Goal: Information Seeking & Learning: Learn about a topic

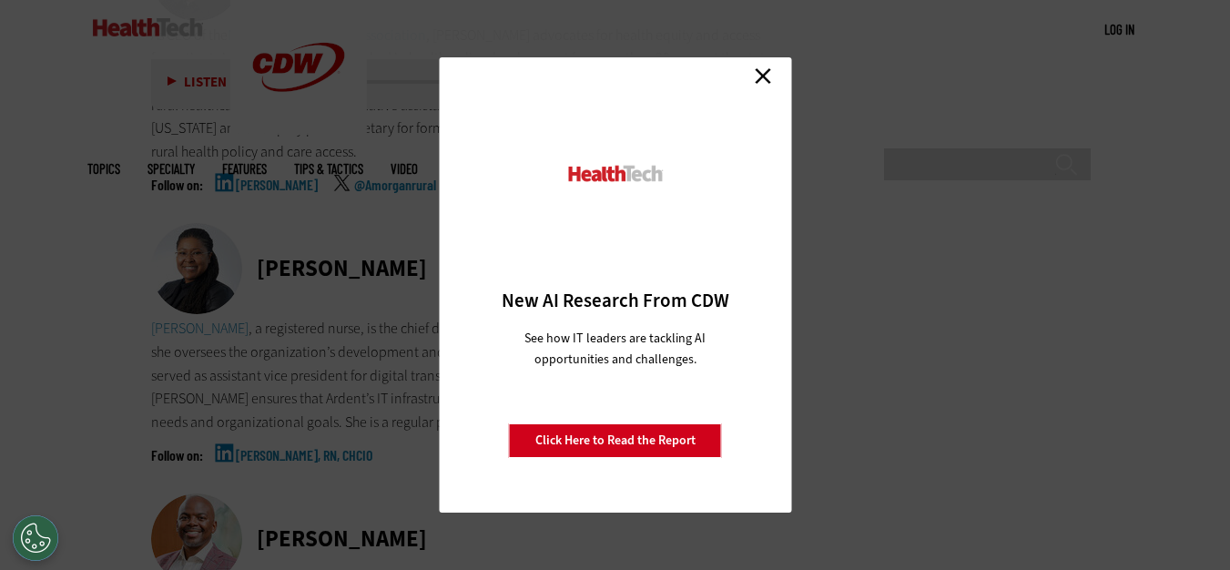
scroll to position [7645, 0]
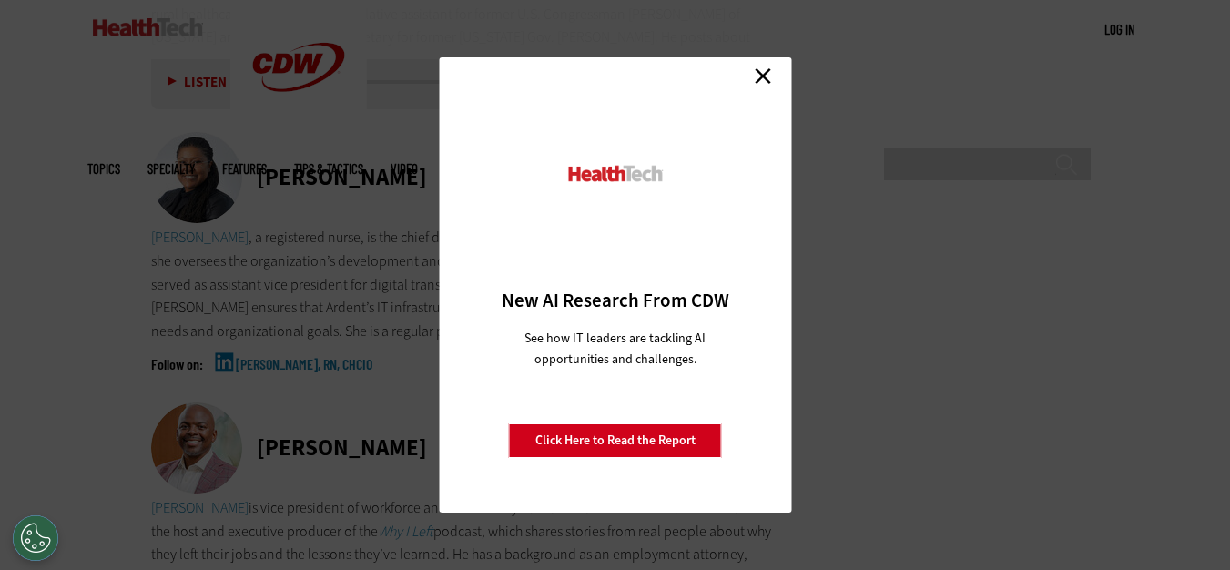
click at [770, 70] on link "Close" at bounding box center [762, 75] width 27 height 27
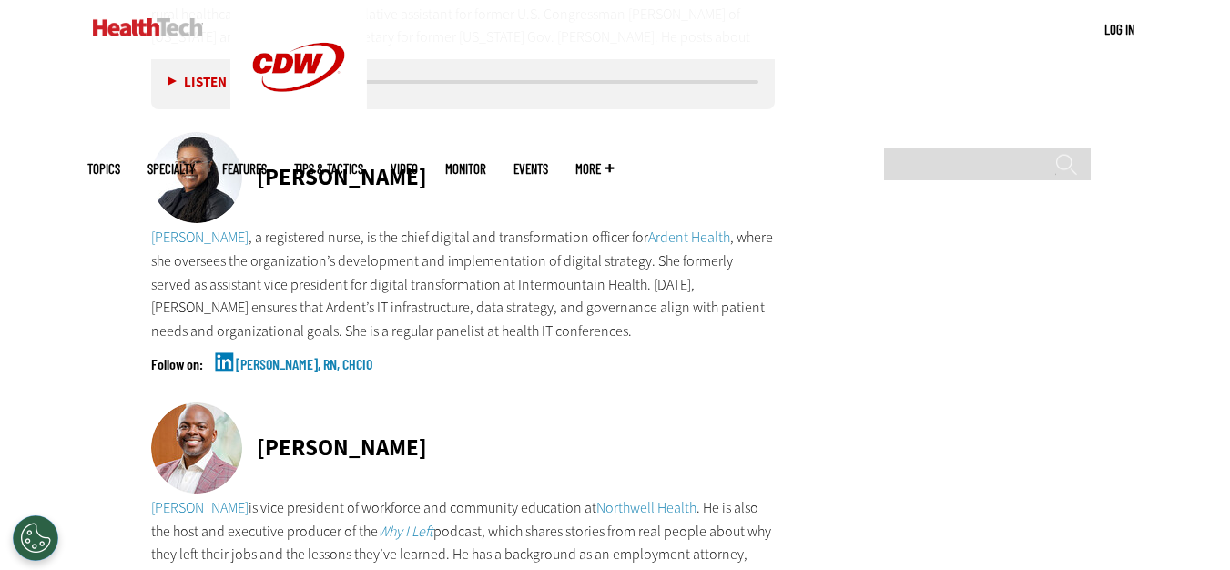
click at [303, 357] on link "Anika Gardenhire, RN, CHCIO" at bounding box center [304, 380] width 137 height 46
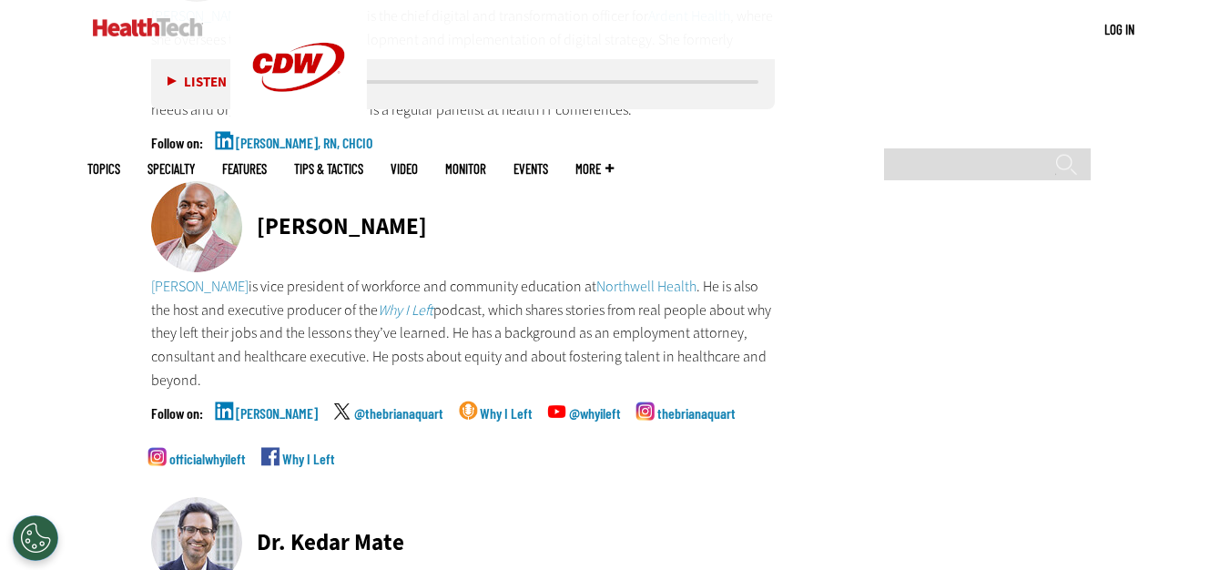
scroll to position [7918, 0]
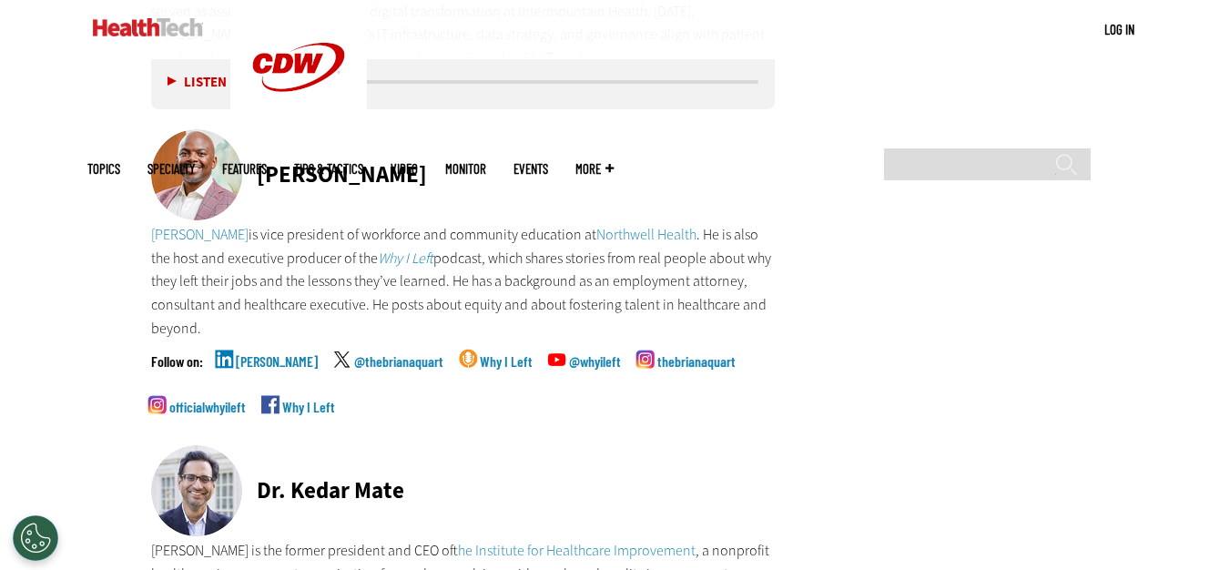
click at [263, 354] on link "Brian Aquart" at bounding box center [277, 377] width 82 height 46
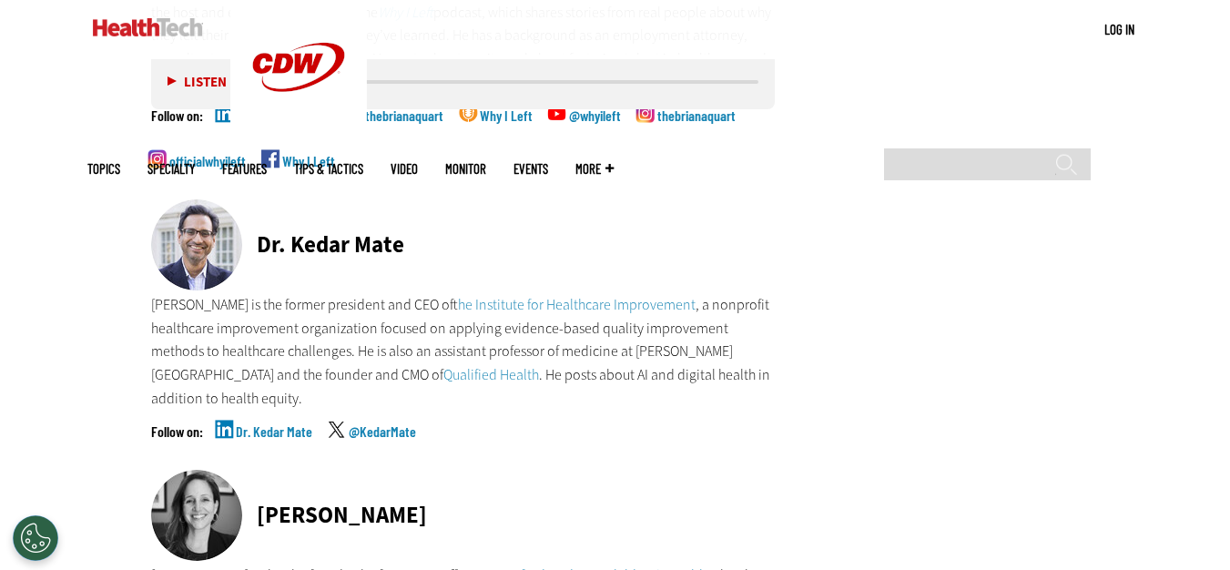
scroll to position [8191, 0]
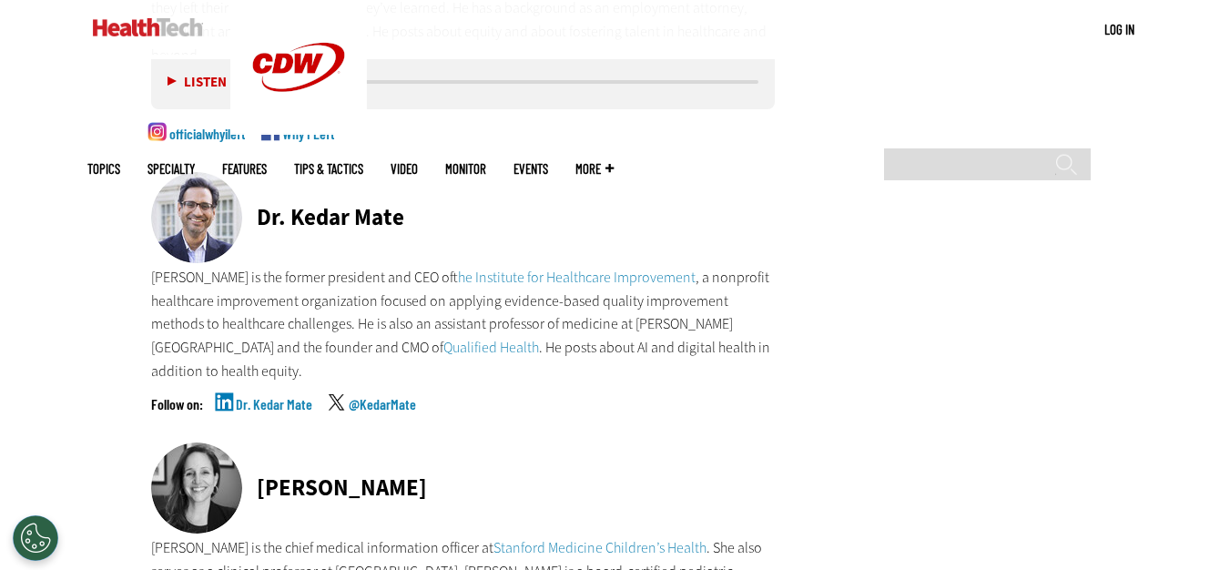
click at [278, 397] on link "Dr. Kedar Mate" at bounding box center [274, 420] width 76 height 46
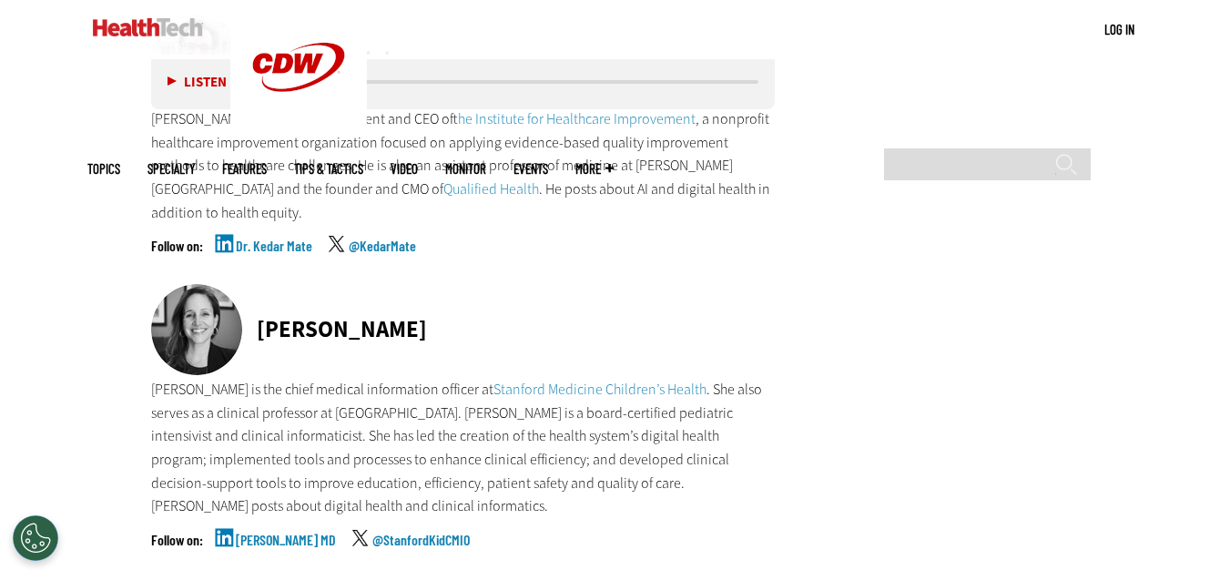
scroll to position [8464, 0]
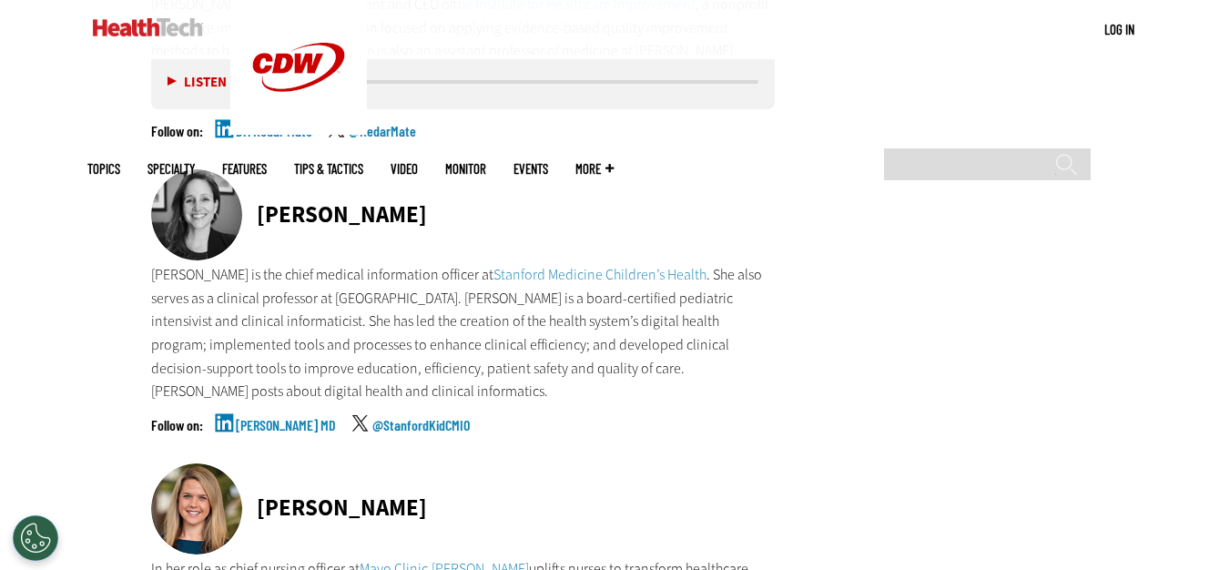
click at [280, 418] on link "Natalie Pageler MD" at bounding box center [286, 441] width 100 height 46
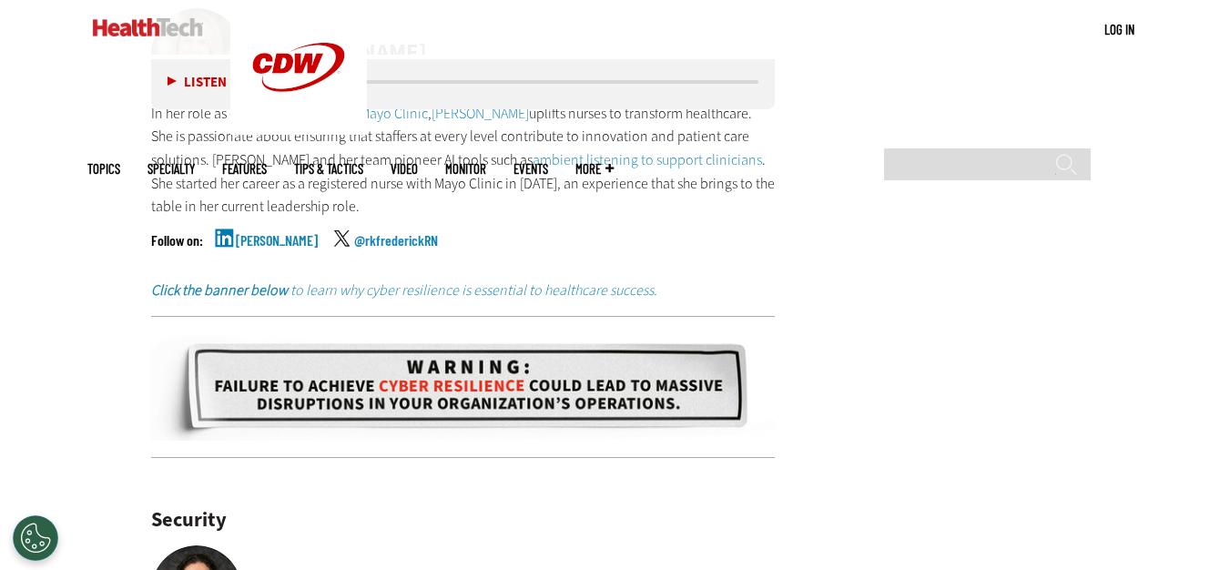
scroll to position [8828, 0]
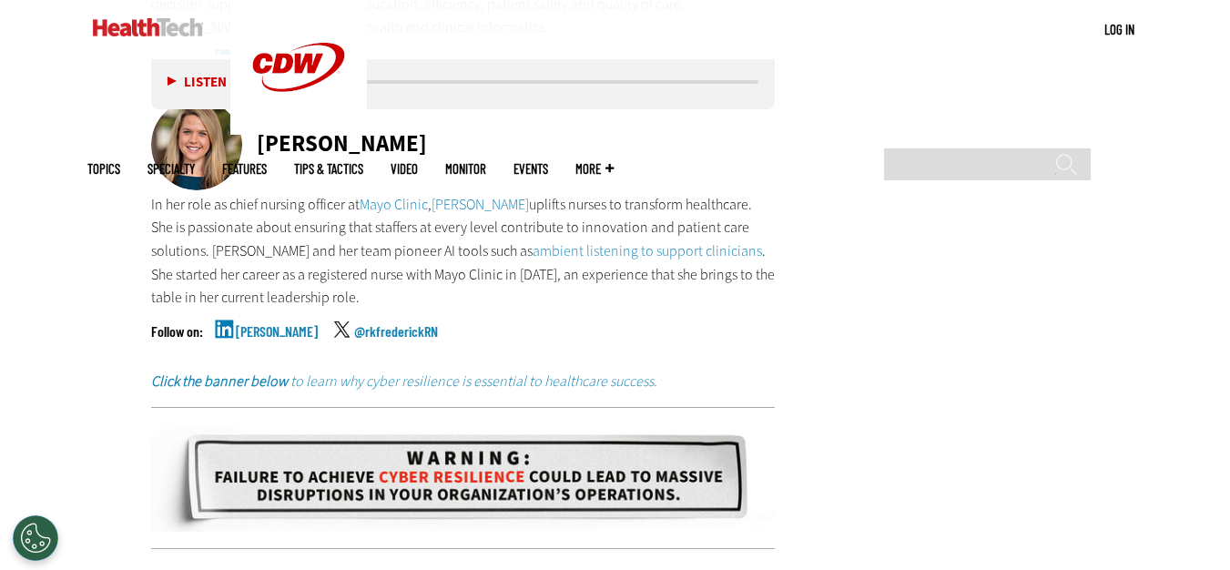
click at [283, 324] on link "Ryannon Frederick" at bounding box center [277, 347] width 82 height 46
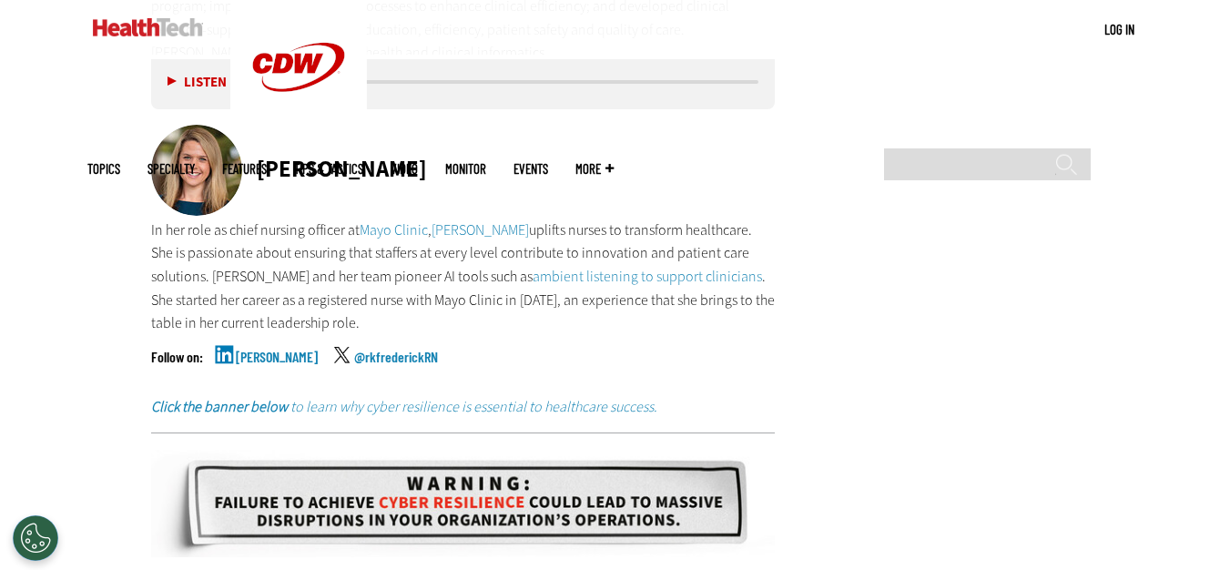
scroll to position [8806, 0]
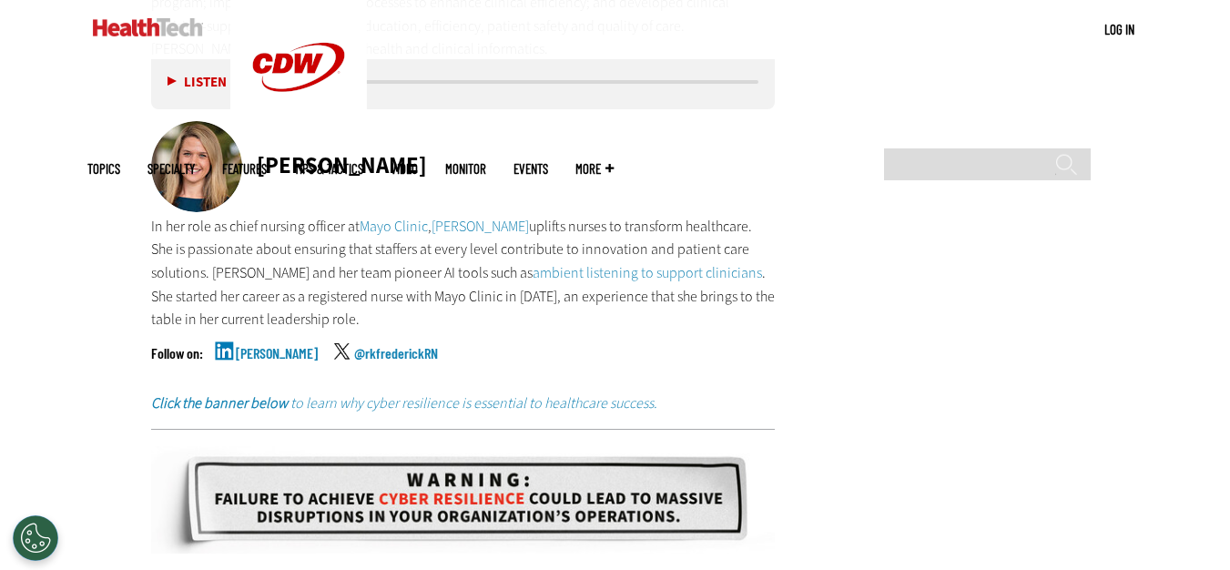
click at [315, 346] on link "Ryannon Frederick" at bounding box center [277, 369] width 82 height 46
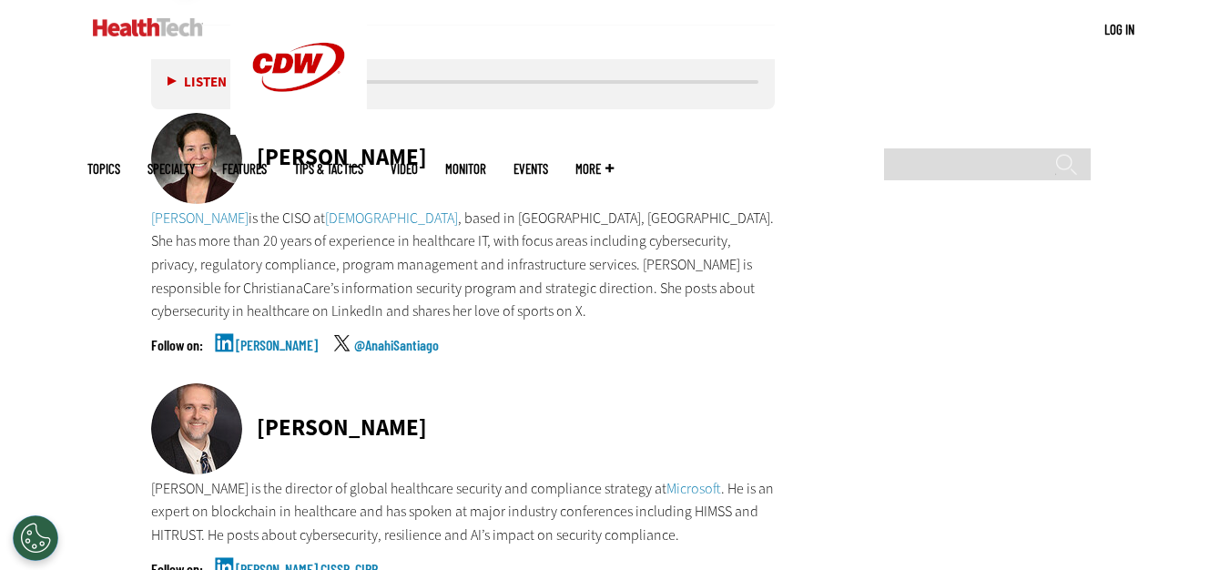
scroll to position [9352, 0]
click at [255, 337] on link "Anahi Santiago" at bounding box center [277, 360] width 82 height 46
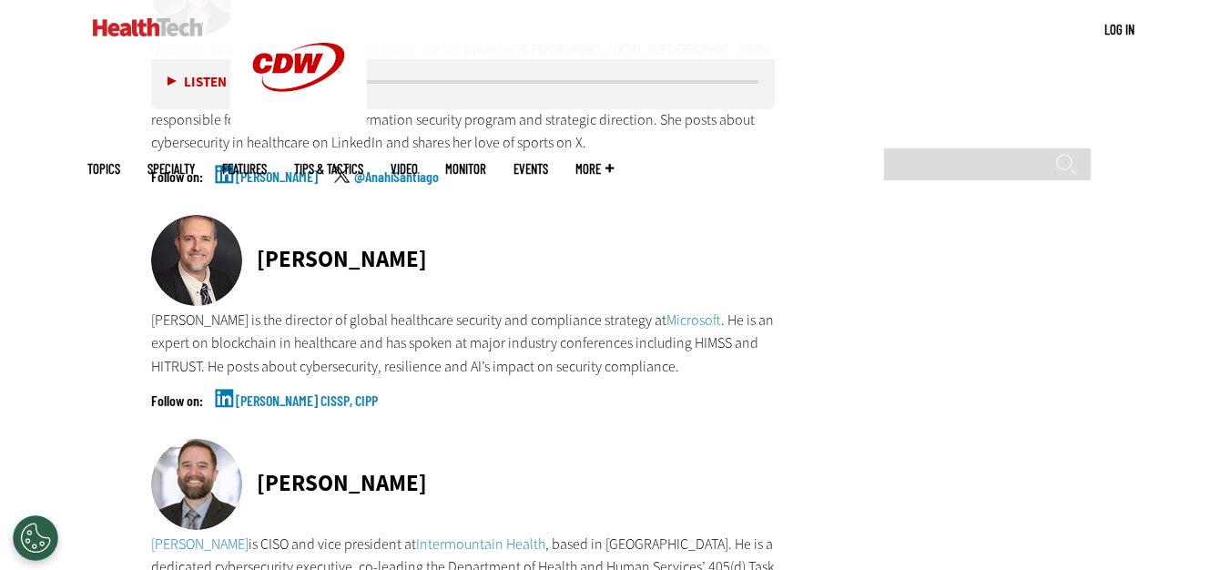
scroll to position [9534, 0]
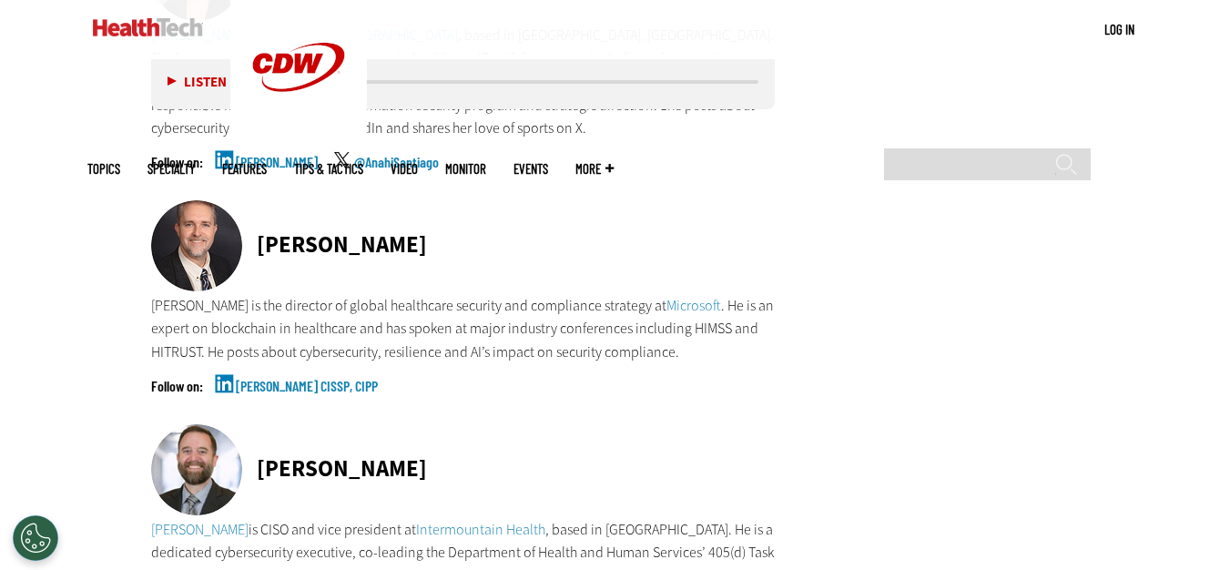
click at [275, 379] on link "David Houlding CISSP, CIPP" at bounding box center [307, 402] width 142 height 46
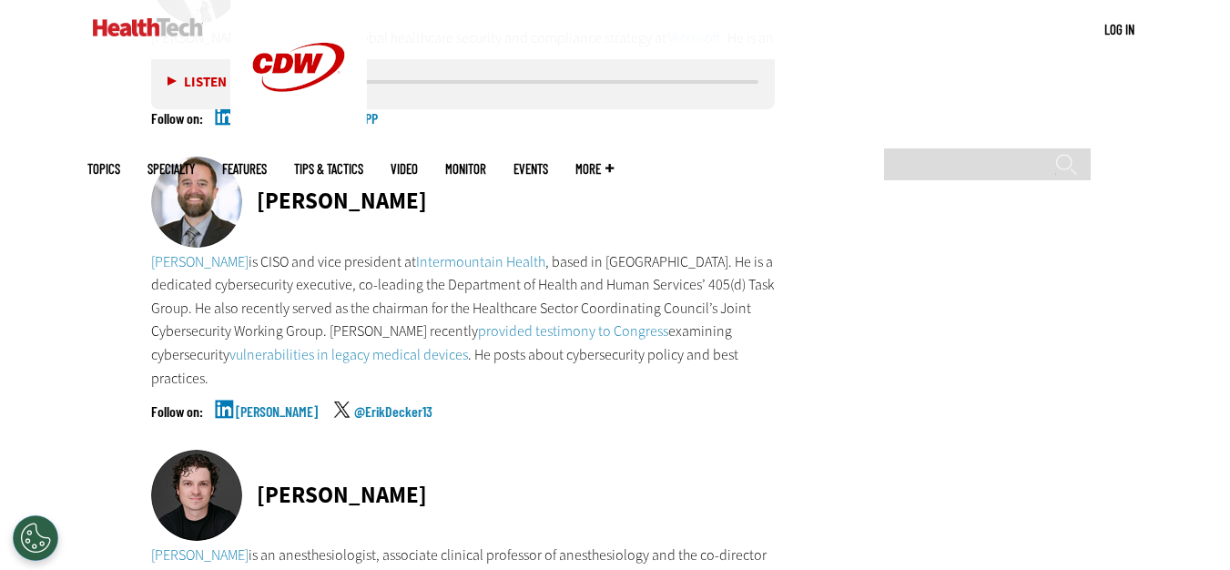
scroll to position [9803, 0]
click at [266, 403] on link "Erik Decker" at bounding box center [277, 426] width 82 height 46
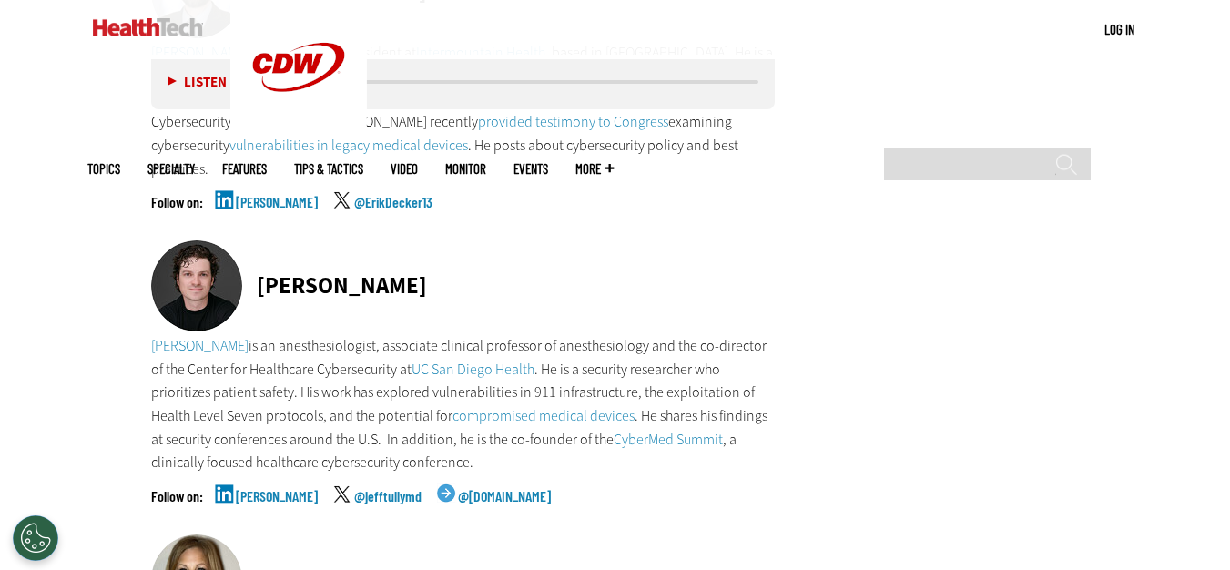
scroll to position [10167, 0]
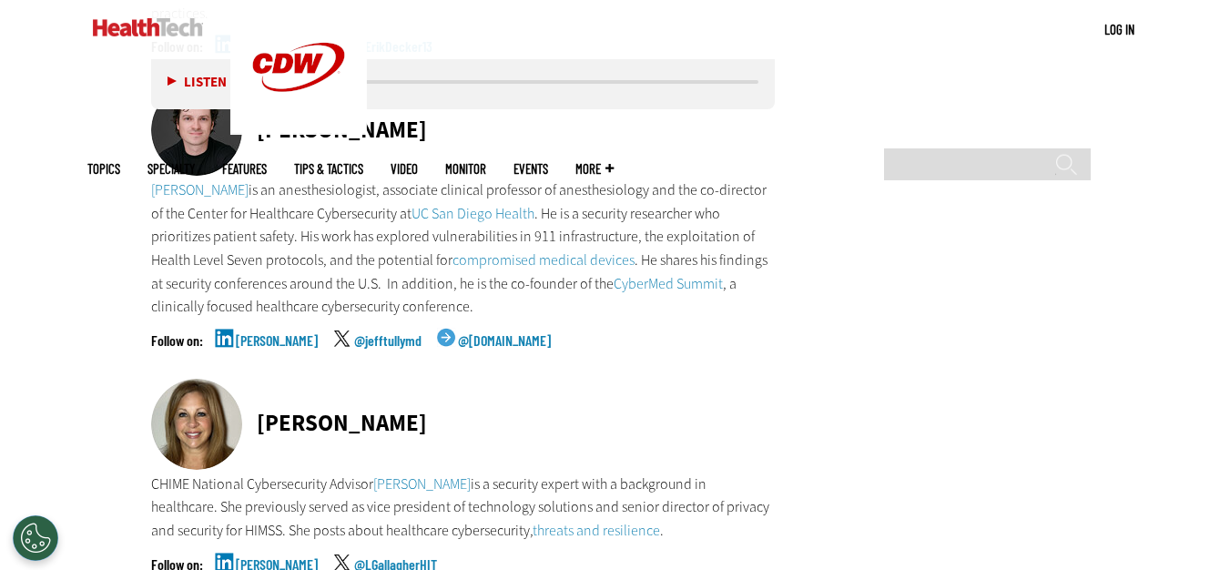
click at [265, 333] on link "Jeff Tully" at bounding box center [277, 356] width 82 height 46
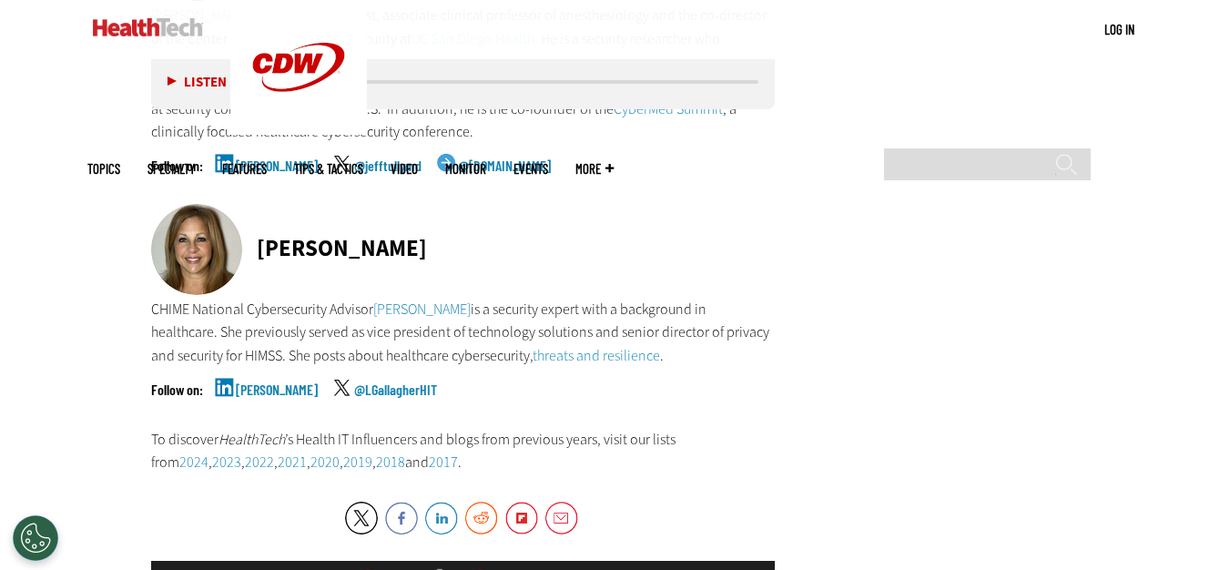
scroll to position [10349, 0]
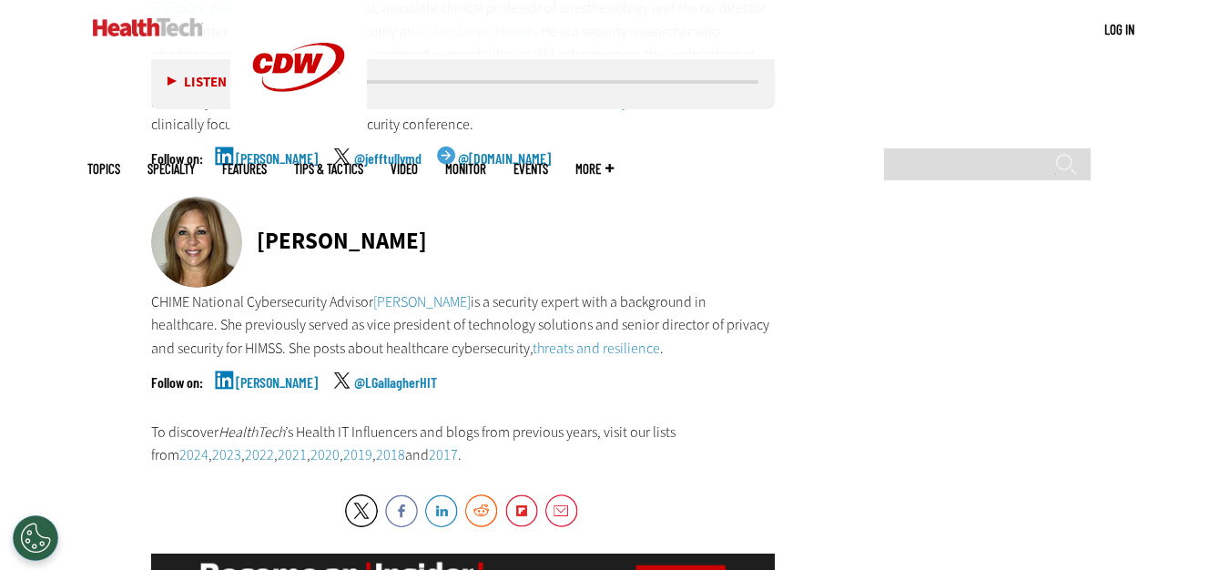
click at [261, 375] on link "Lisa Gallagher" at bounding box center [277, 398] width 82 height 46
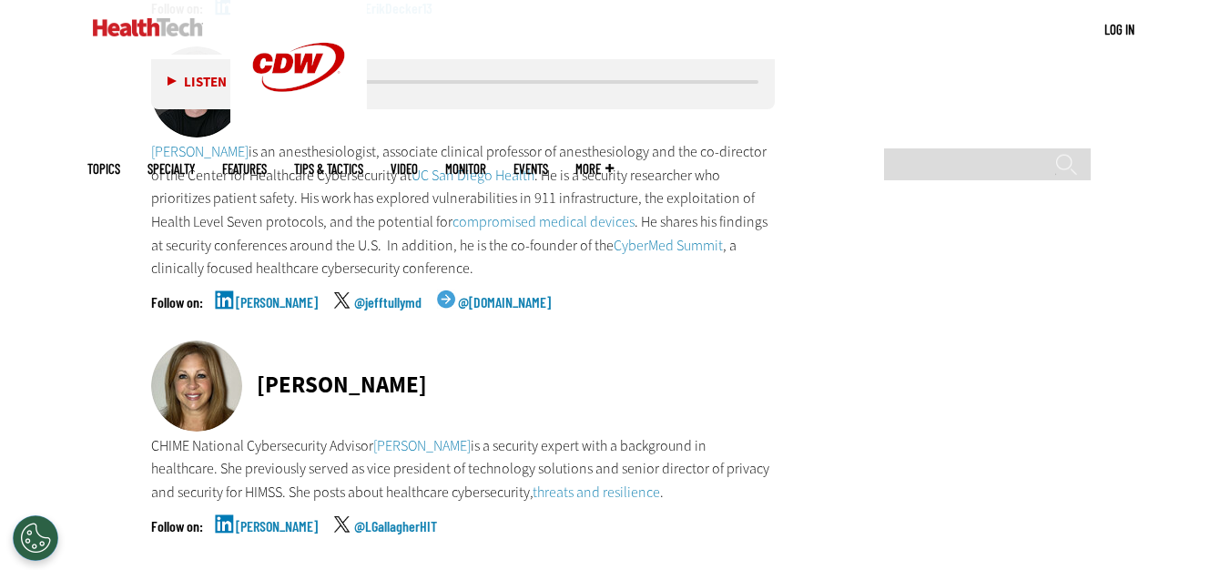
scroll to position [9985, 0]
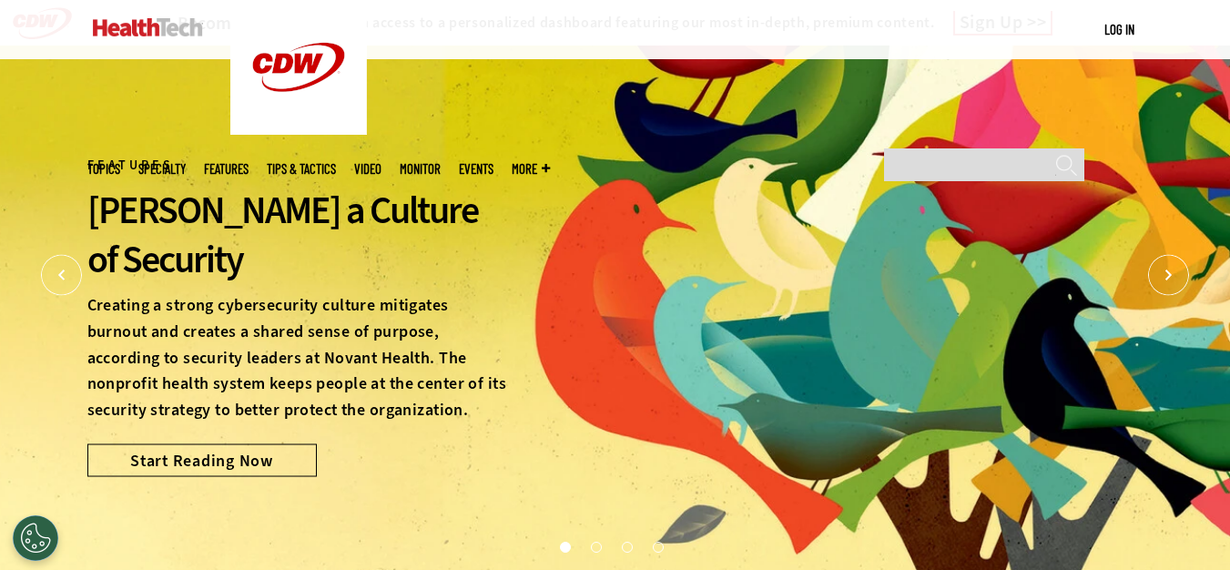
scroll to position [1639, 0]
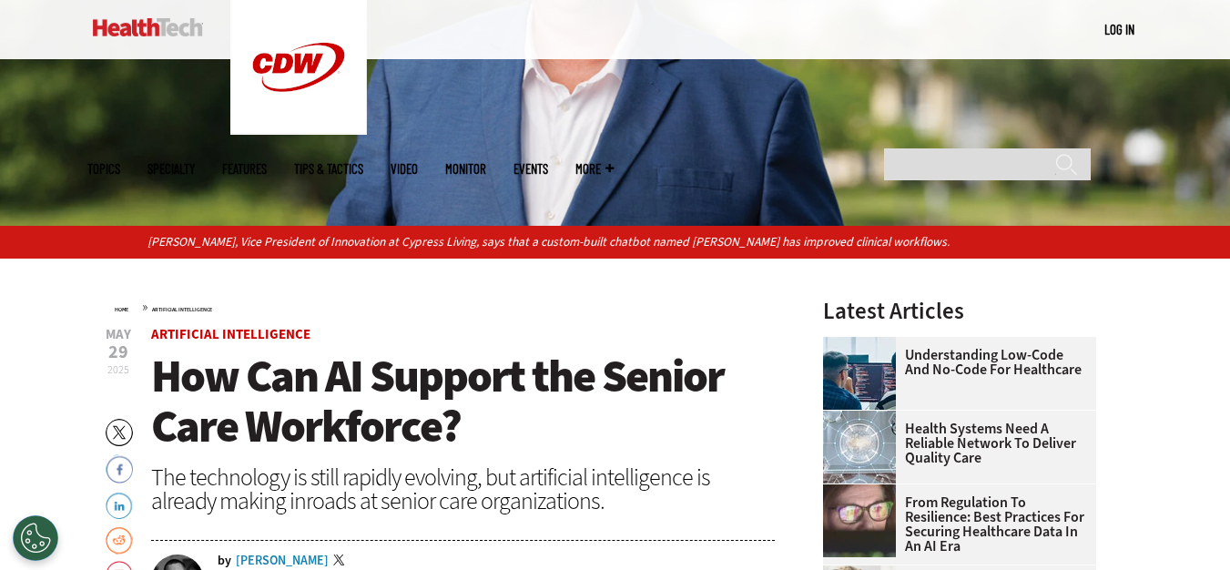
scroll to position [364, 0]
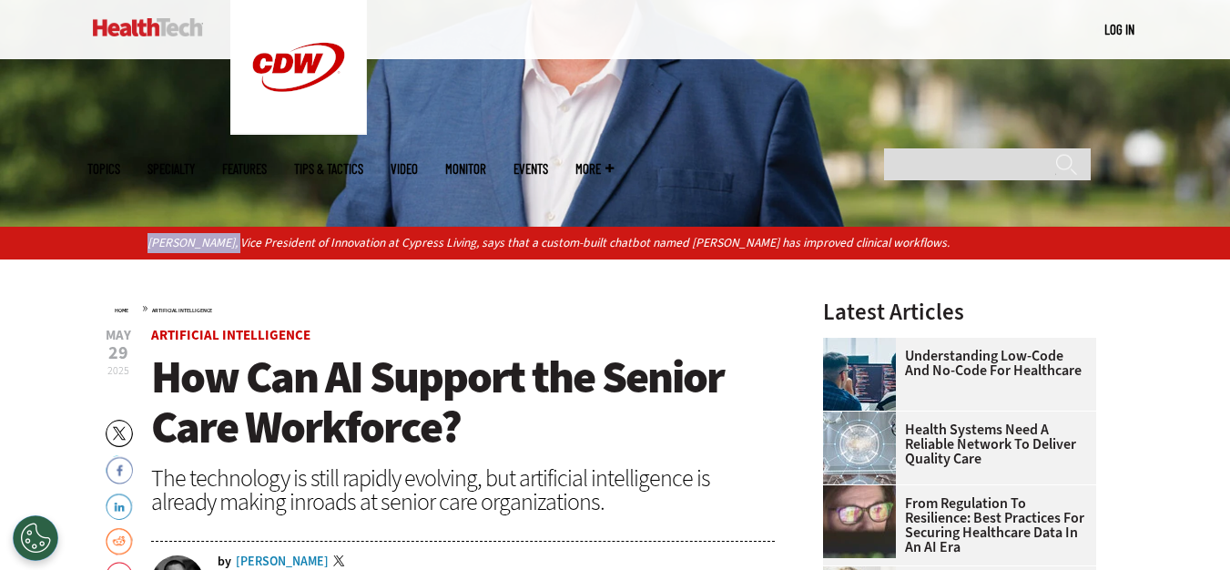
drag, startPoint x: 146, startPoint y: 241, endPoint x: 231, endPoint y: 249, distance: 85.9
click at [231, 249] on div "[PERSON_NAME], Vice President of Innovation at Cypress Living, says that a cust…" at bounding box center [615, 243] width 1230 height 32
copy p "[PERSON_NAME],"
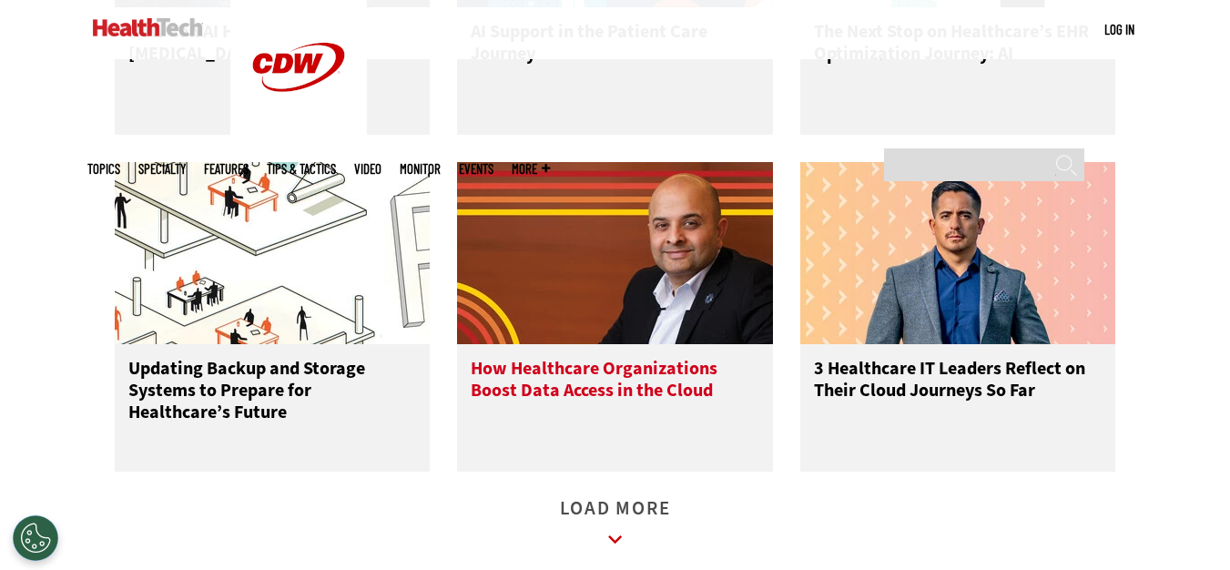
click at [615, 299] on img at bounding box center [615, 253] width 316 height 182
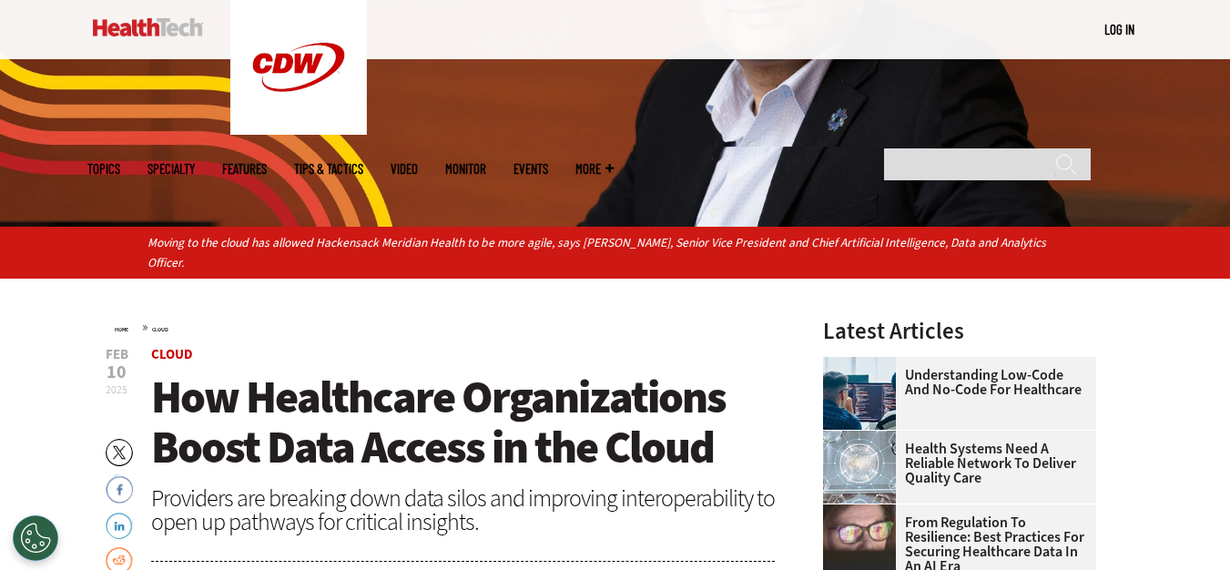
scroll to position [273, 0]
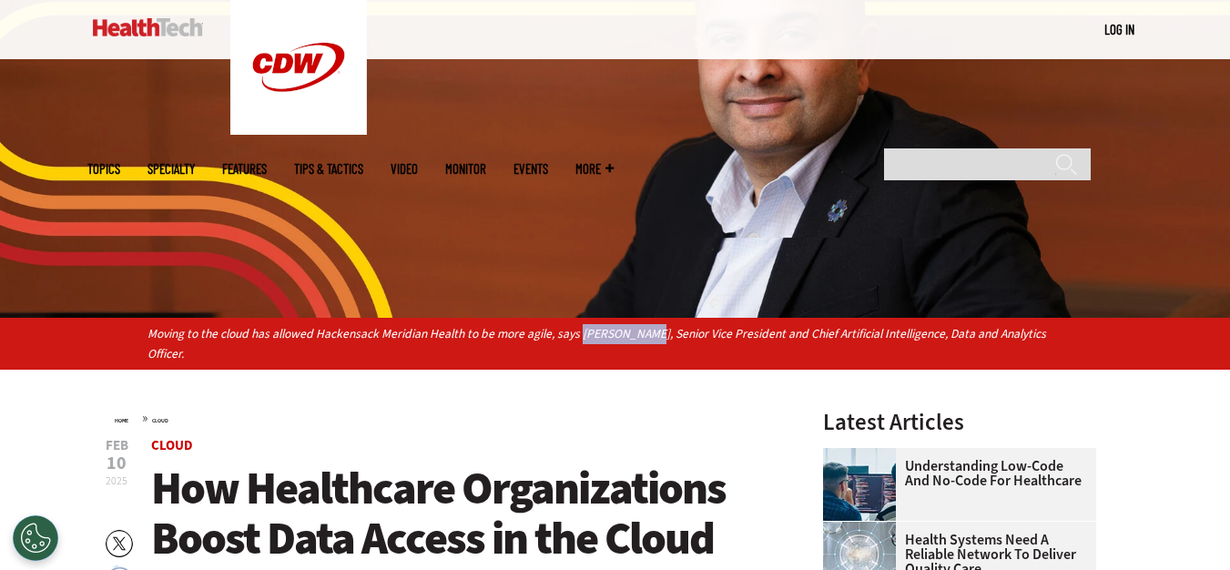
drag, startPoint x: 578, startPoint y: 330, endPoint x: 663, endPoint y: 333, distance: 85.6
click at [651, 326] on p "Moving to the cloud has allowed Hackensack Meridian Health to be more agile, sa…" at bounding box center [614, 344] width 935 height 40
copy p "Sameer Sethi,"
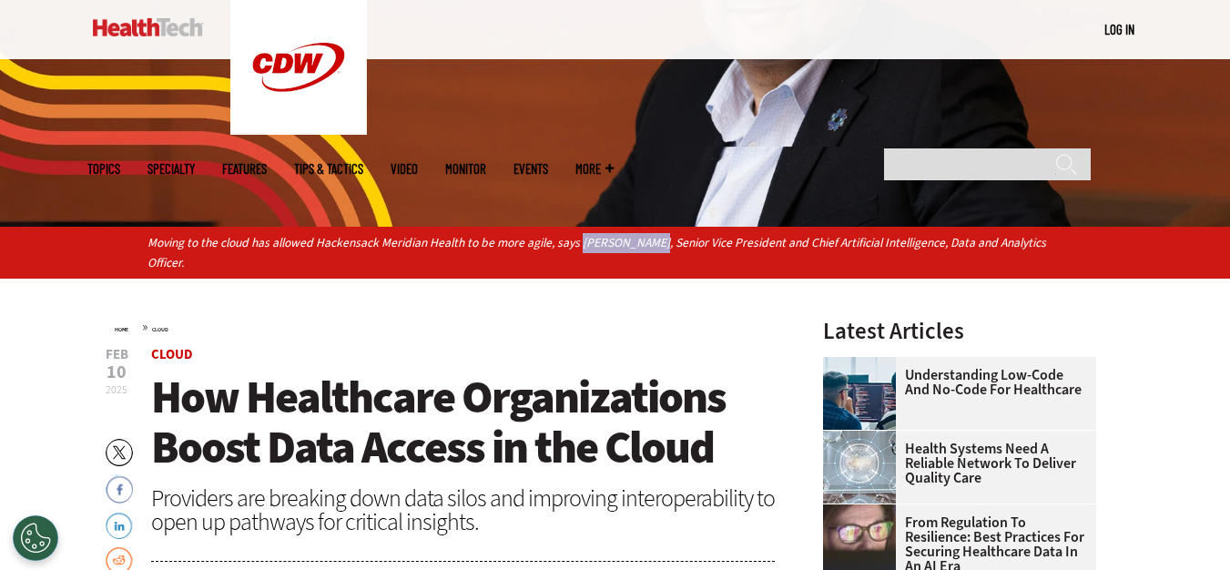
scroll to position [91, 0]
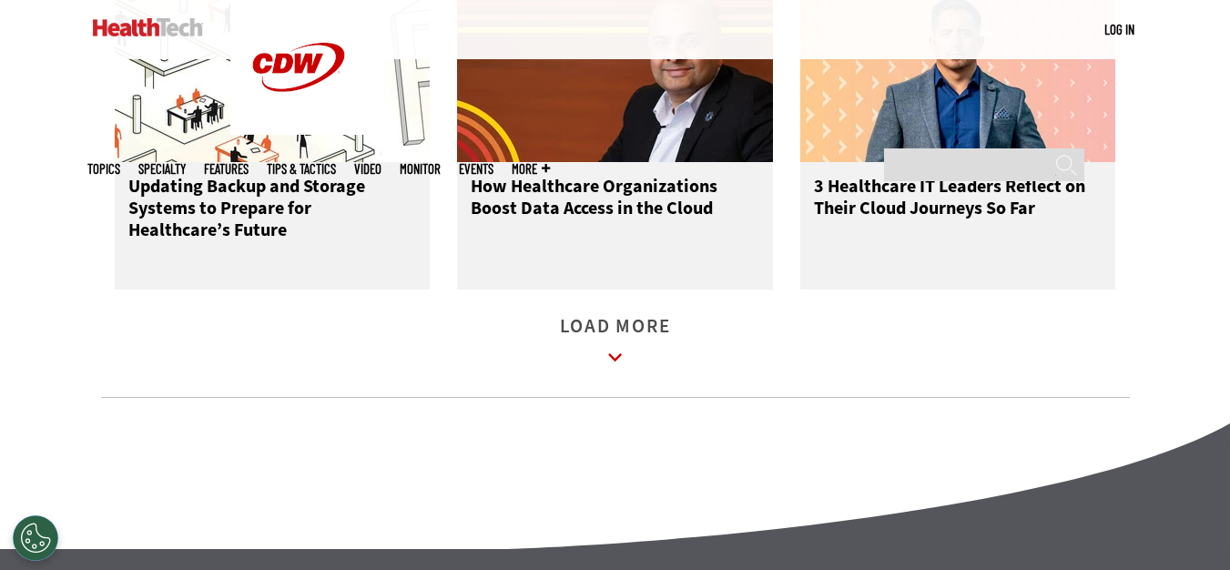
click at [866, 133] on img at bounding box center [958, 71] width 316 height 182
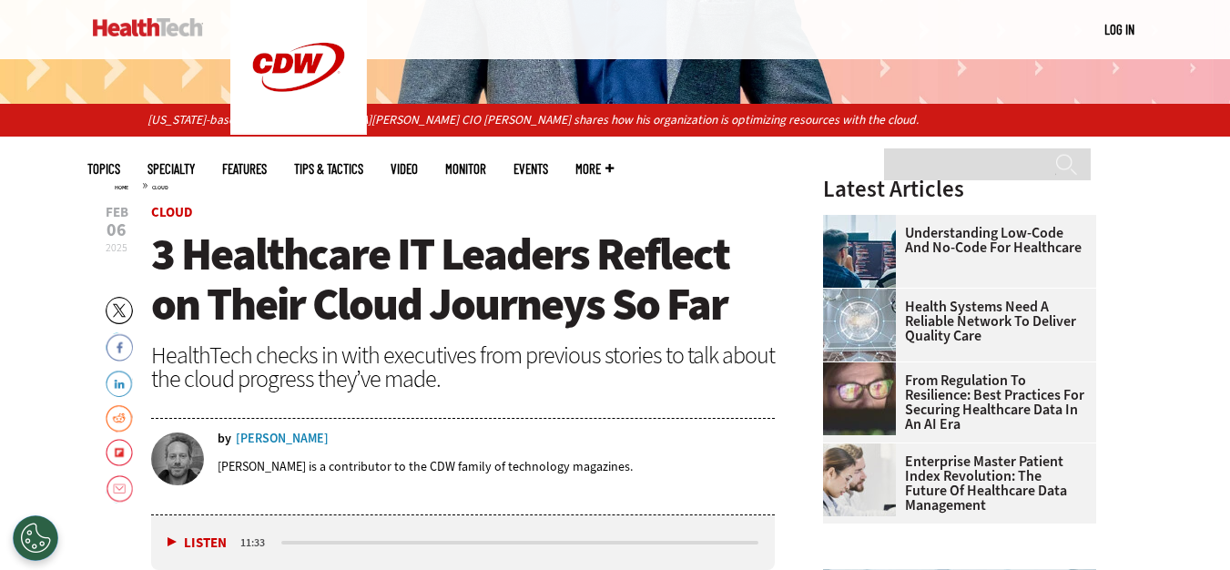
scroll to position [455, 0]
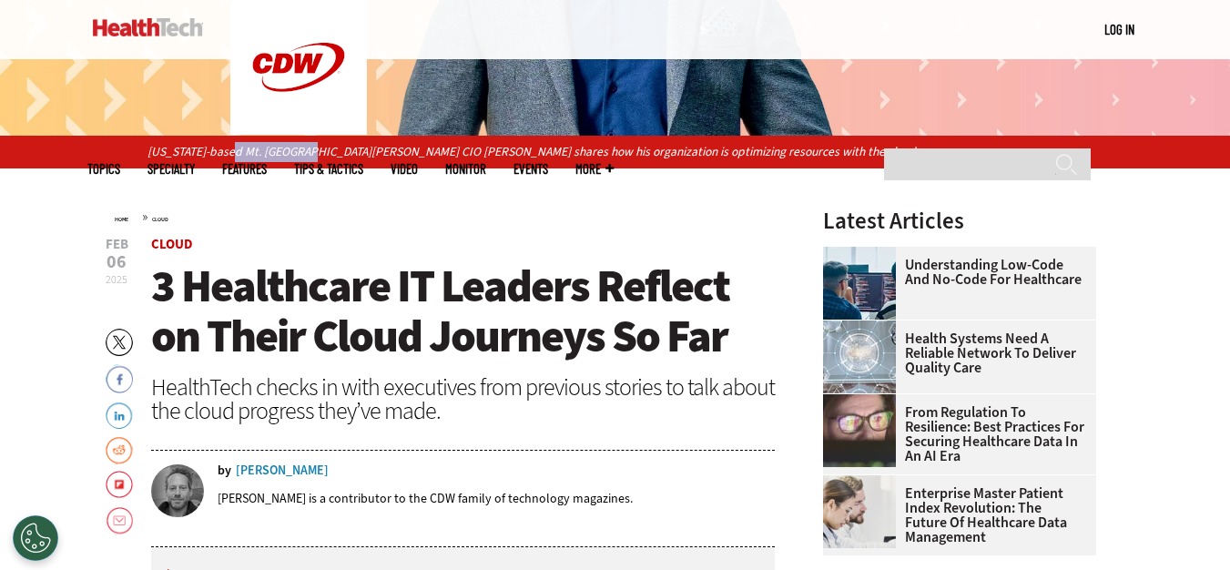
drag, startPoint x: 232, startPoint y: 148, endPoint x: 307, endPoint y: 160, distance: 75.6
click at [307, 160] on p "Colorado-based Mt. San Rafael Hospital CIO Michael Archuleta shares how his org…" at bounding box center [614, 152] width 935 height 20
drag, startPoint x: 373, startPoint y: 156, endPoint x: 466, endPoint y: 158, distance: 92.9
click at [466, 158] on p "Colorado-based Mt. San Rafael Hospital CIO Michael Archuleta shares how his org…" at bounding box center [614, 152] width 935 height 20
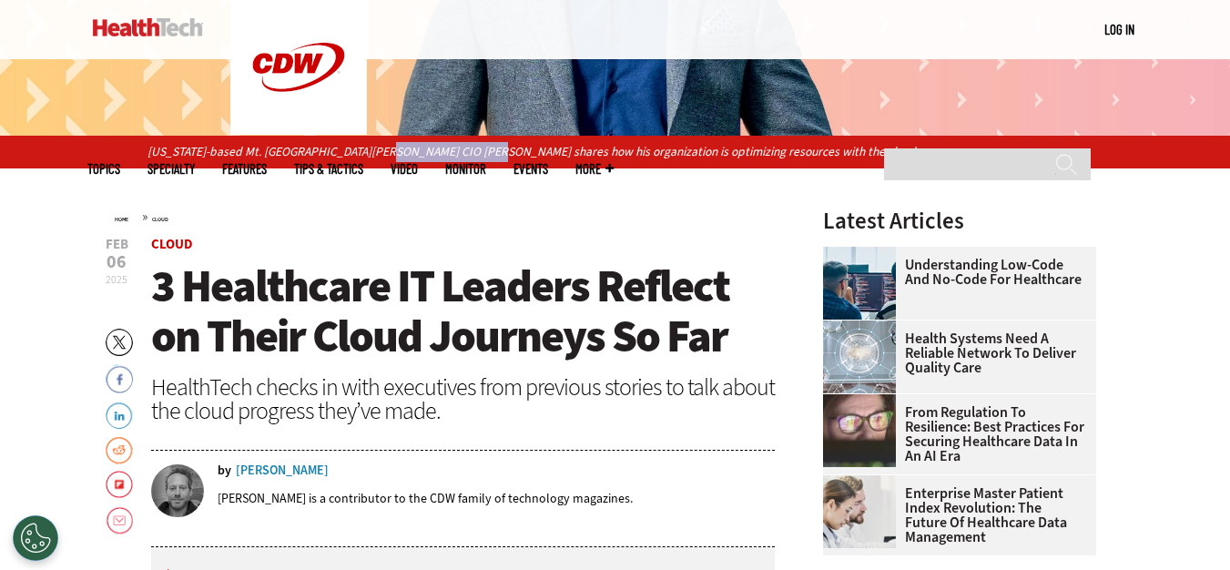
copy p "Michael Archuleta"
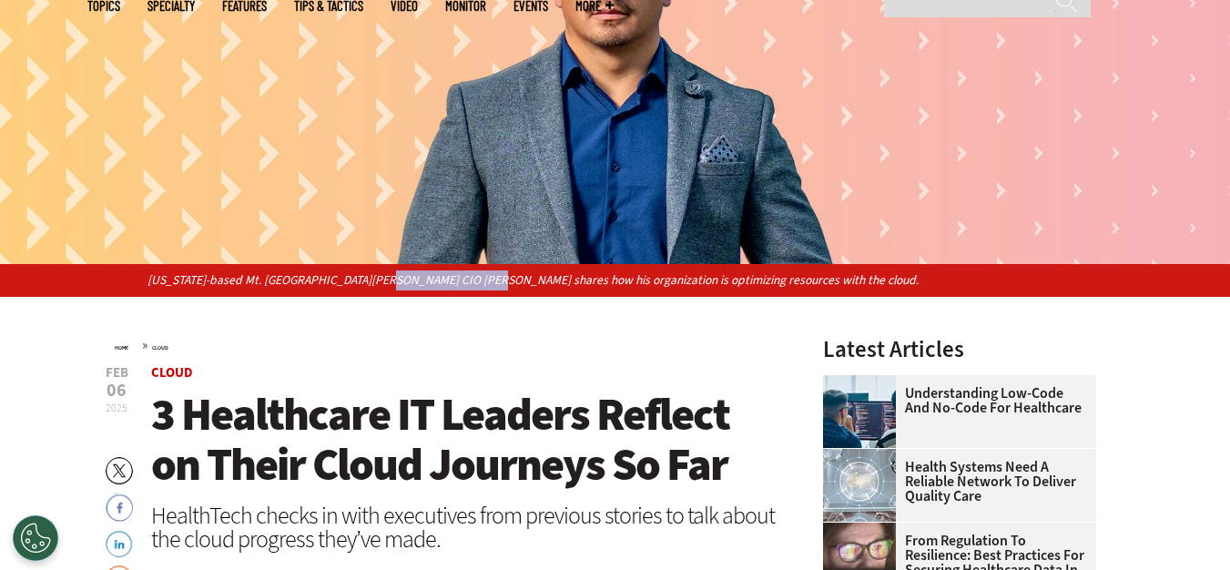
scroll to position [91, 0]
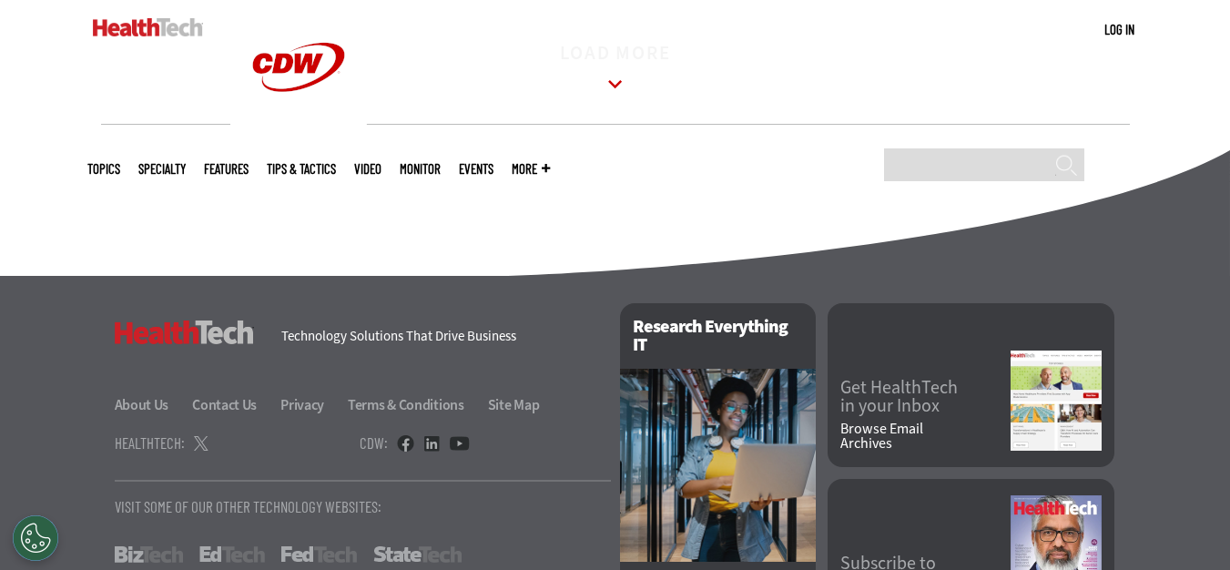
click at [602, 86] on icon at bounding box center [615, 85] width 42 height 42
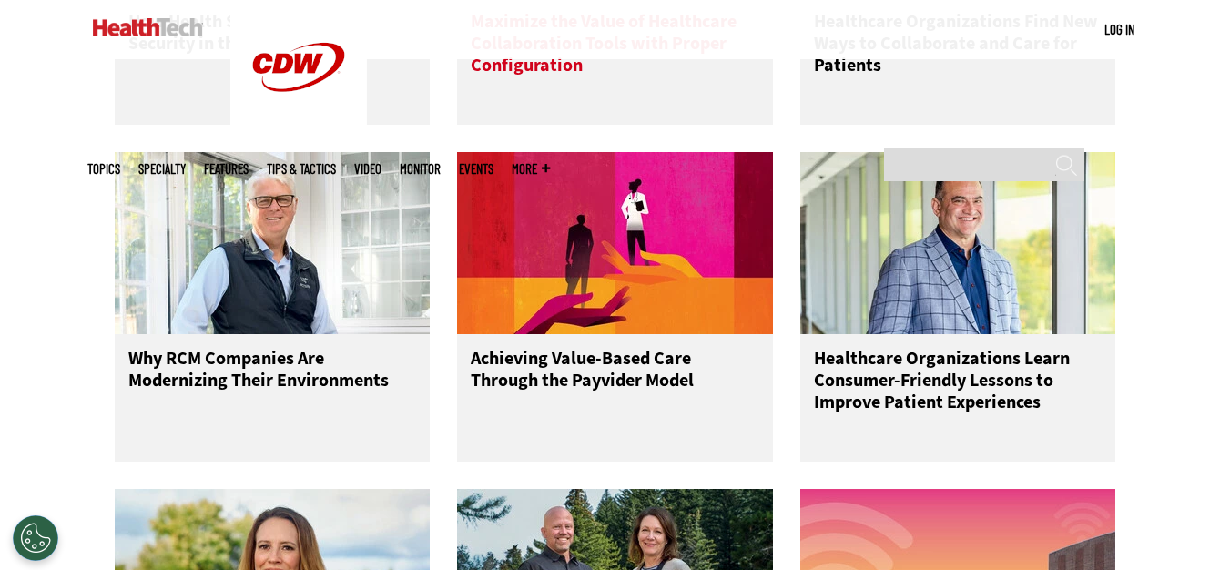
scroll to position [3277, 0]
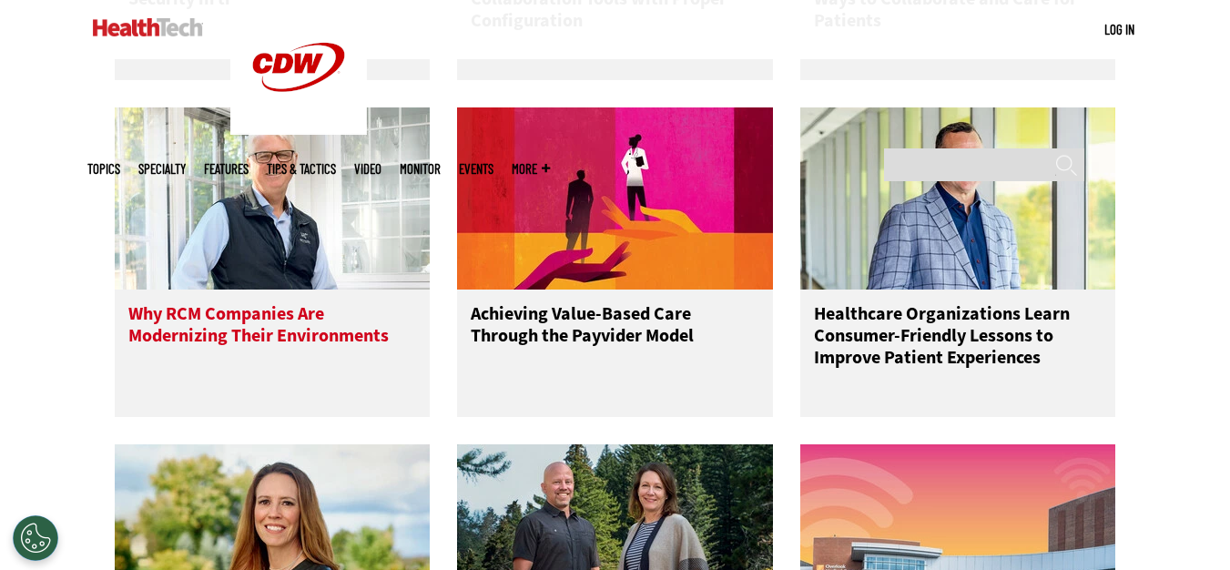
click at [312, 259] on img at bounding box center [273, 198] width 316 height 182
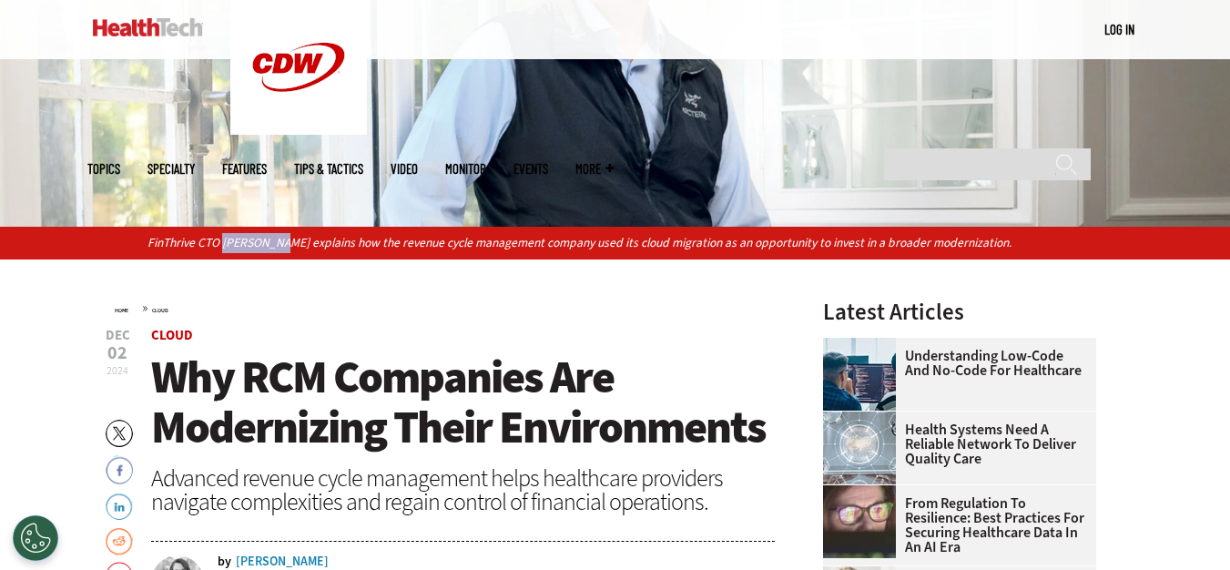
drag, startPoint x: 224, startPoint y: 243, endPoint x: 283, endPoint y: 248, distance: 59.4
click at [283, 248] on p "FinThrive CTO John Landy explains how the revenue cycle management company used…" at bounding box center [614, 243] width 935 height 20
copy p "John Landy"
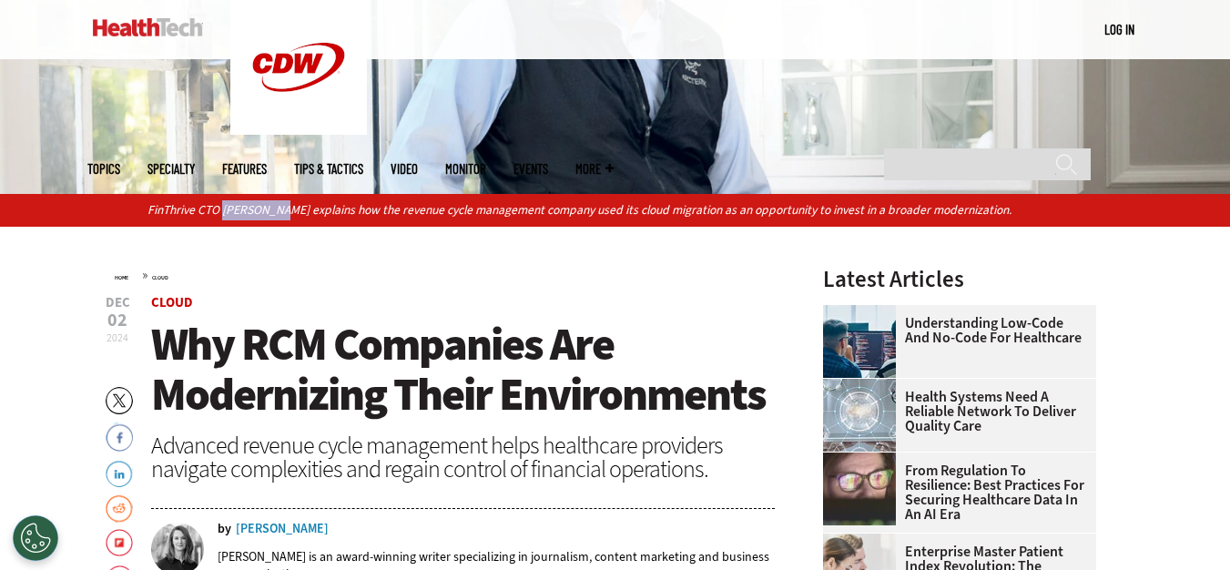
scroll to position [546, 0]
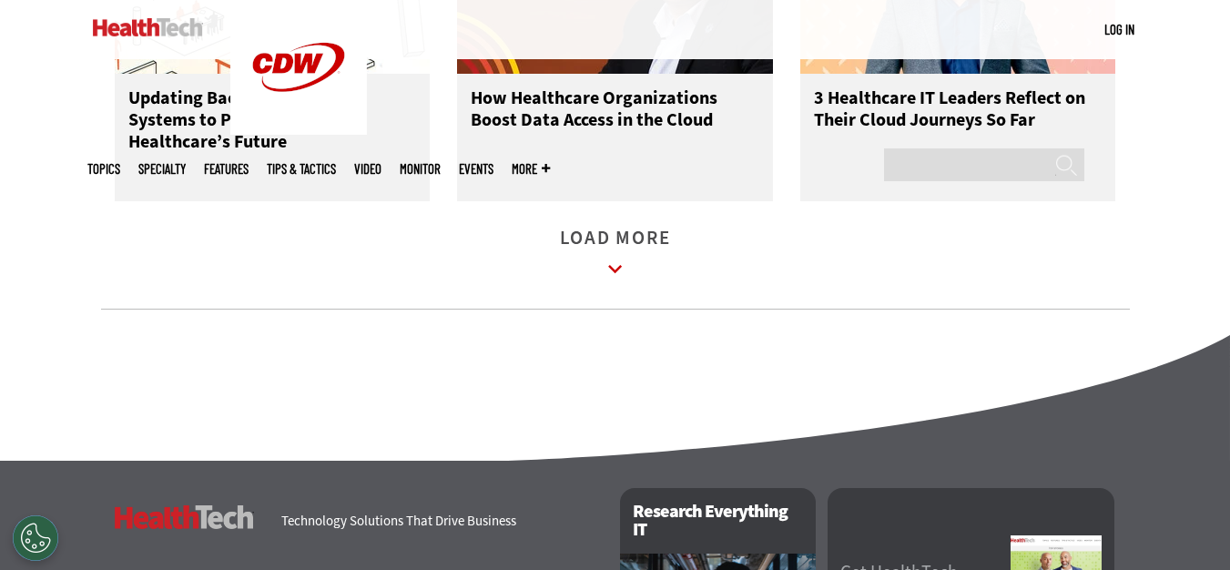
scroll to position [2821, 0]
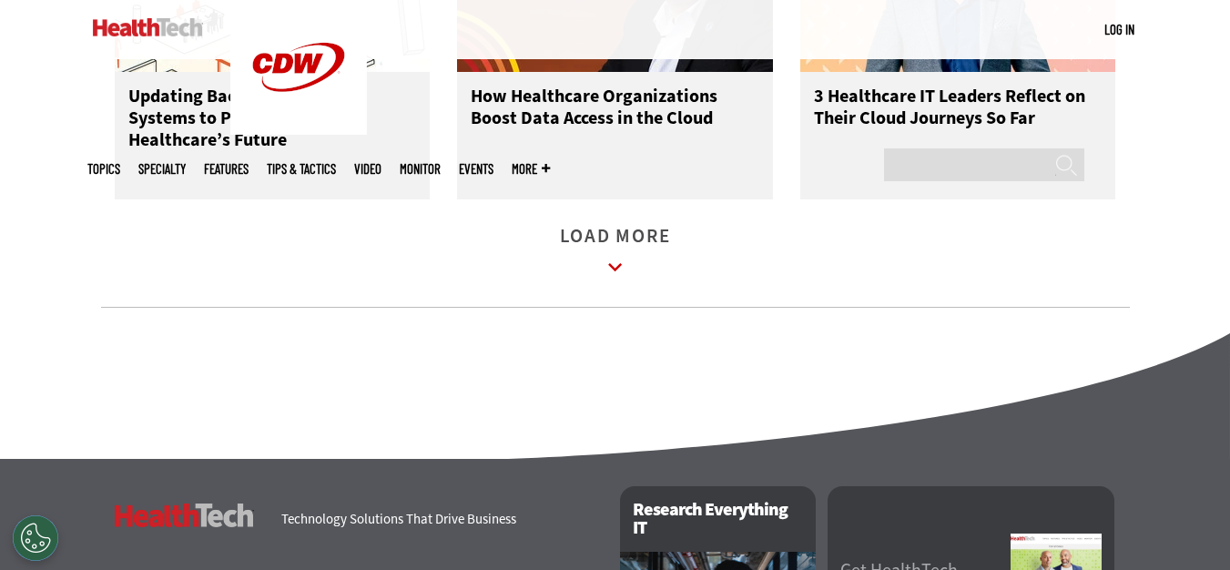
click at [615, 271] on icon at bounding box center [615, 267] width 14 height 8
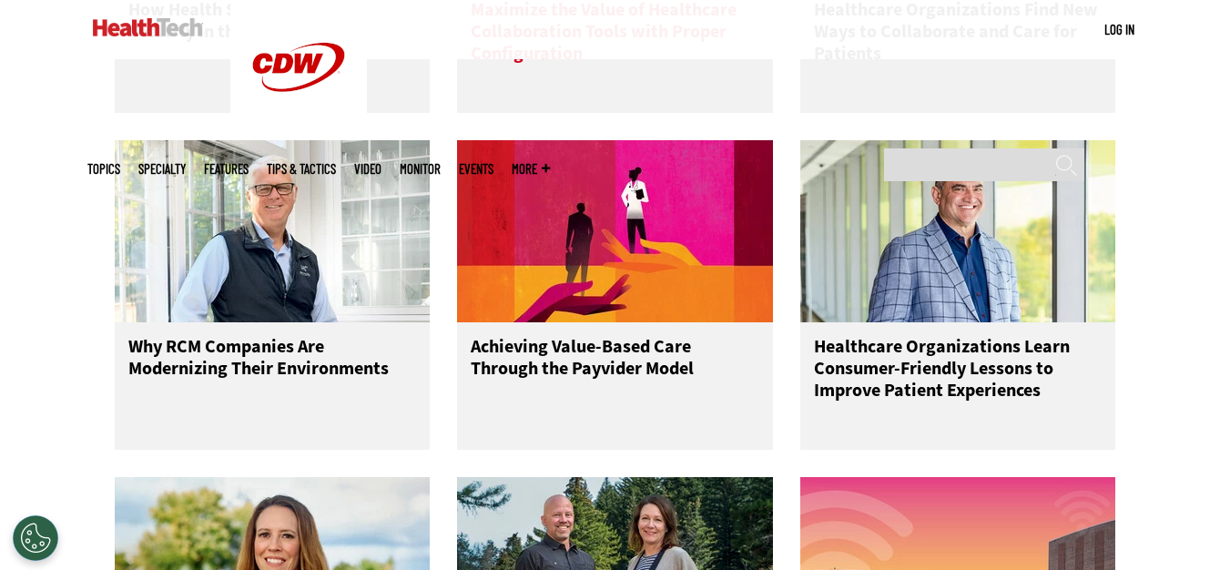
scroll to position [3276, 0]
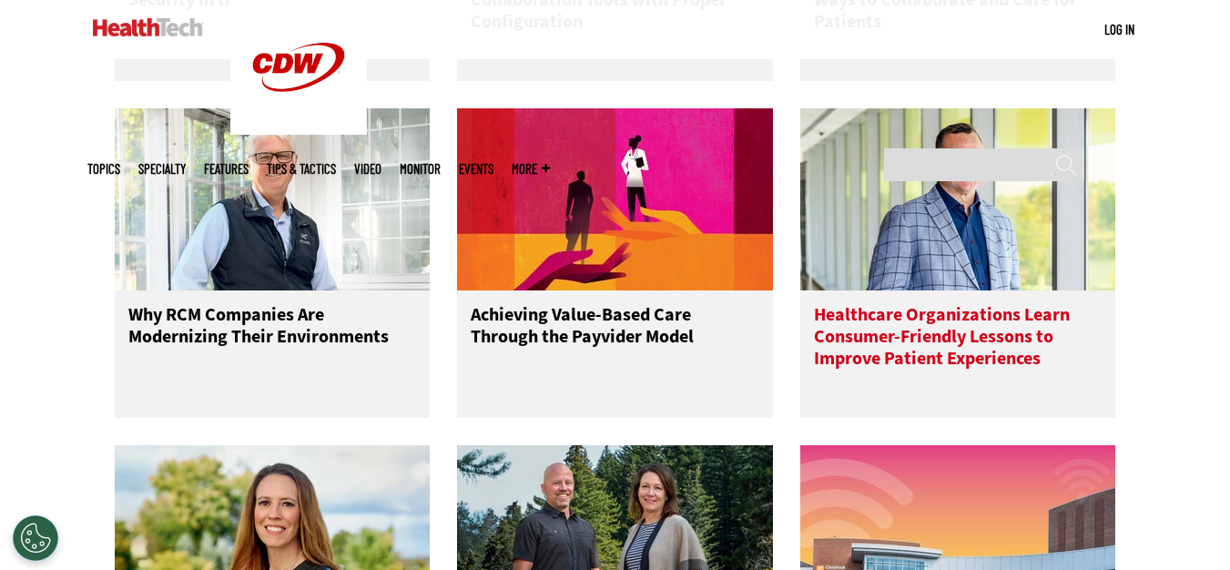
click at [1022, 230] on img at bounding box center [958, 199] width 316 height 182
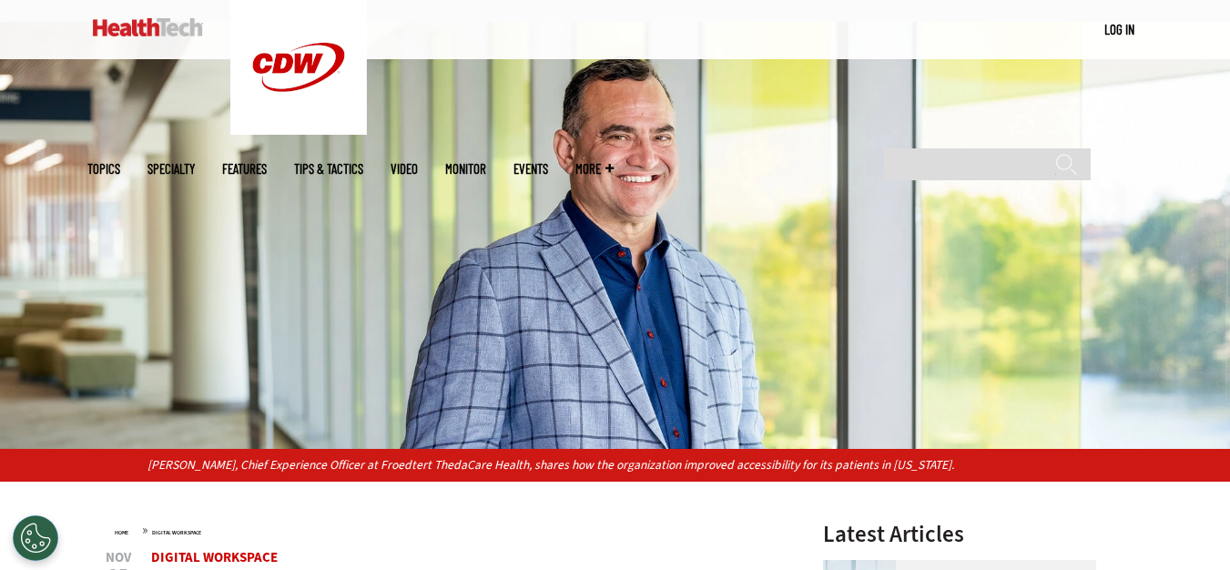
scroll to position [455, 0]
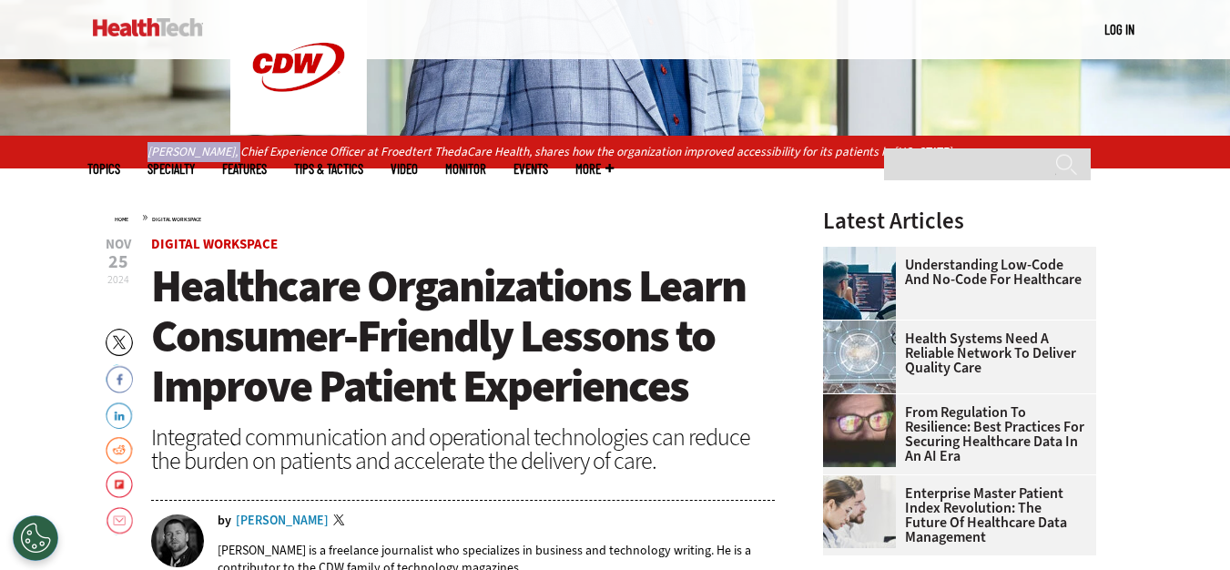
drag, startPoint x: 144, startPoint y: 147, endPoint x: 222, endPoint y: 161, distance: 79.6
click at [222, 161] on div "[PERSON_NAME], Chief Experience Officer at Froedtert ThedaCare Health, shares h…" at bounding box center [615, 152] width 1230 height 32
copy p "Steve Basilotto"
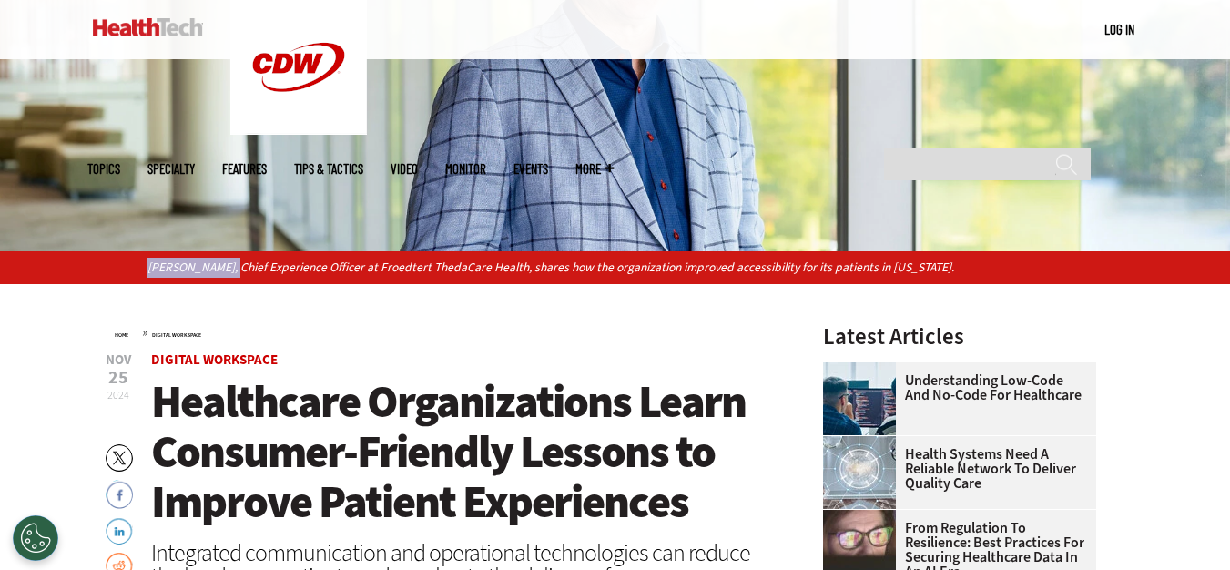
scroll to position [91, 0]
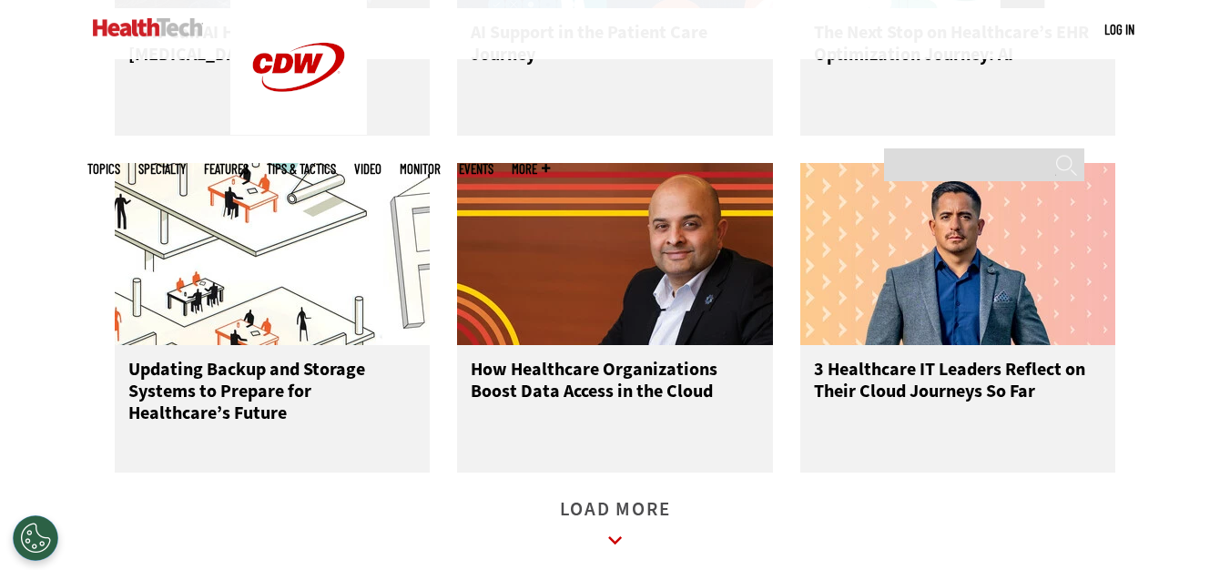
scroll to position [2821, 0]
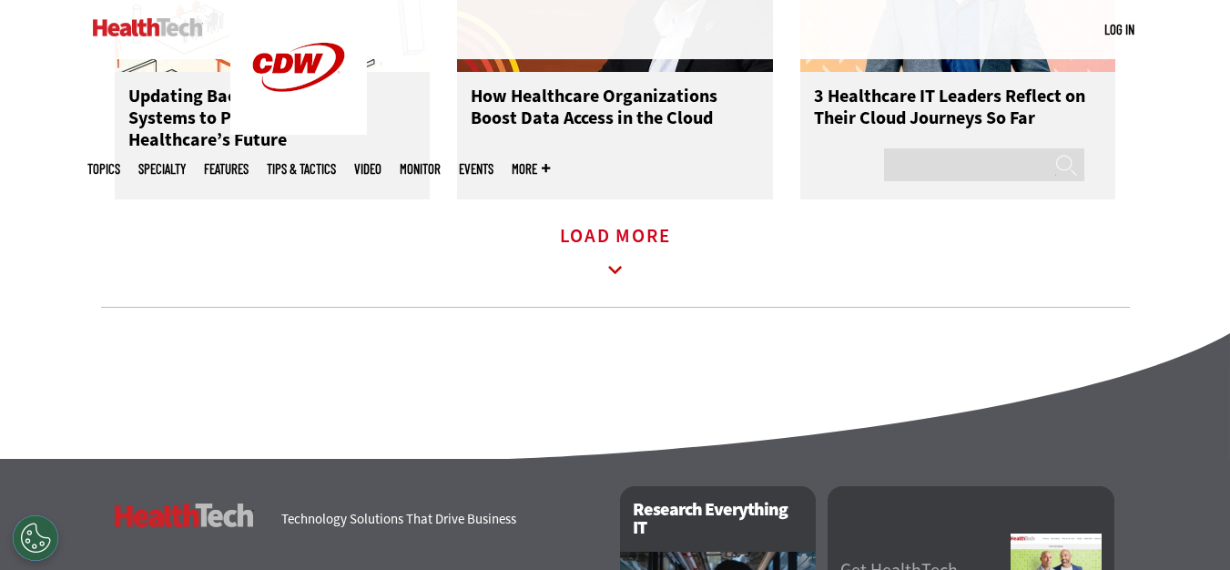
click at [607, 280] on icon at bounding box center [615, 270] width 42 height 42
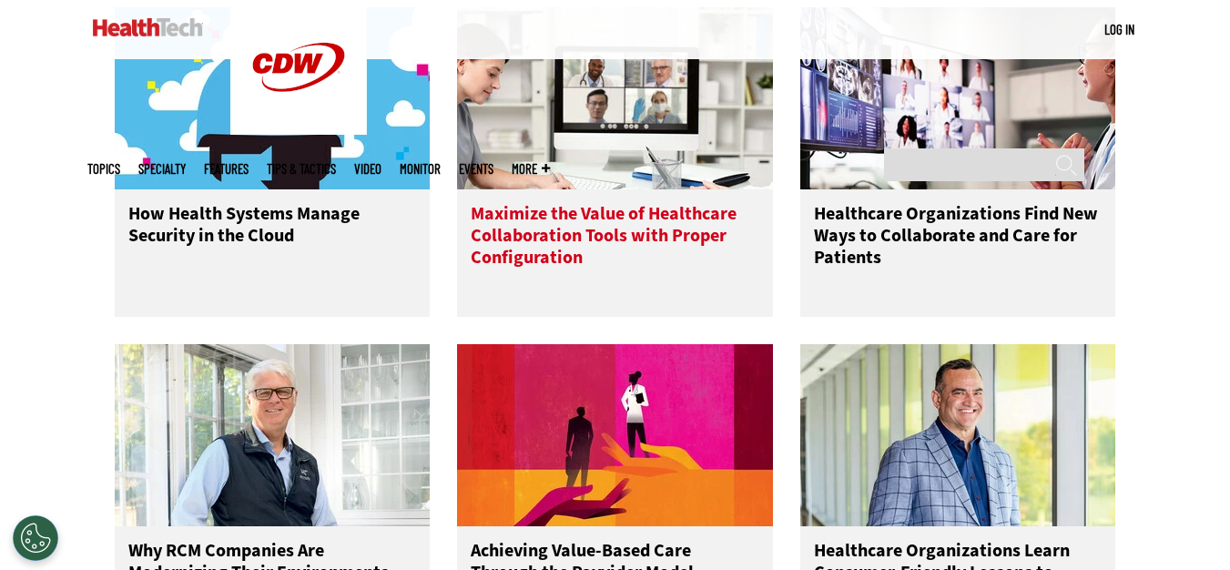
scroll to position [3276, 0]
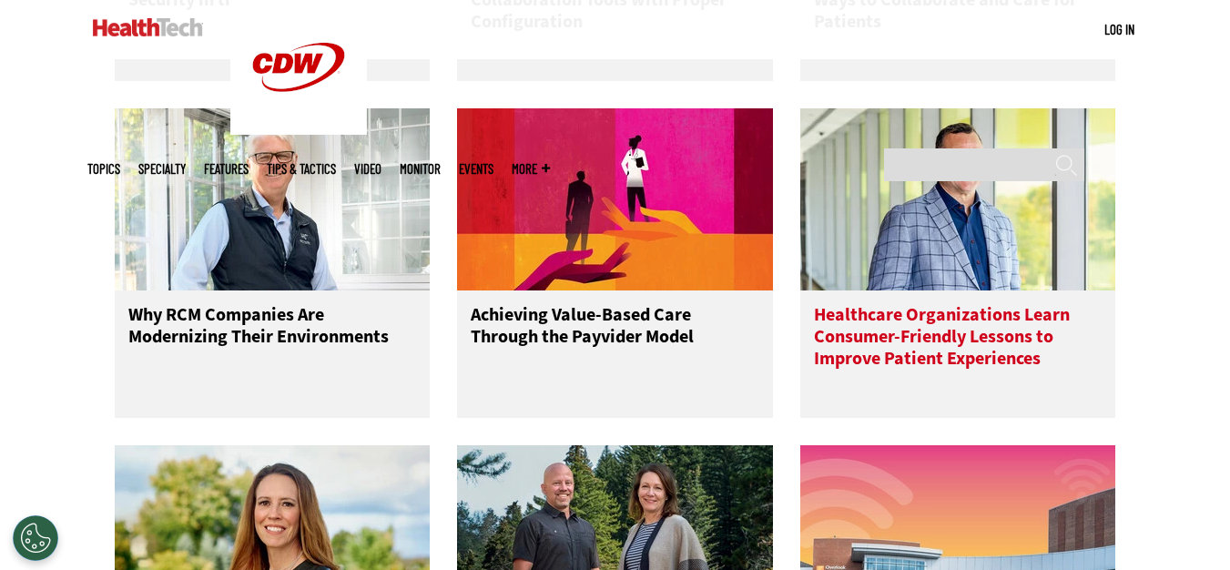
click at [1021, 275] on img at bounding box center [958, 199] width 316 height 182
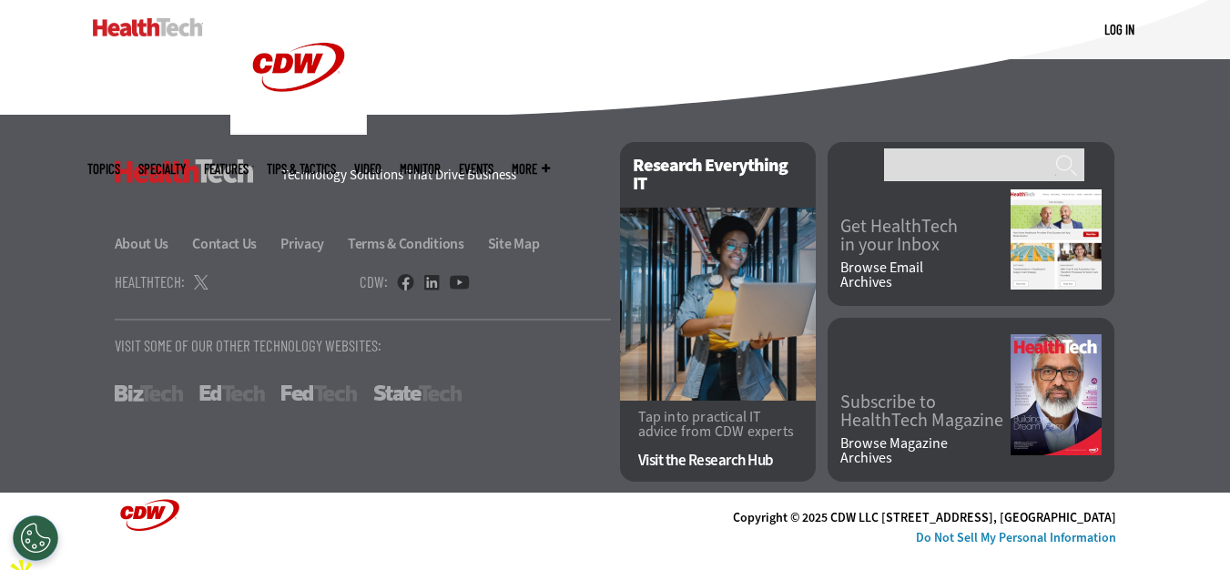
click at [368, 139] on ul "Topics Specialty Features Tips & Tactics Video MonITor Events More Search" at bounding box center [327, 168] width 481 height 59
click at [248, 162] on link "Features" at bounding box center [226, 169] width 45 height 14
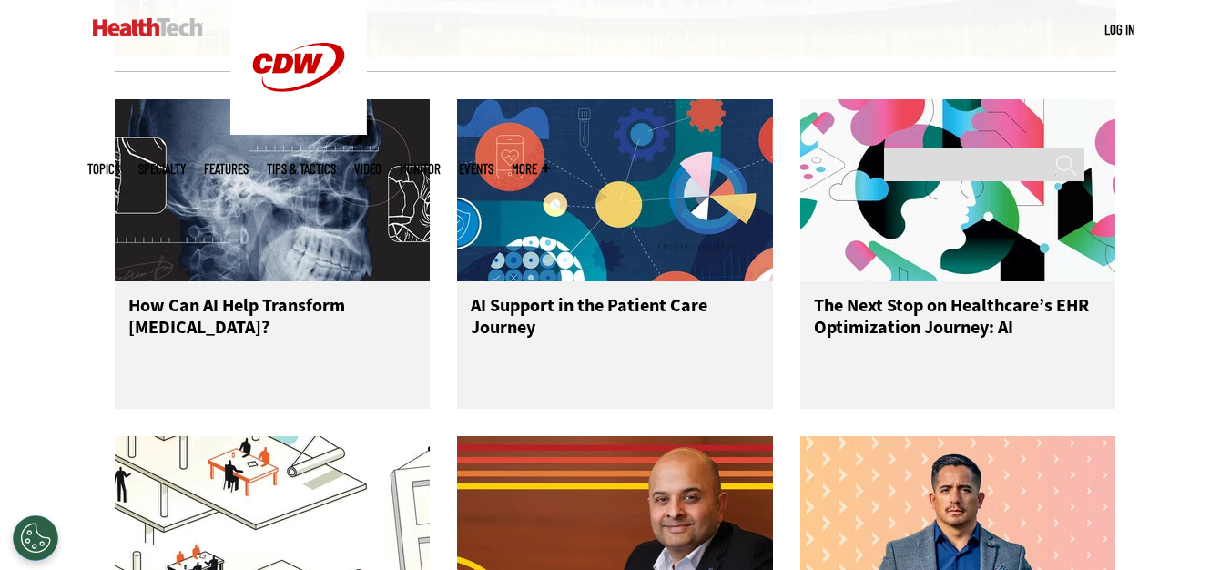
scroll to position [2730, 0]
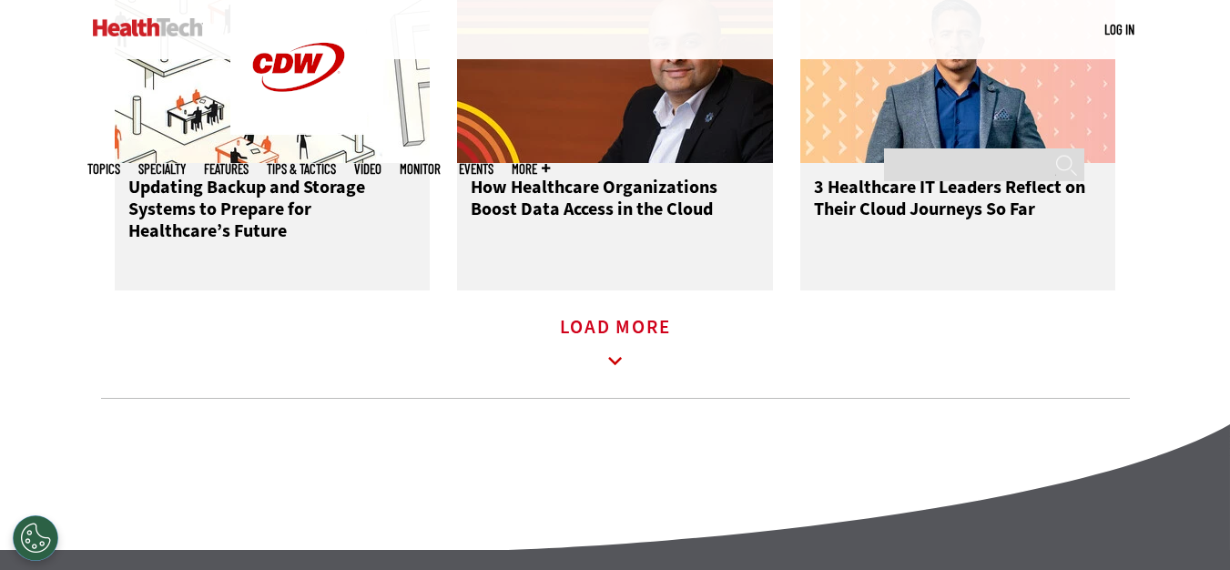
click at [615, 380] on icon at bounding box center [615, 361] width 42 height 42
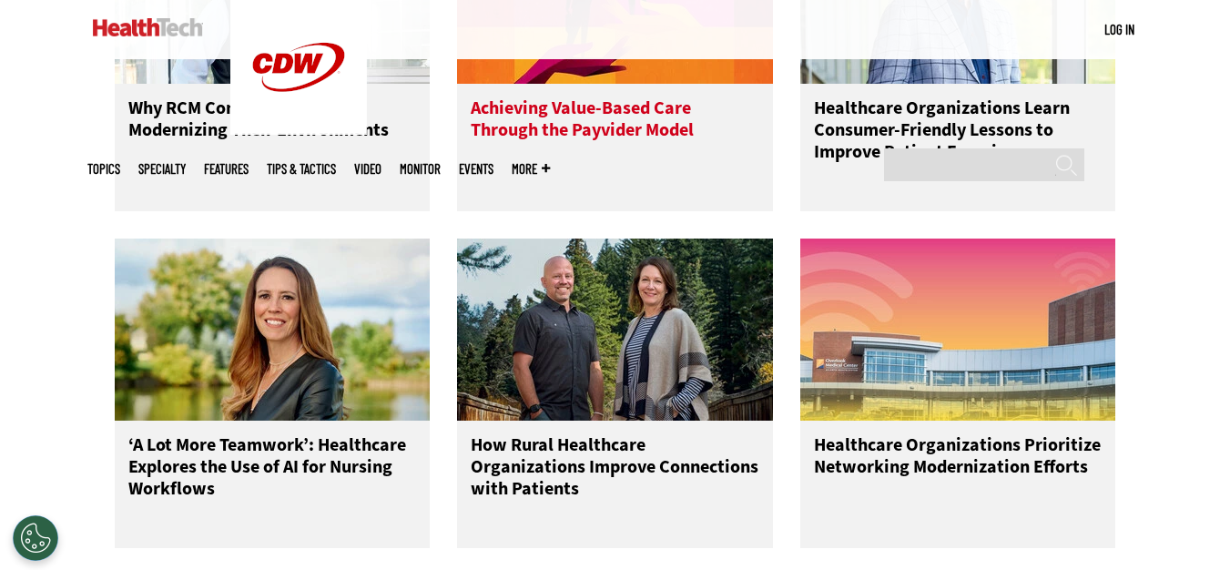
scroll to position [3641, 0]
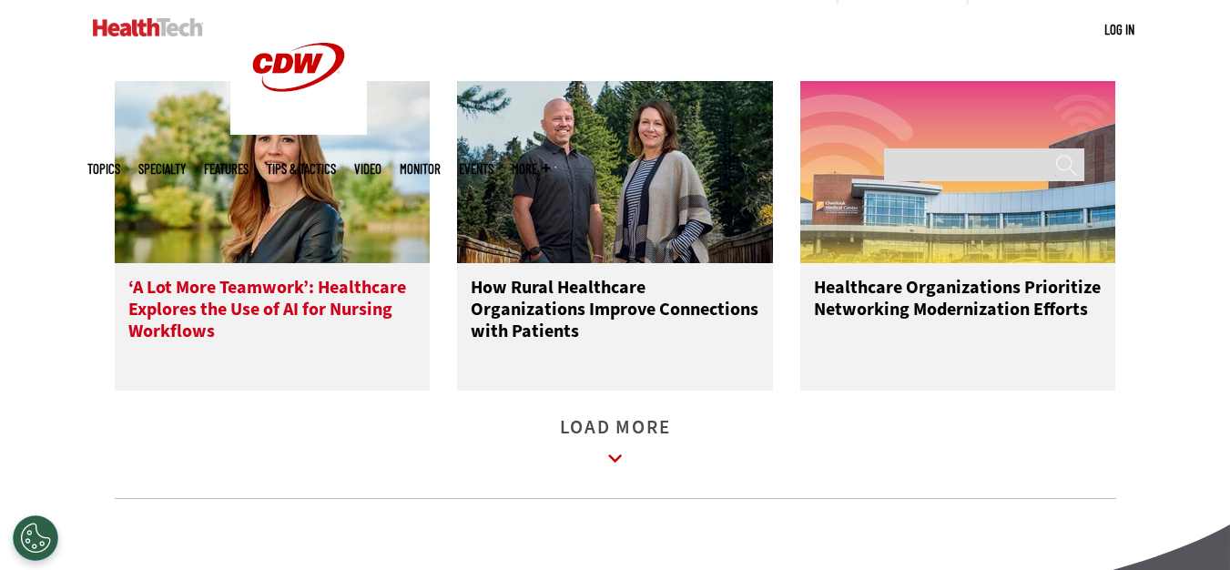
click at [259, 238] on img at bounding box center [273, 172] width 316 height 182
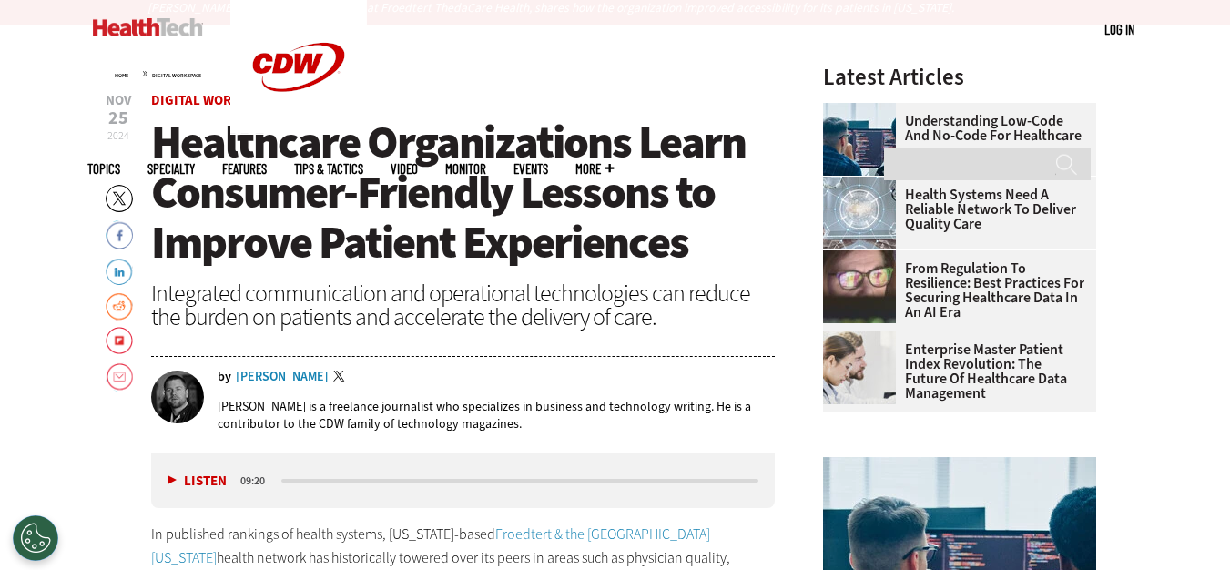
scroll to position [455, 0]
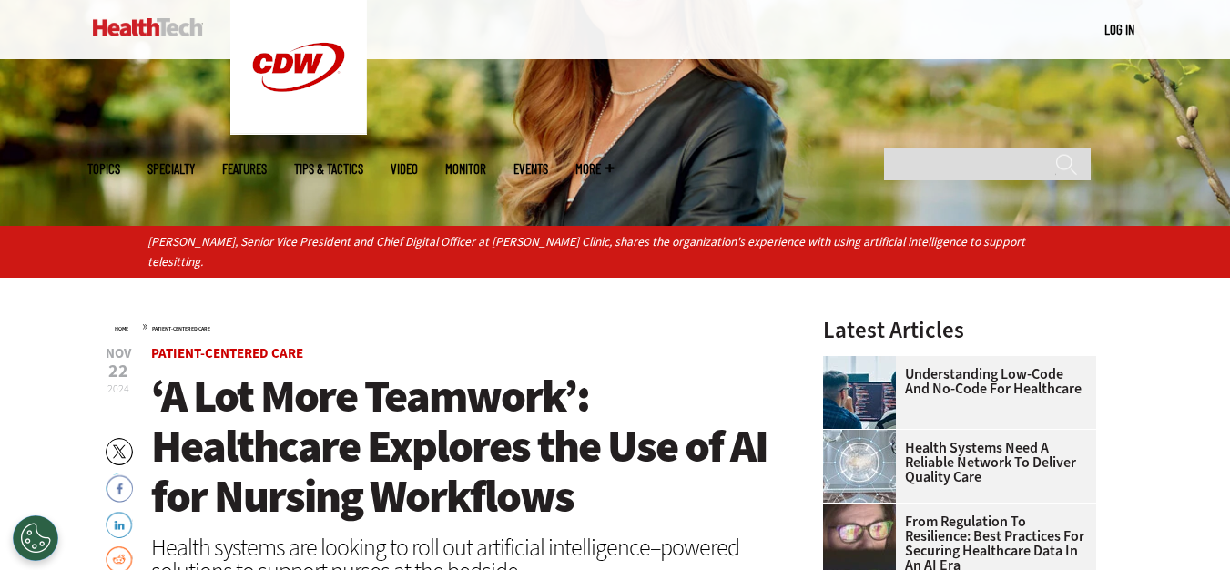
scroll to position [364, 0]
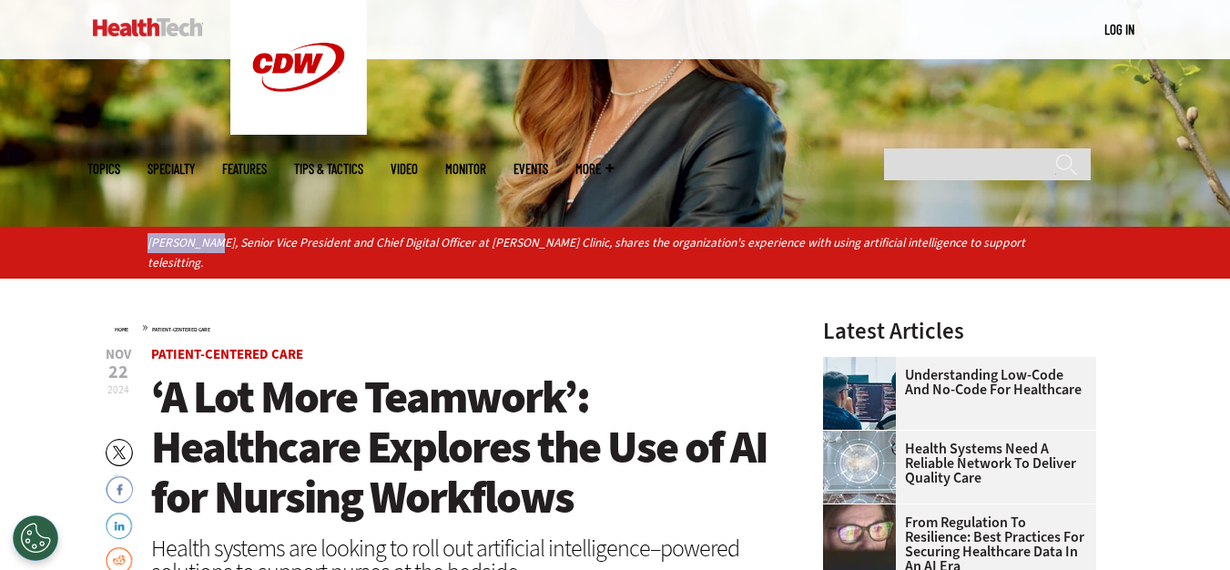
drag, startPoint x: 147, startPoint y: 247, endPoint x: 203, endPoint y: 249, distance: 56.5
click at [203, 249] on div "Terri Couts, Senior Vice President and Chief Digital Officer at Guthrie Clinic,…" at bounding box center [615, 253] width 1230 height 52
copy p "Terri Couts"
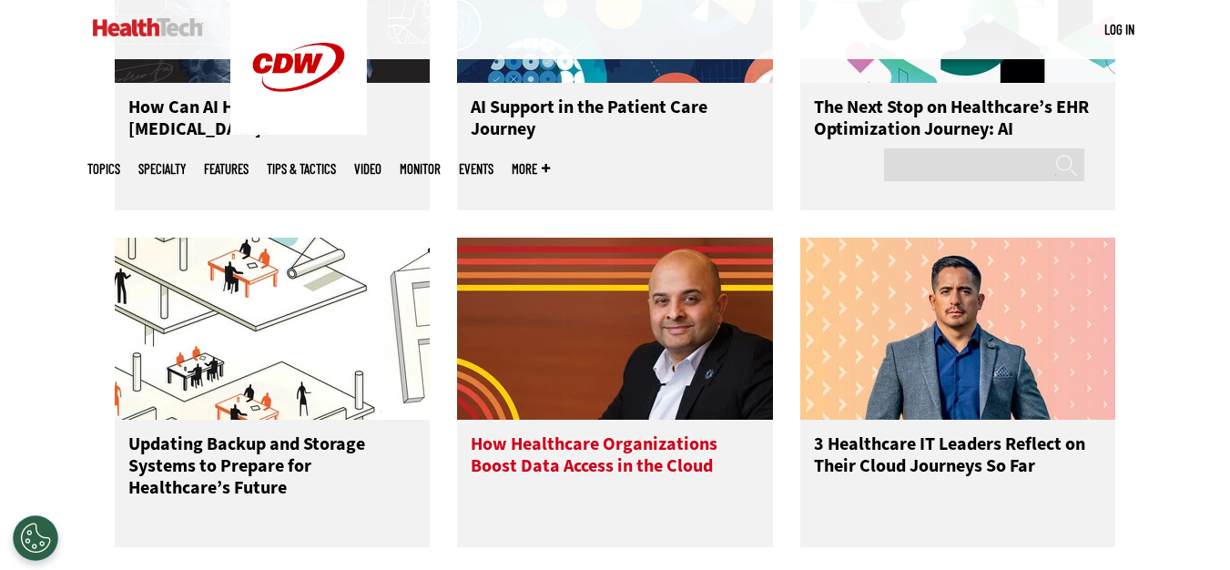
scroll to position [2639, 0]
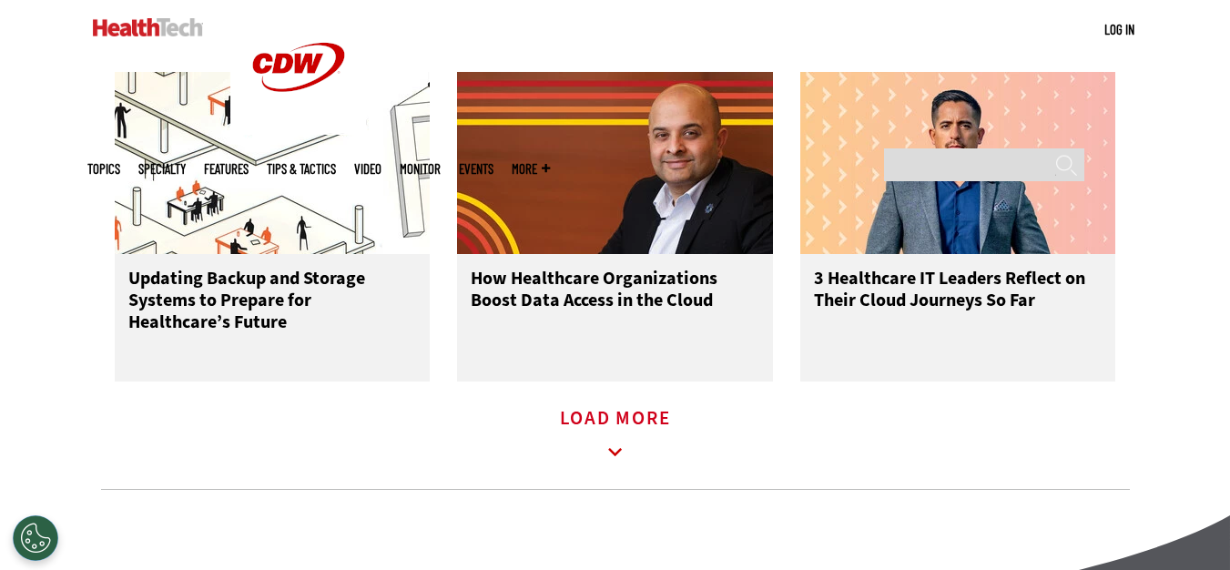
click at [598, 457] on icon at bounding box center [615, 452] width 42 height 42
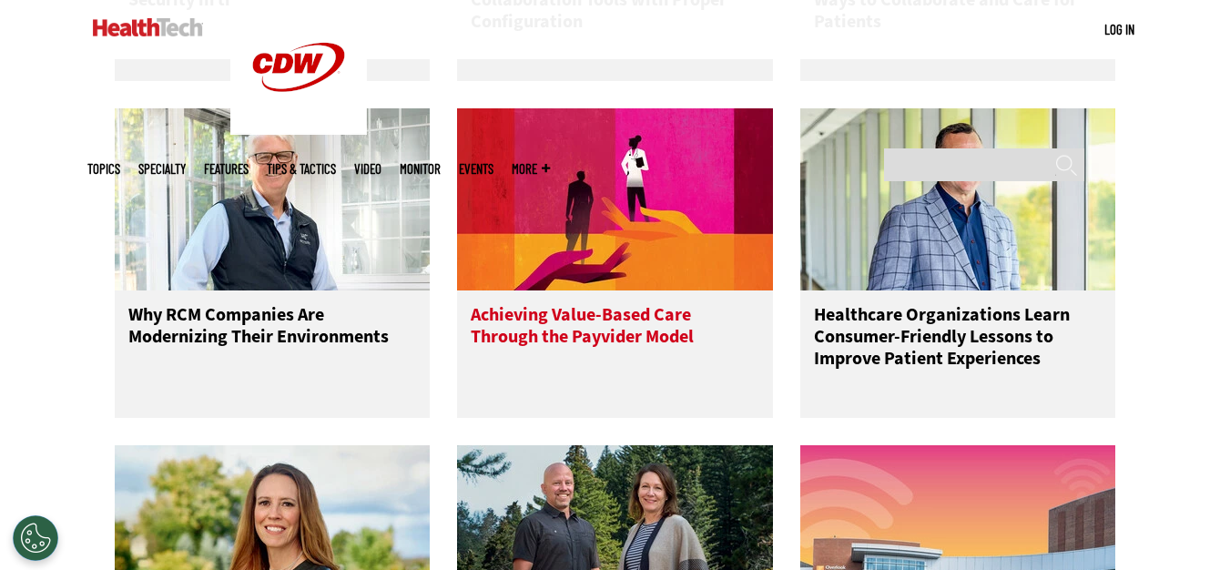
scroll to position [3458, 0]
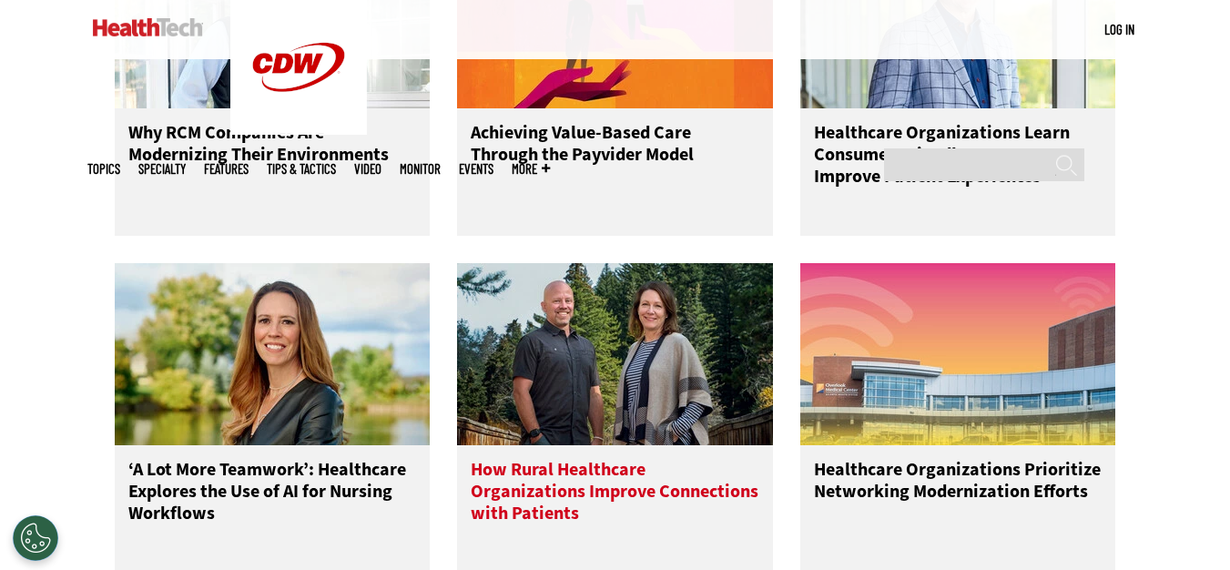
click at [608, 390] on img at bounding box center [615, 354] width 316 height 182
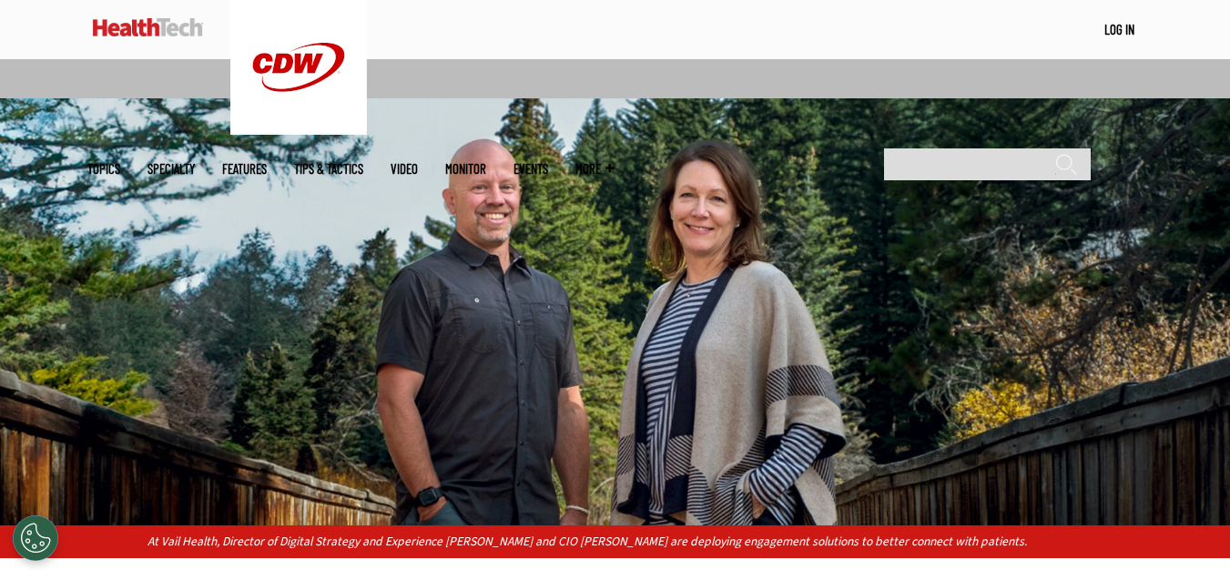
scroll to position [364, 0]
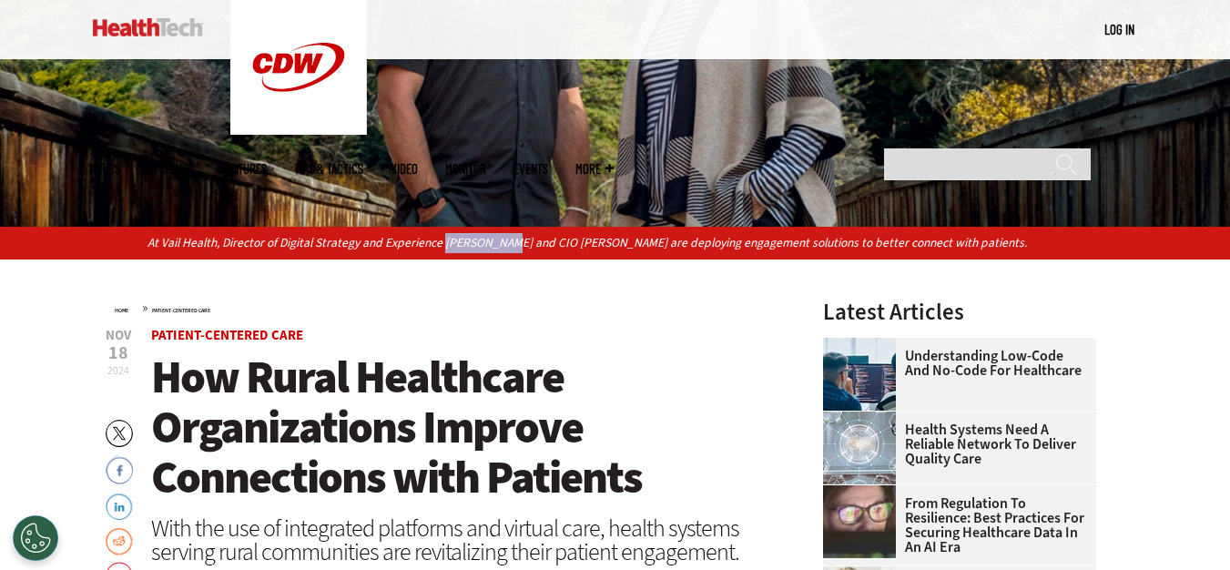
drag, startPoint x: 441, startPoint y: 238, endPoint x: 505, endPoint y: 247, distance: 64.4
click at [505, 247] on p "At Vail Health, Director of Digital Strategy and Experience Chad Milam and CIO …" at bounding box center [614, 243] width 935 height 20
copy p "Chad Milam"
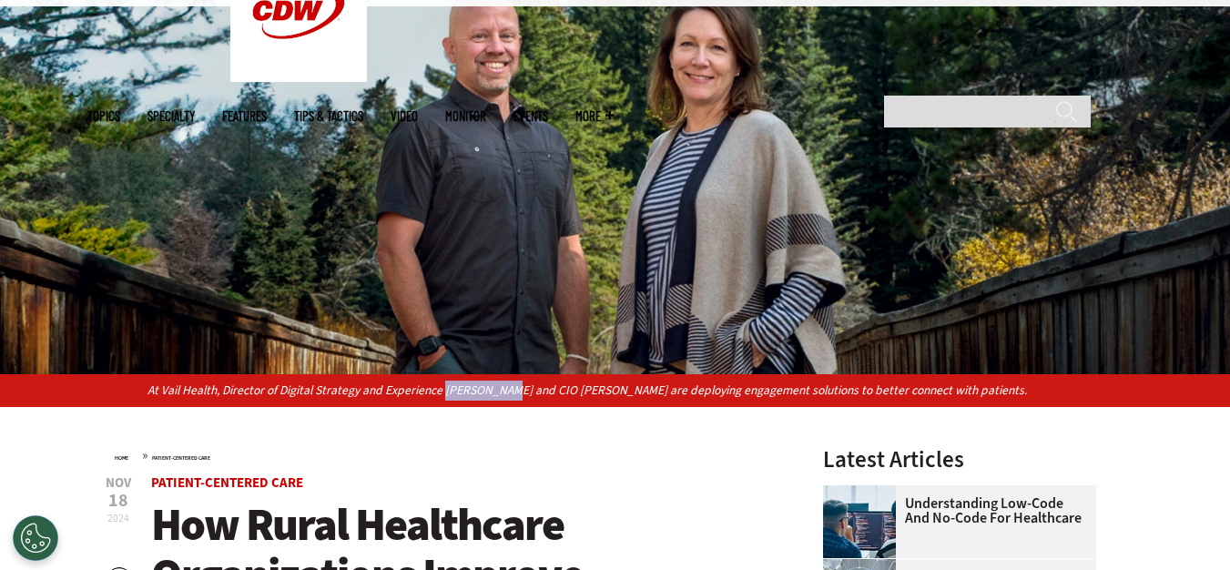
scroll to position [273, 0]
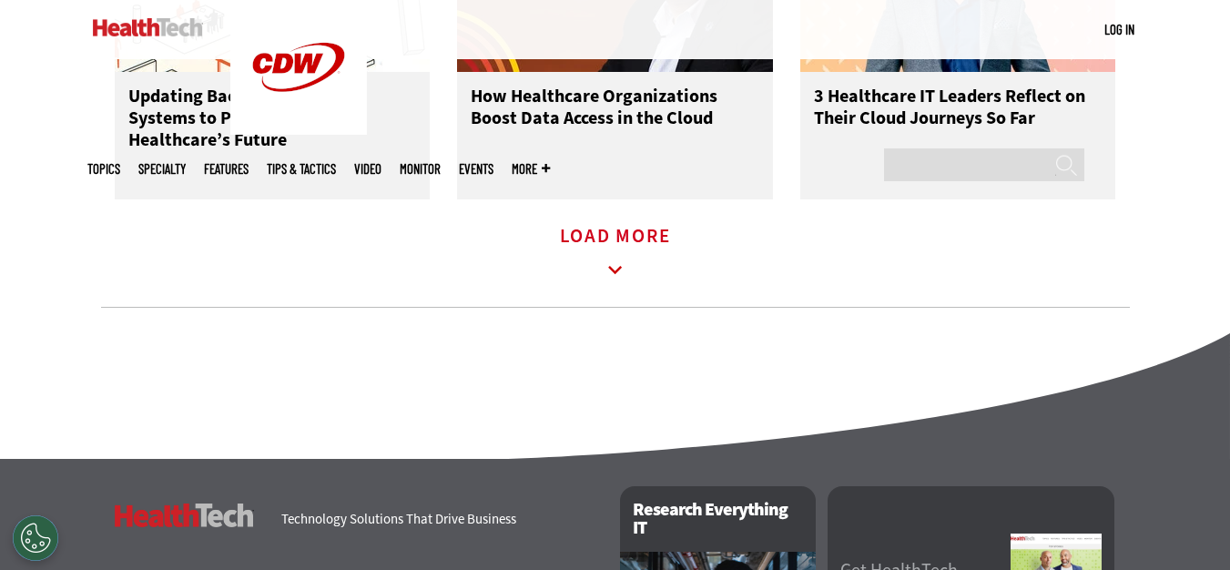
click at [620, 287] on icon at bounding box center [615, 270] width 42 height 42
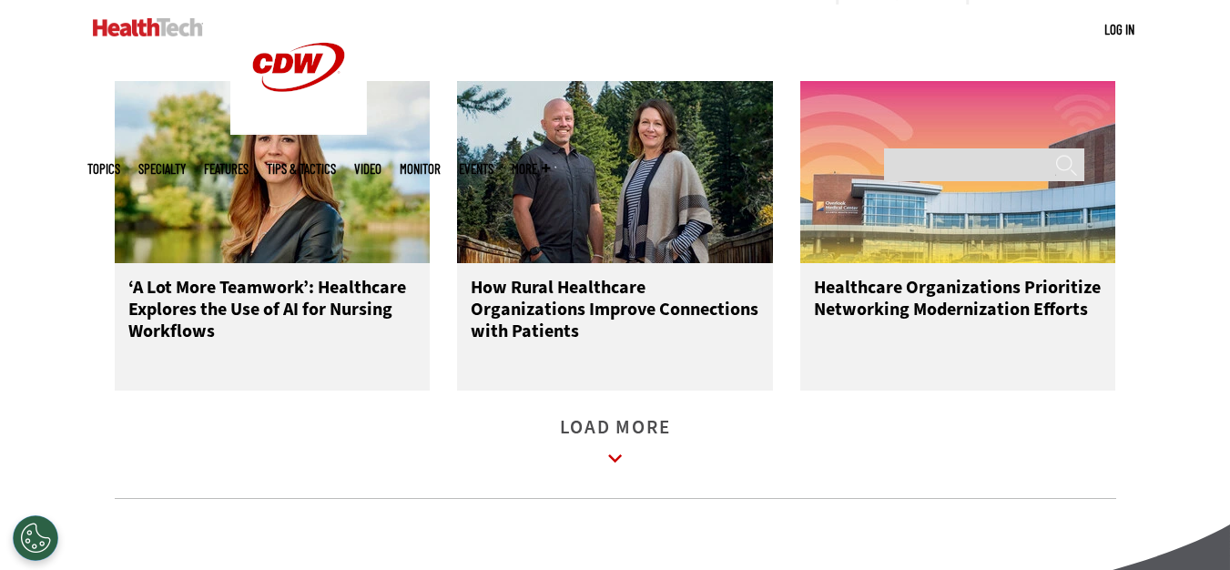
scroll to position [4005, 0]
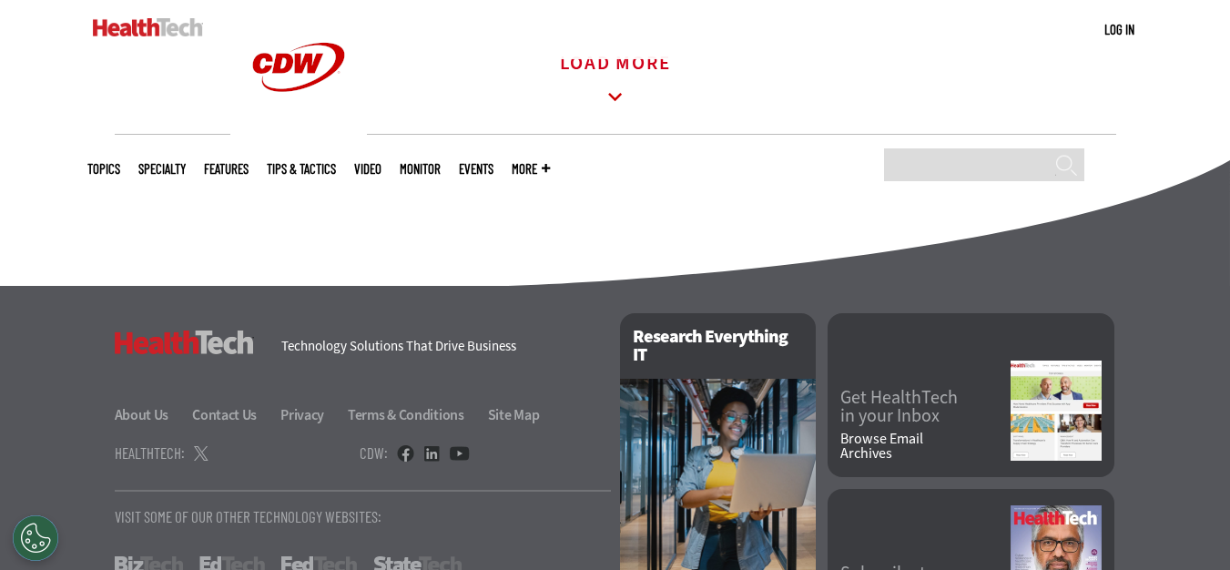
click at [621, 101] on icon at bounding box center [615, 97] width 14 height 8
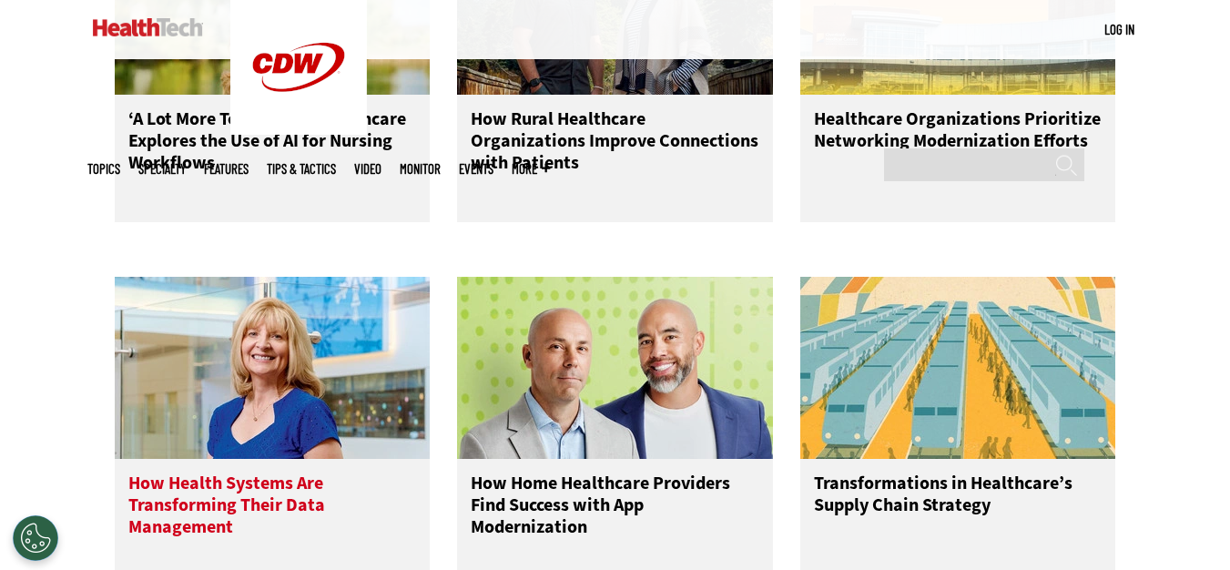
scroll to position [3914, 0]
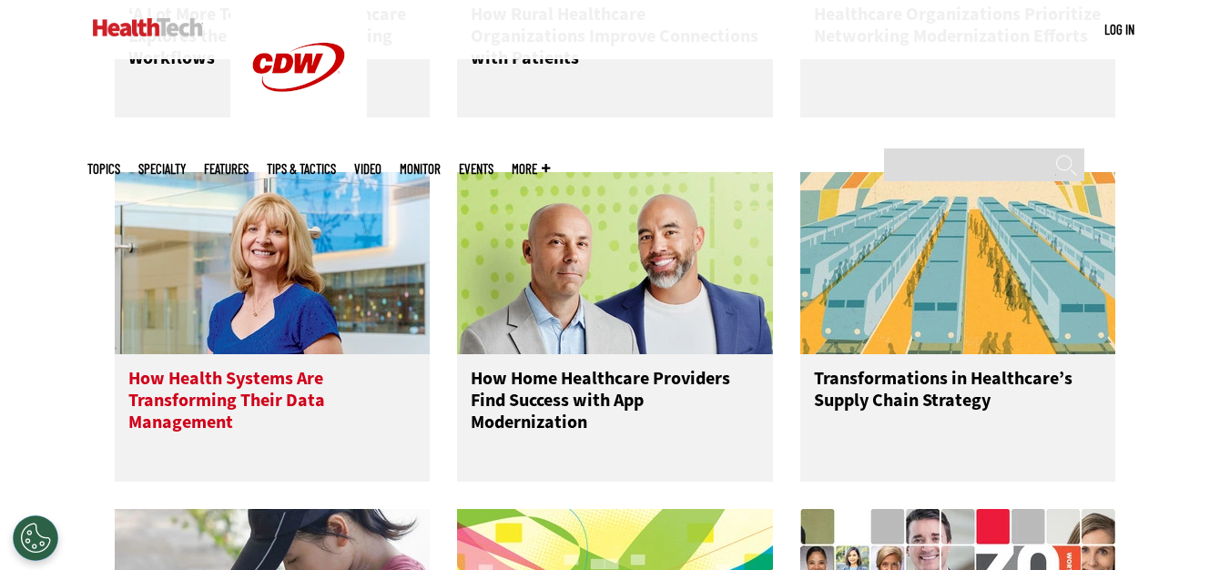
click at [317, 320] on img at bounding box center [273, 263] width 316 height 182
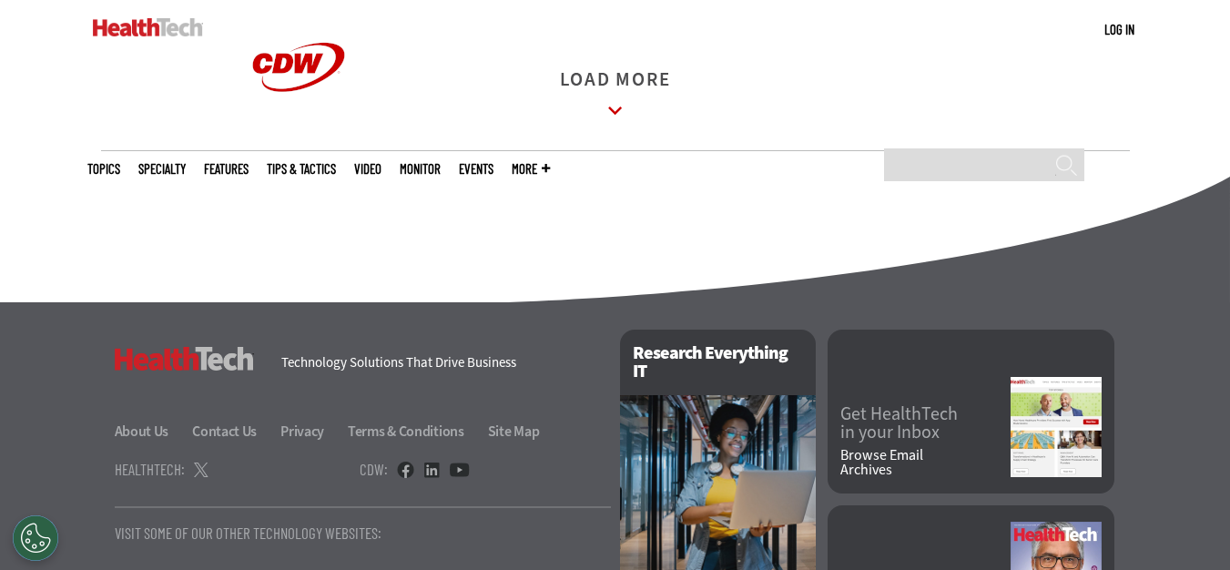
scroll to position [2983, 0]
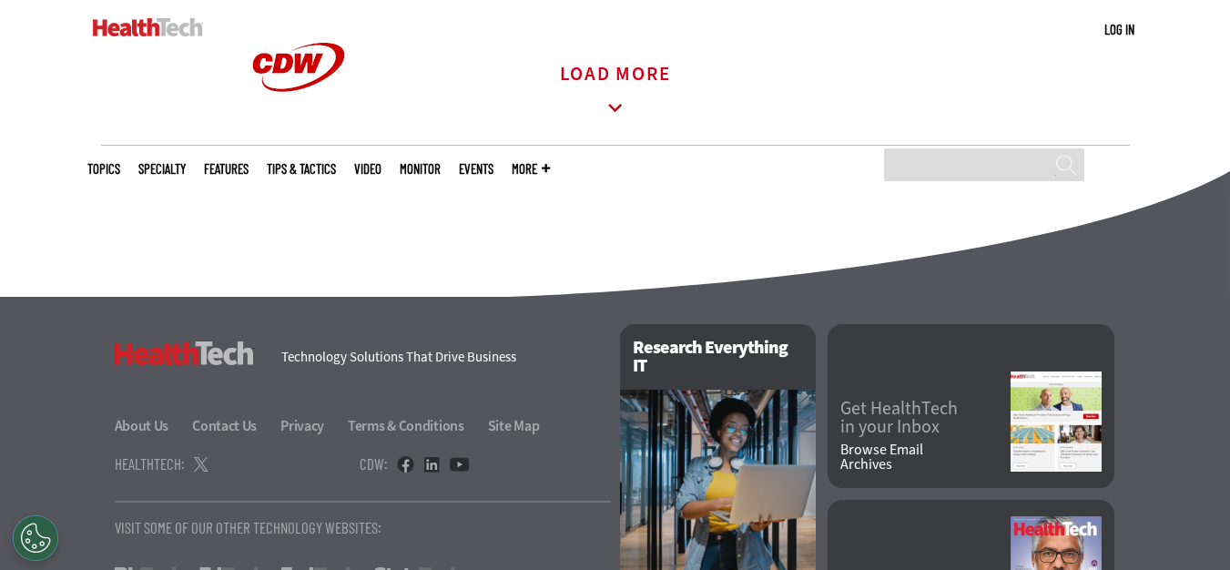
click at [624, 117] on icon at bounding box center [615, 108] width 42 height 42
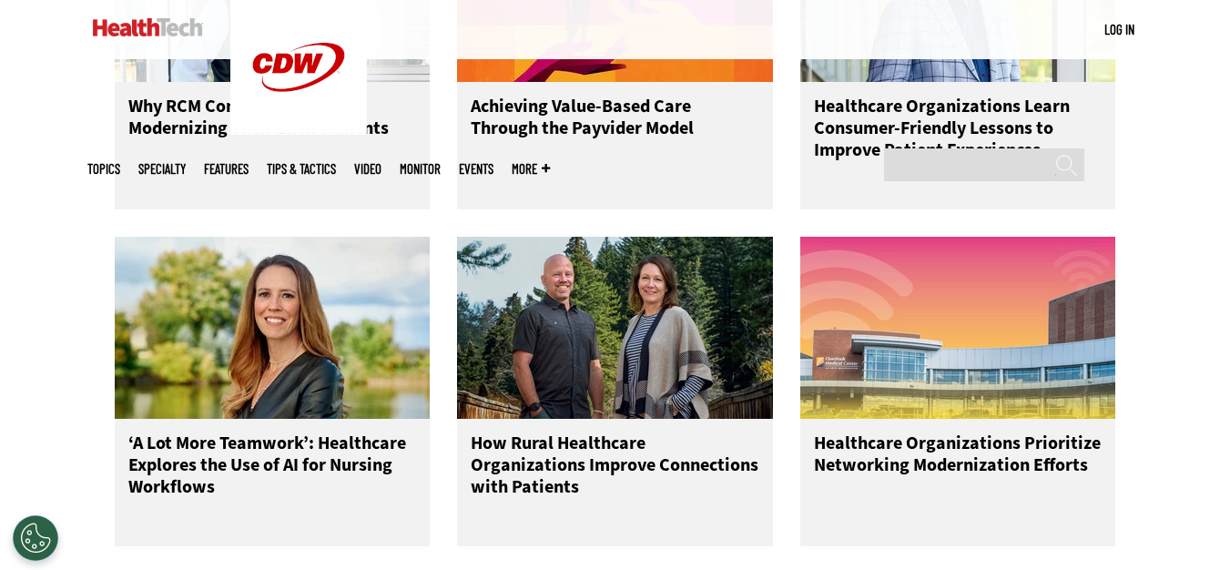
scroll to position [3620, 0]
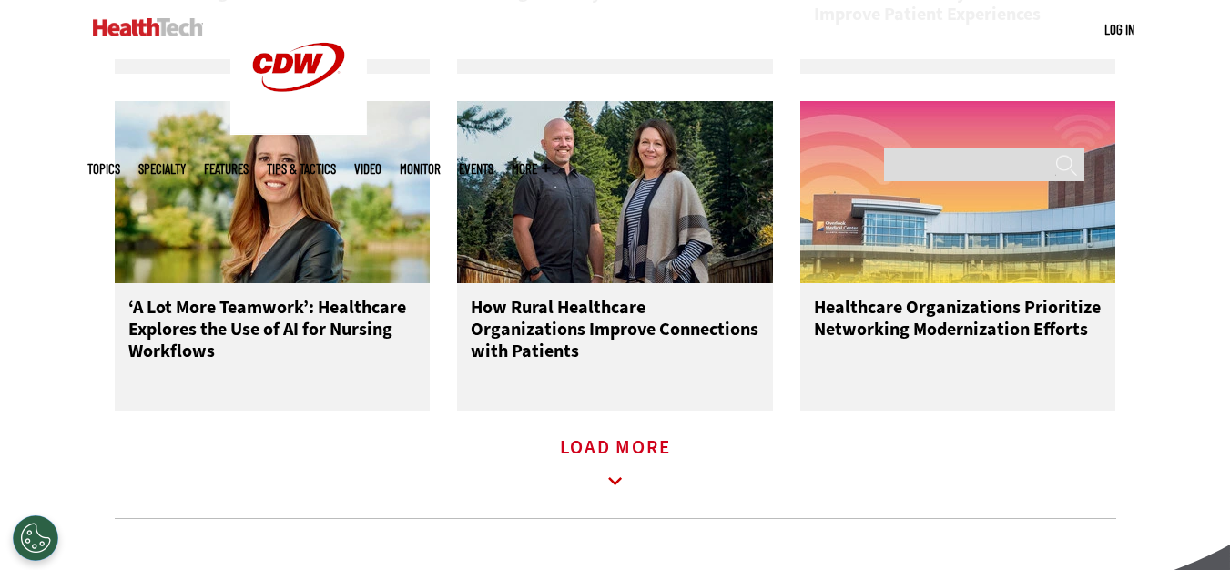
click at [624, 500] on icon at bounding box center [615, 482] width 42 height 42
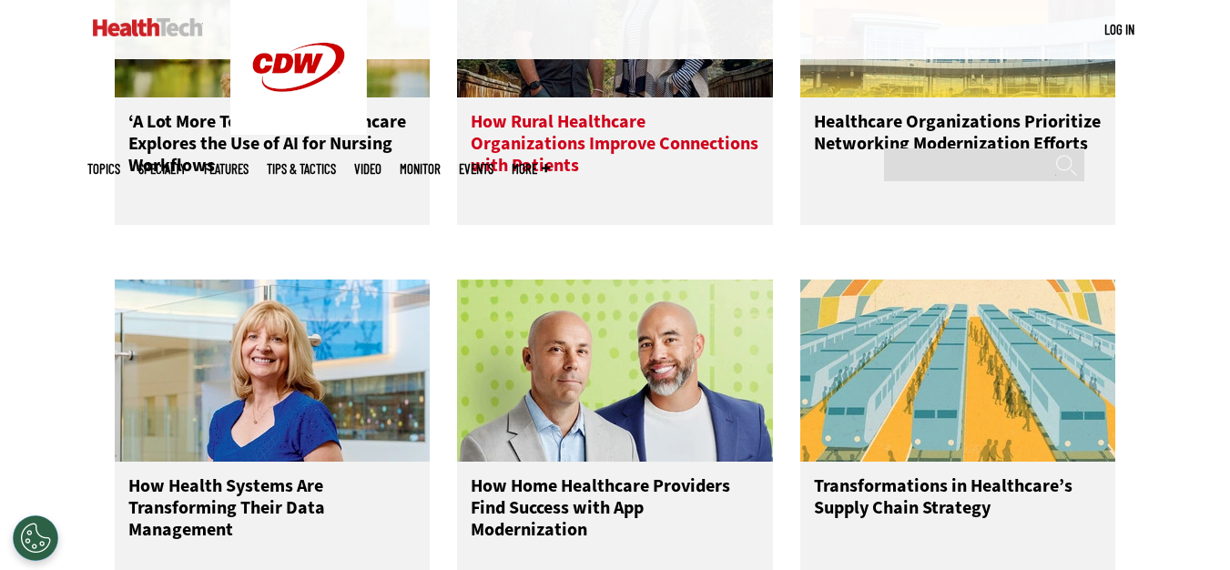
scroll to position [3985, 0]
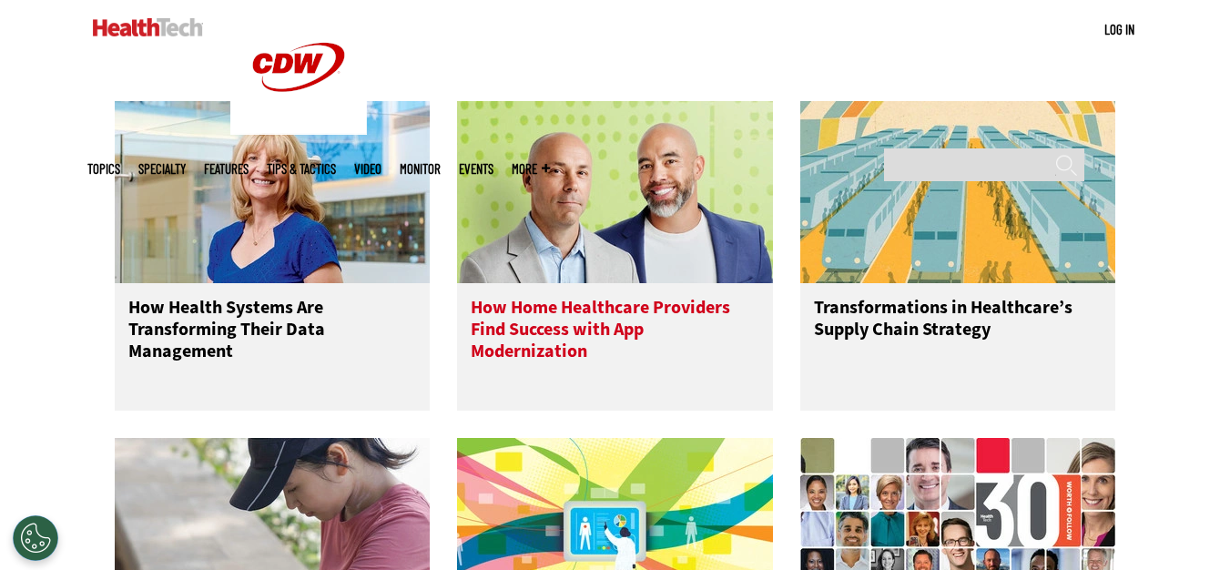
click at [596, 229] on img at bounding box center [615, 192] width 316 height 182
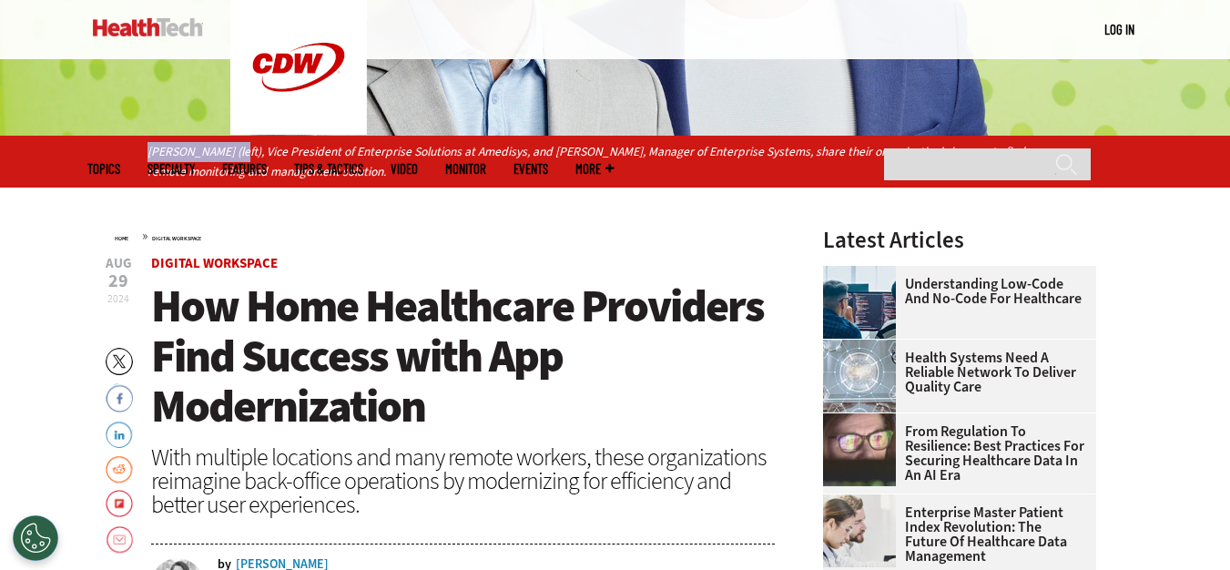
drag, startPoint x: 148, startPoint y: 152, endPoint x: 230, endPoint y: 154, distance: 81.9
click at [230, 154] on p "Michael Phillips (left), Vice President of Enterprise Solutions at Amedisys, an…" at bounding box center [614, 162] width 935 height 40
copy p "Michael Phillips"
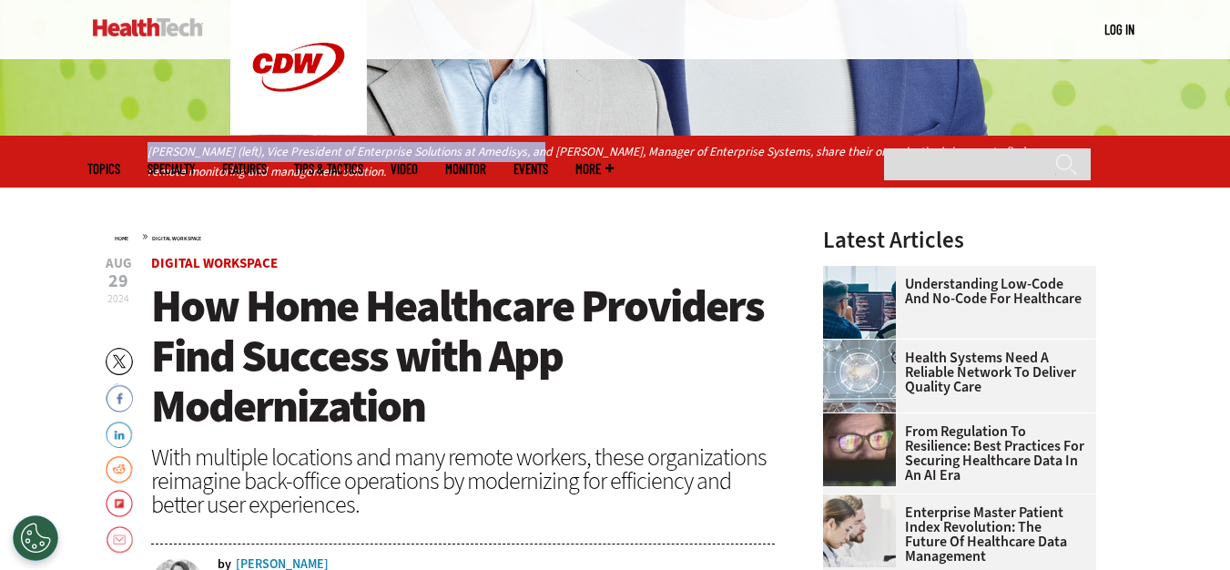
copy p "Michael Phillips (left), Vice President of Enterprise Solutions at Amedisys,"
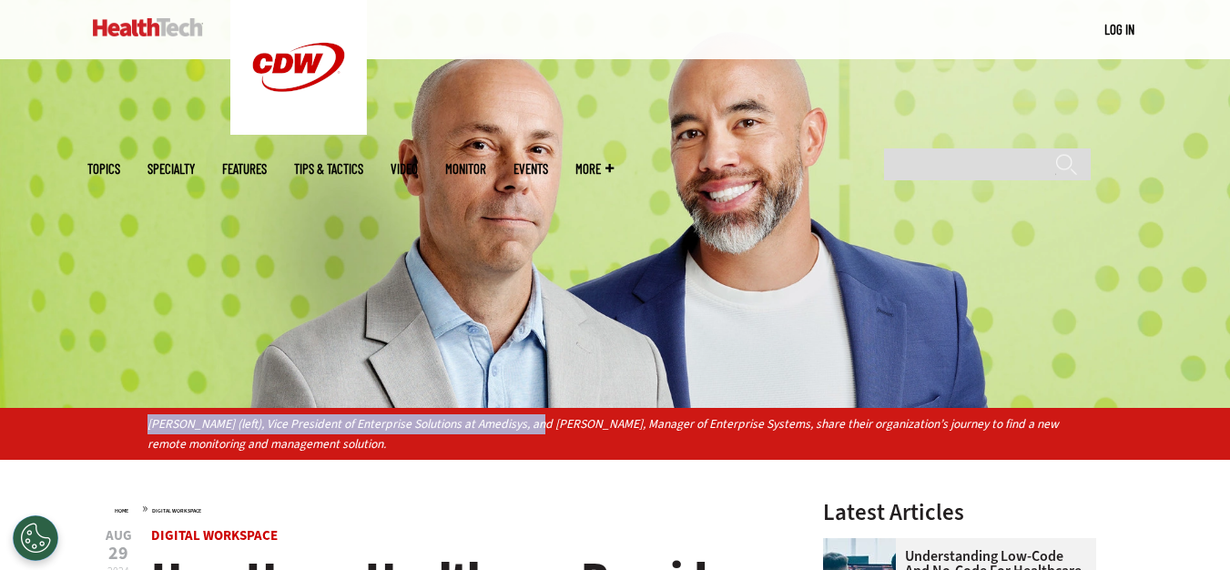
scroll to position [182, 0]
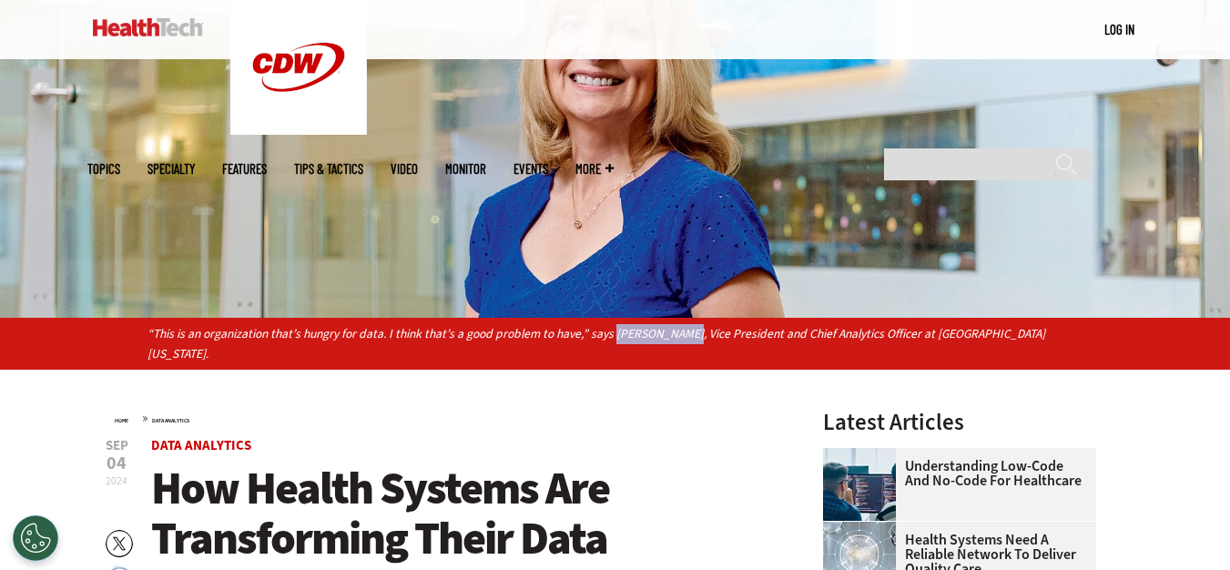
drag, startPoint x: 612, startPoint y: 327, endPoint x: 679, endPoint y: 349, distance: 70.8
click at [679, 349] on div "“This is an organization that’s hungry for data. I think that’s a good problem …" at bounding box center [615, 344] width 1230 height 52
copy p "Kerri Webster"
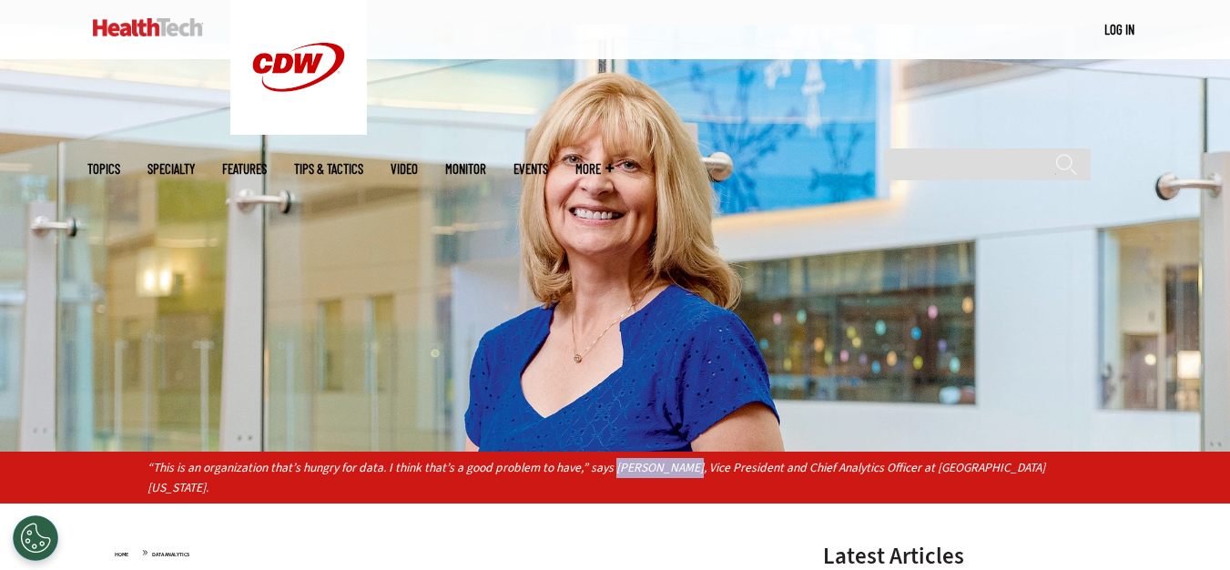
scroll to position [273, 0]
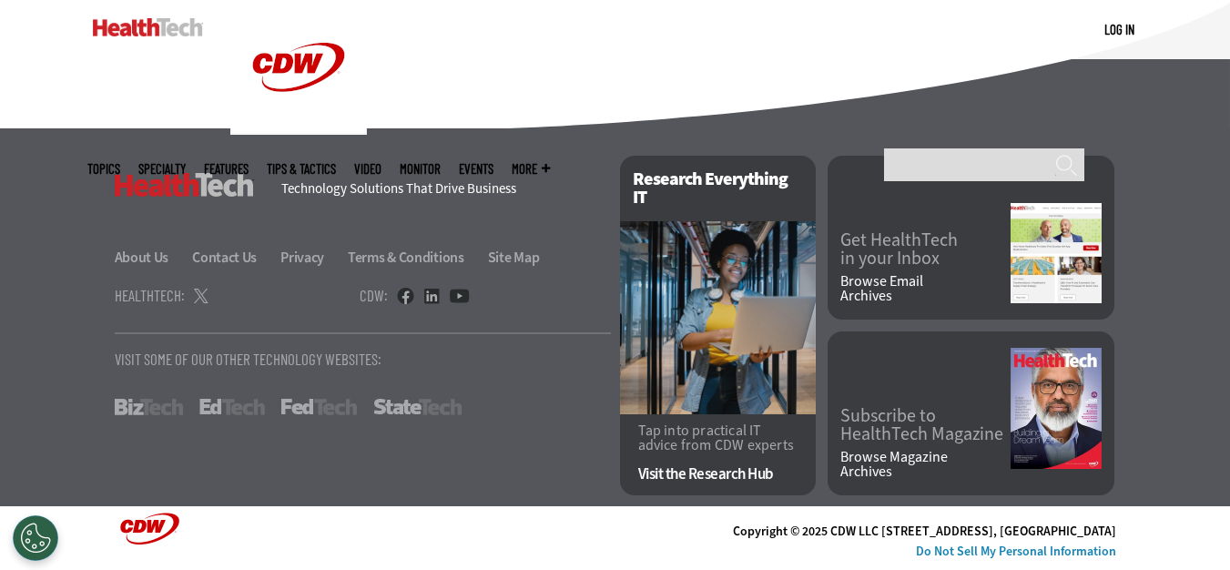
scroll to position [2801, 0]
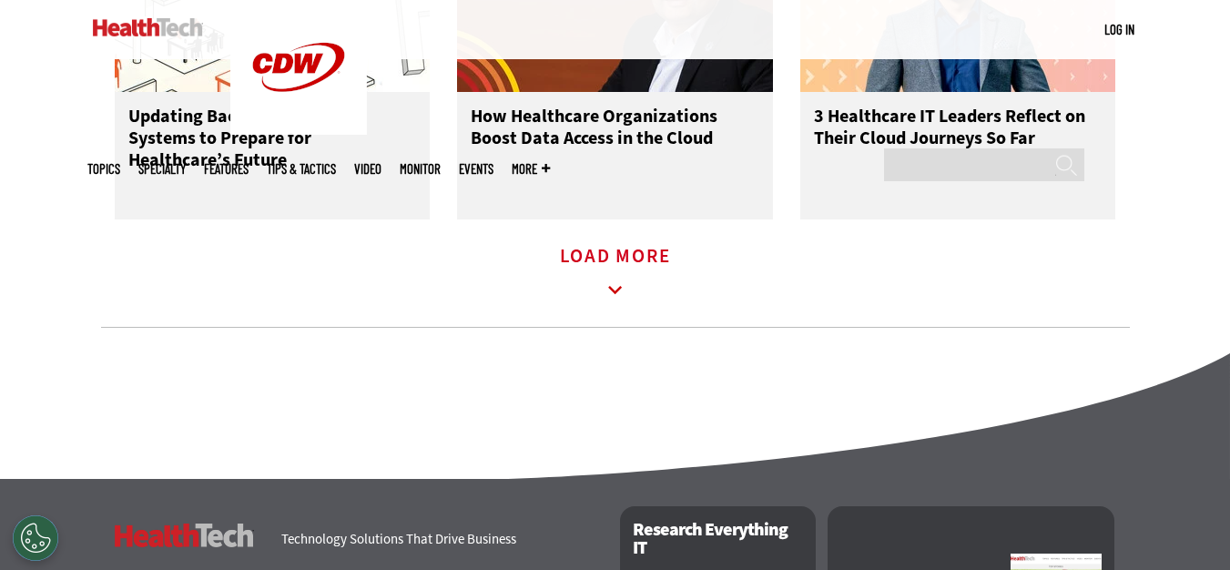
click at [621, 311] on icon at bounding box center [615, 290] width 42 height 42
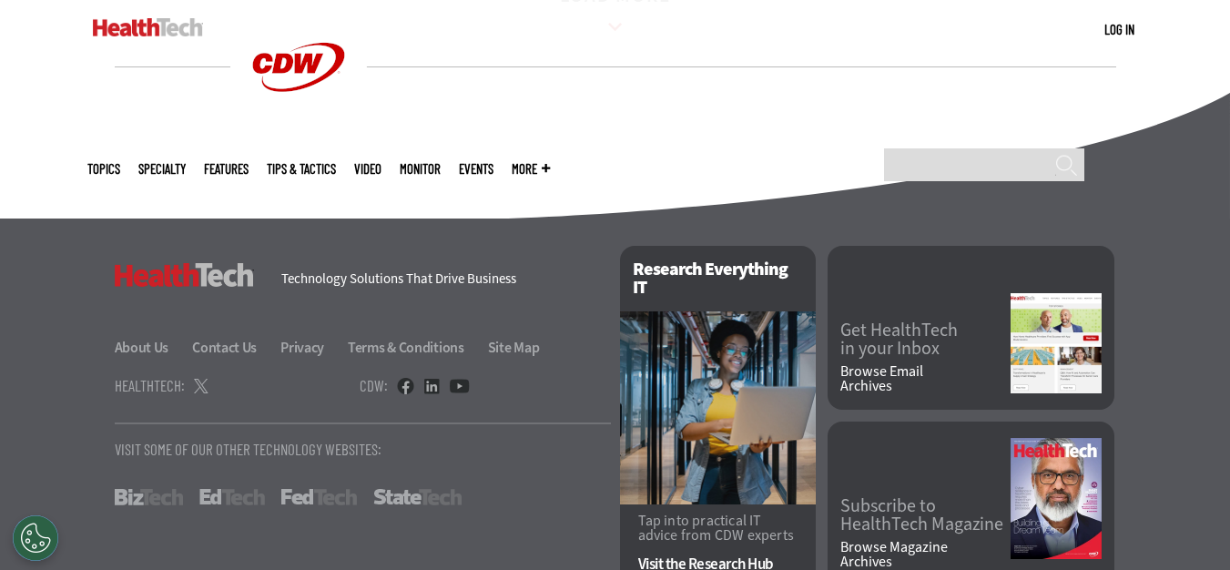
scroll to position [3814, 0]
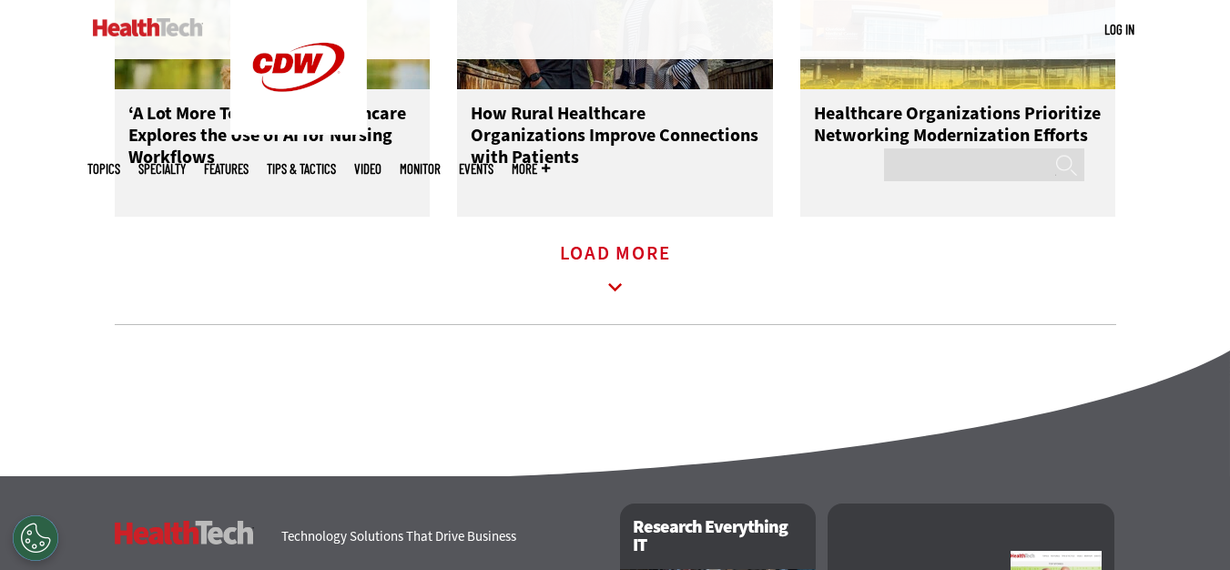
click at [603, 304] on icon at bounding box center [615, 288] width 42 height 42
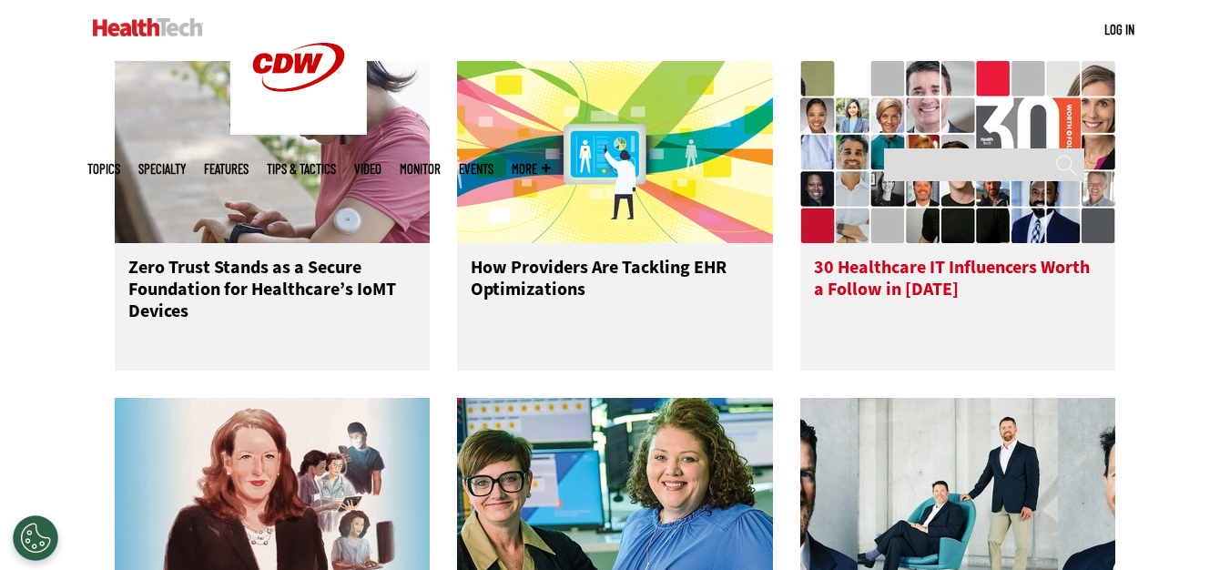
scroll to position [4360, 0]
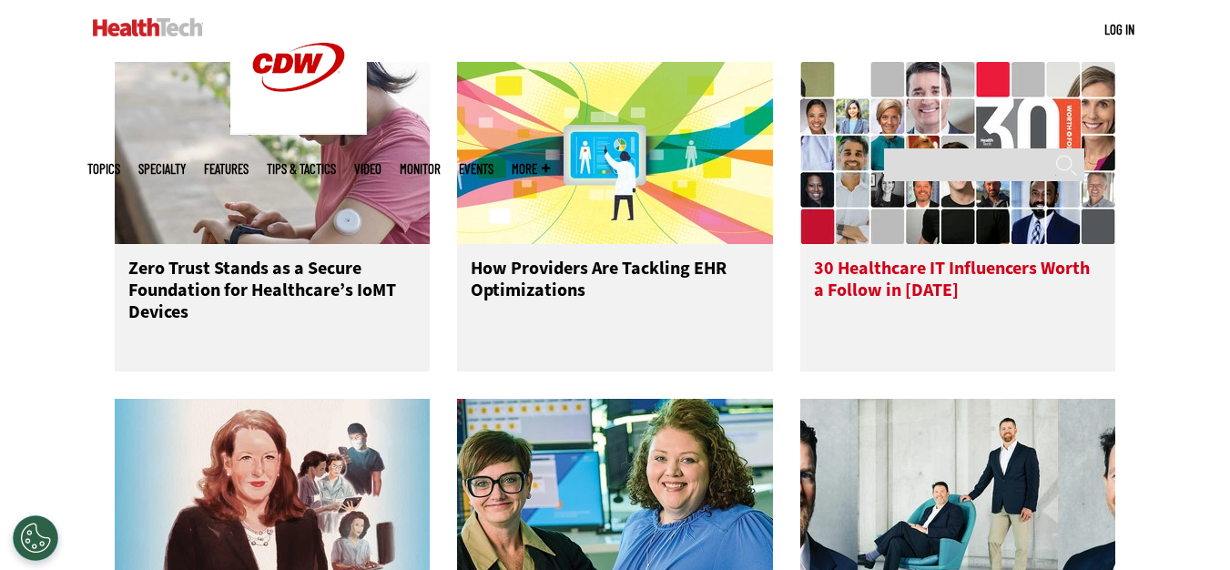
click at [967, 138] on img at bounding box center [958, 153] width 316 height 182
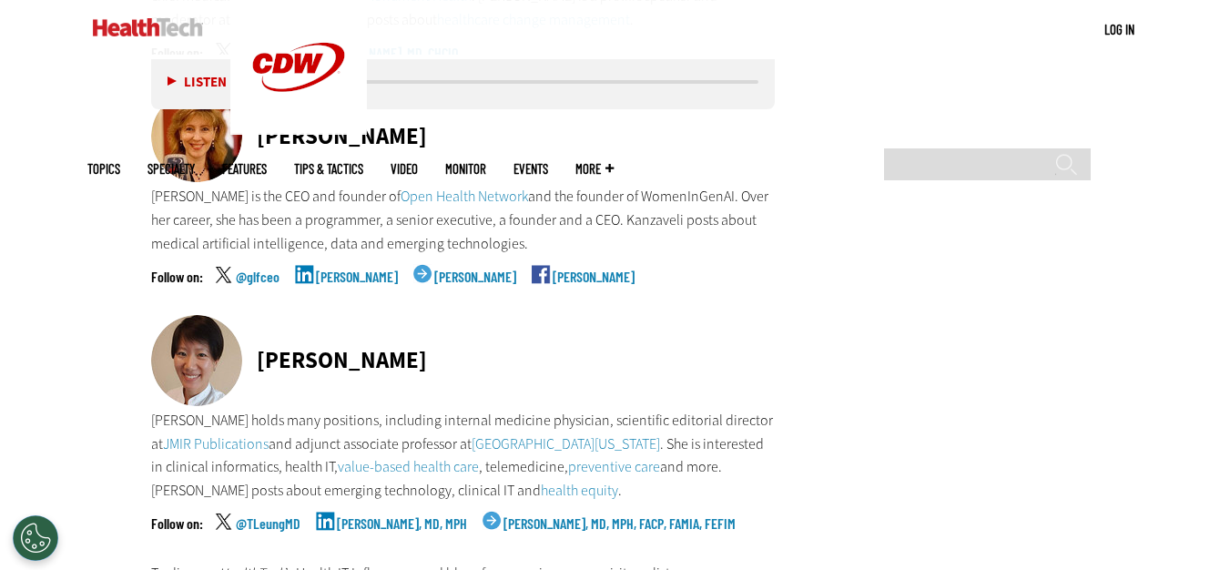
scroll to position [9374, 0]
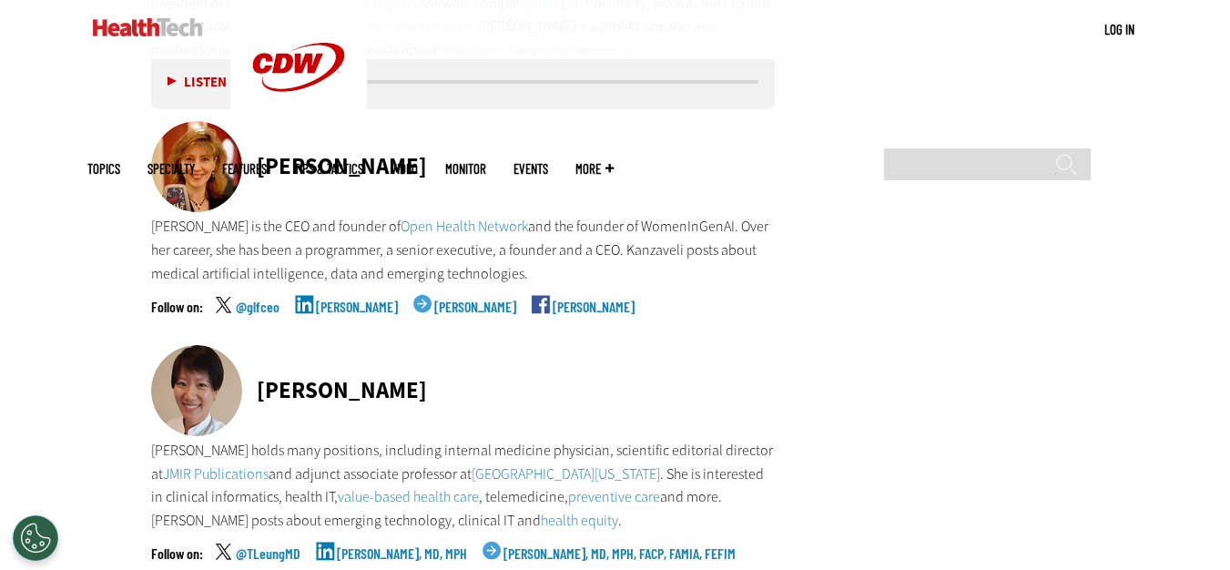
drag, startPoint x: 248, startPoint y: 199, endPoint x: 461, endPoint y: 201, distance: 212.1
click at [461, 345] on div "[PERSON_NAME]" at bounding box center [463, 392] width 624 height 94
copy div "[PERSON_NAME]"
click at [399, 546] on link "[PERSON_NAME], MD, MPH" at bounding box center [402, 569] width 130 height 46
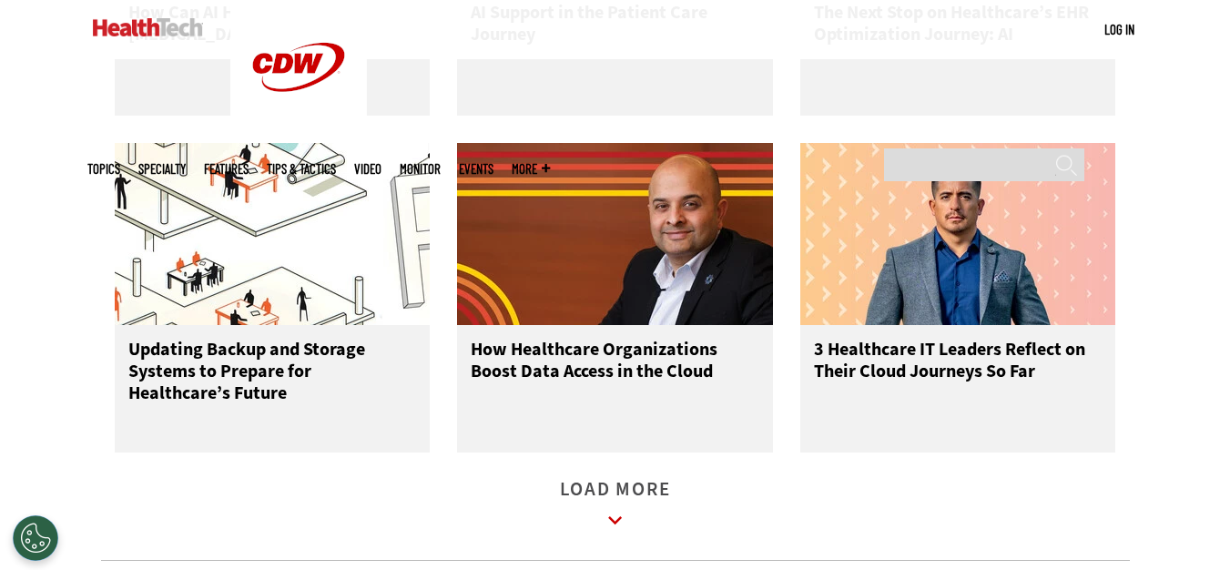
scroll to position [3003, 0]
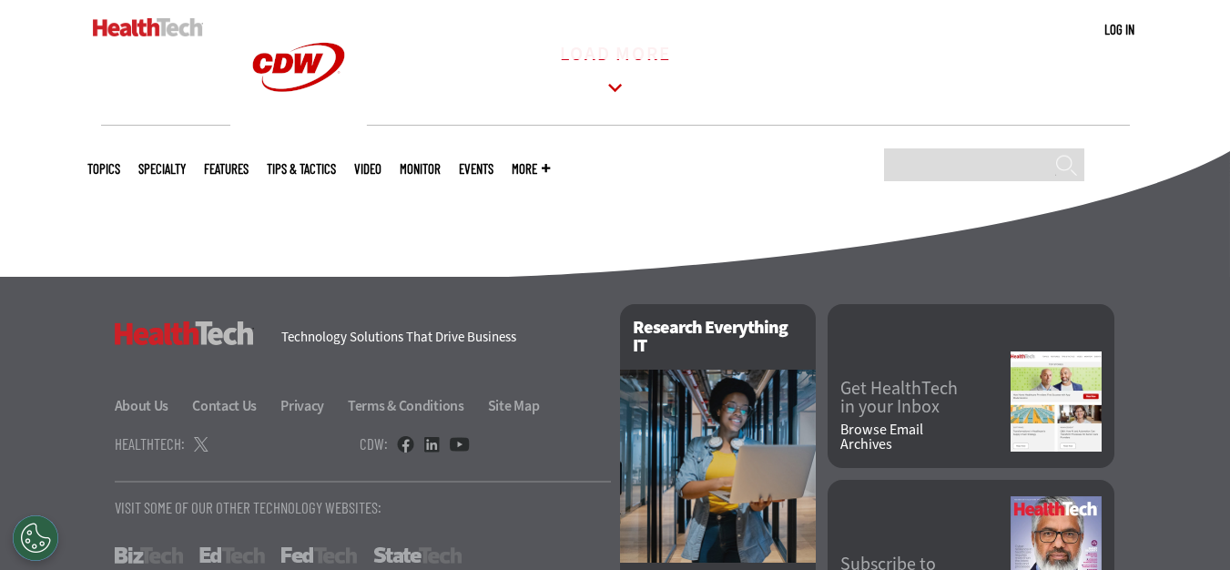
click at [611, 92] on icon at bounding box center [615, 88] width 42 height 42
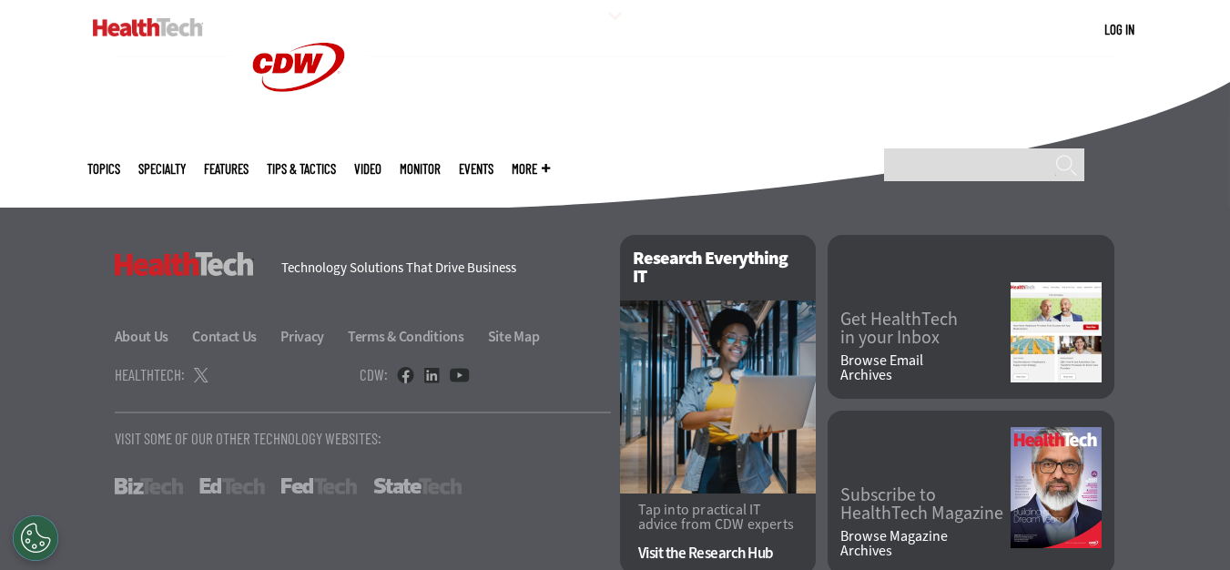
scroll to position [4005, 0]
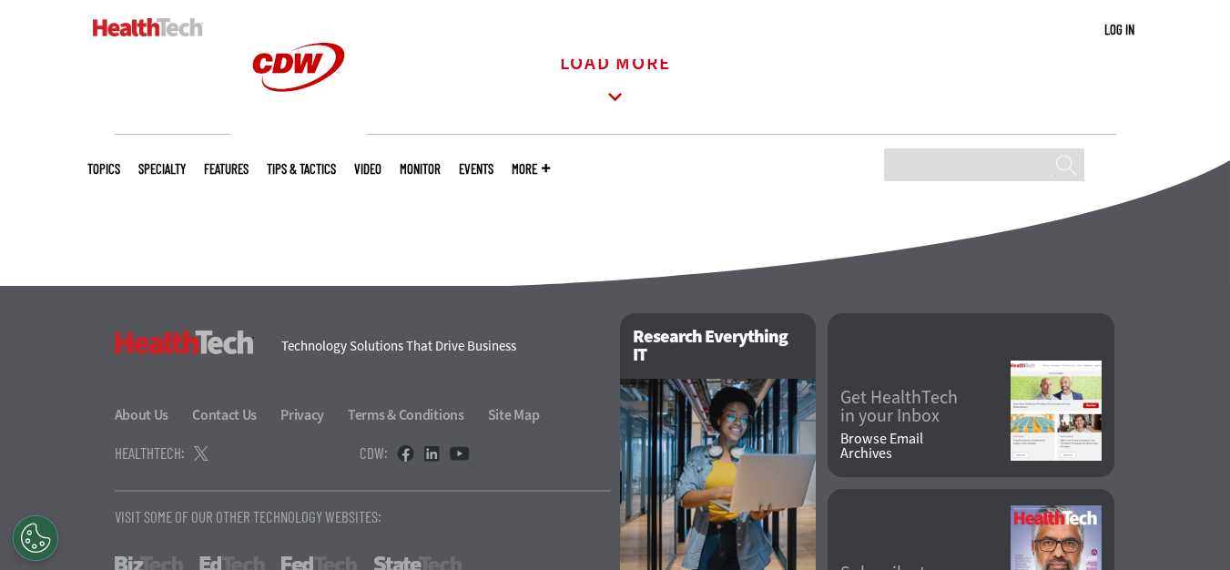
click at [609, 107] on icon at bounding box center [615, 97] width 42 height 42
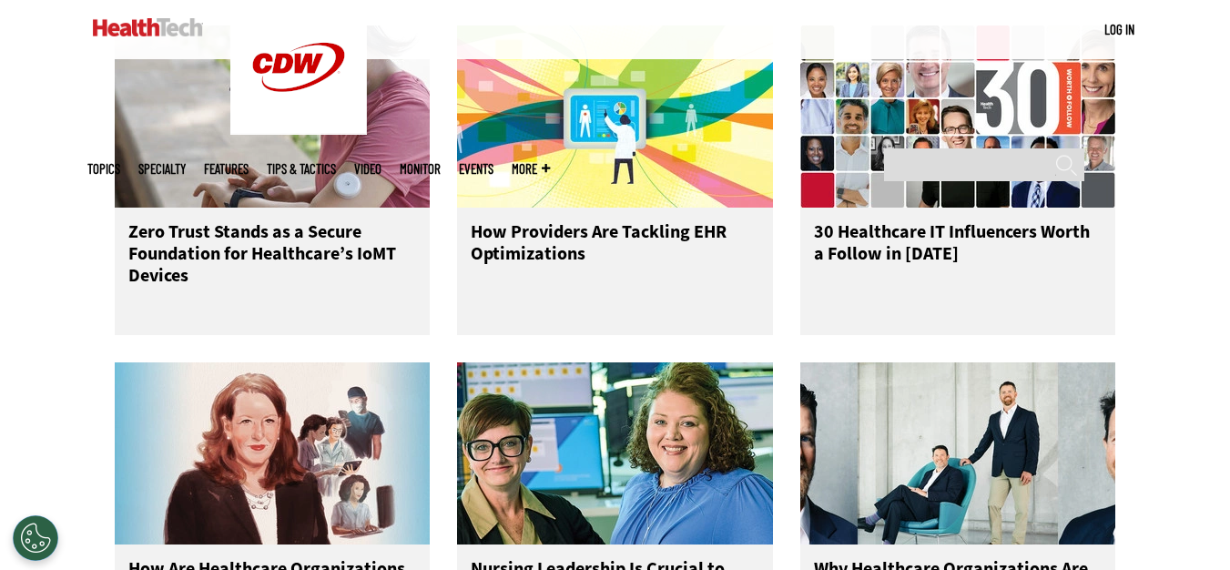
scroll to position [4306, 0]
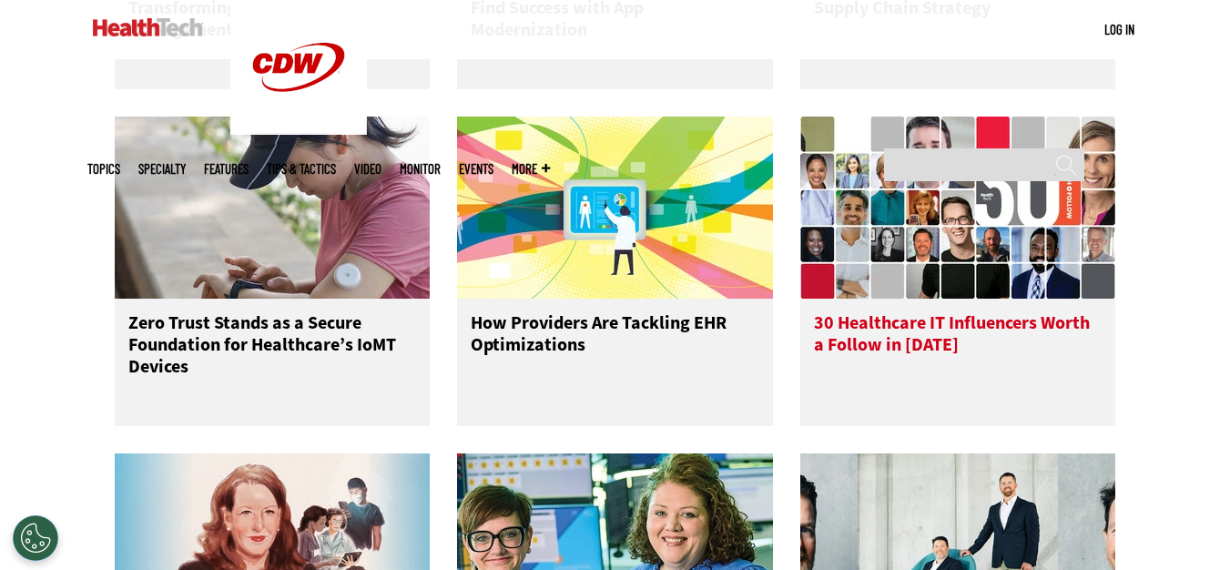
click at [953, 248] on img at bounding box center [958, 207] width 316 height 182
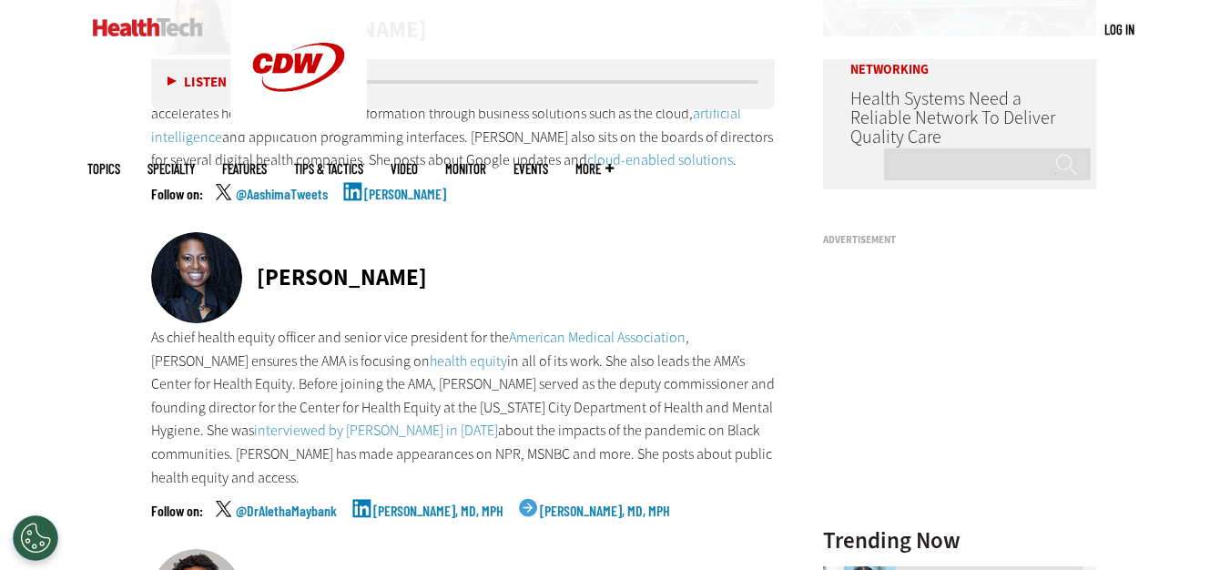
scroll to position [1634, 0]
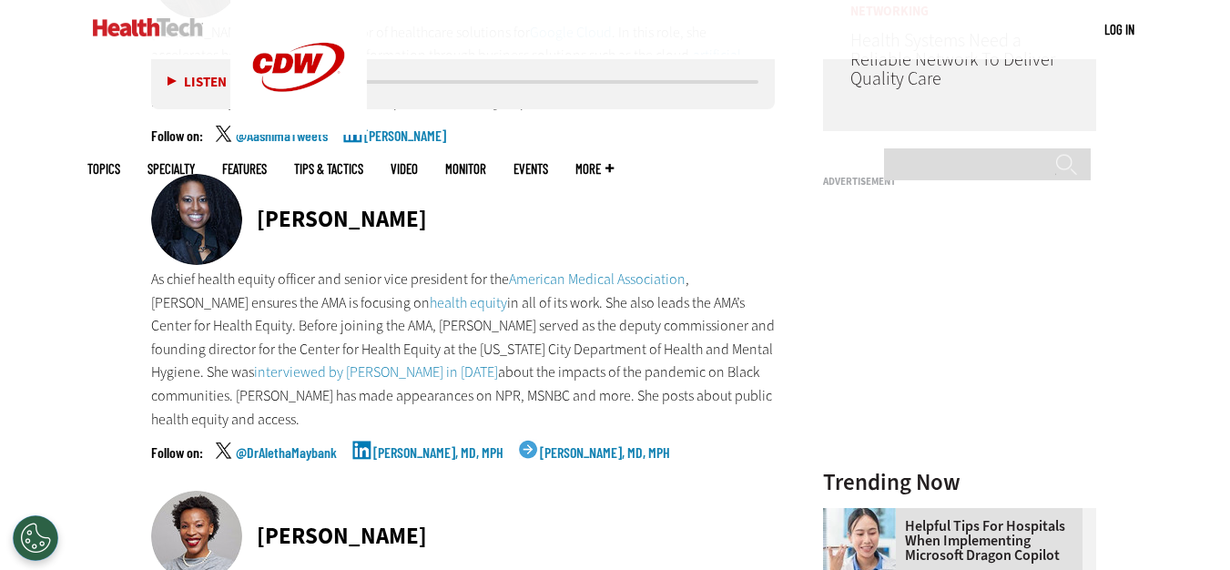
drag, startPoint x: 258, startPoint y: 219, endPoint x: 473, endPoint y: 218, distance: 214.8
click at [473, 218] on div "[PERSON_NAME]" at bounding box center [463, 221] width 624 height 94
copy div "[PERSON_NAME]"
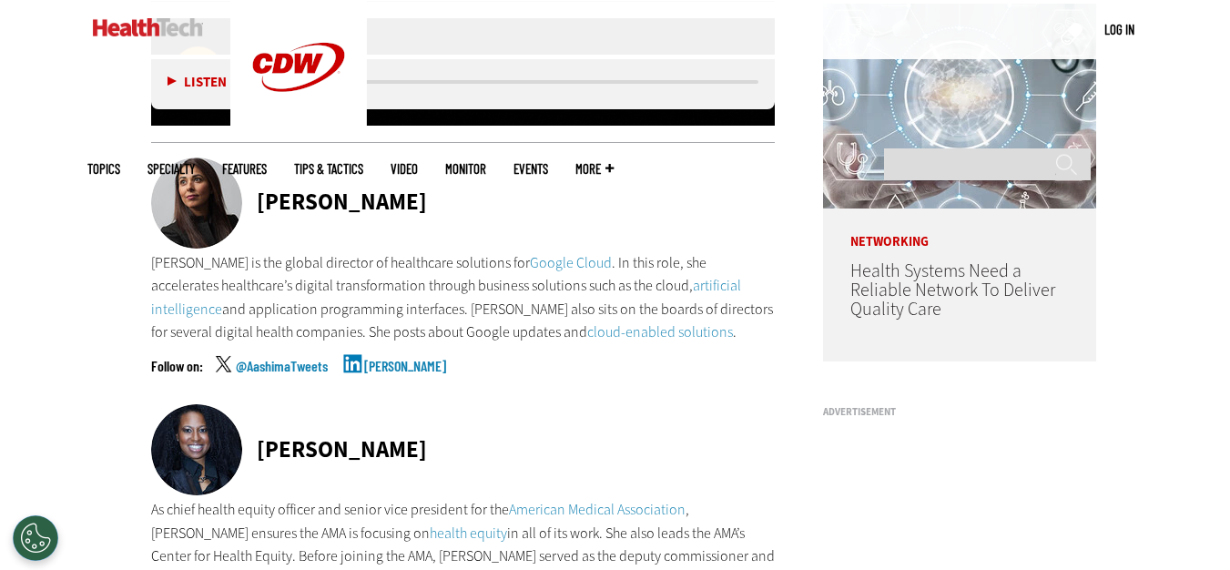
scroll to position [1361, 0]
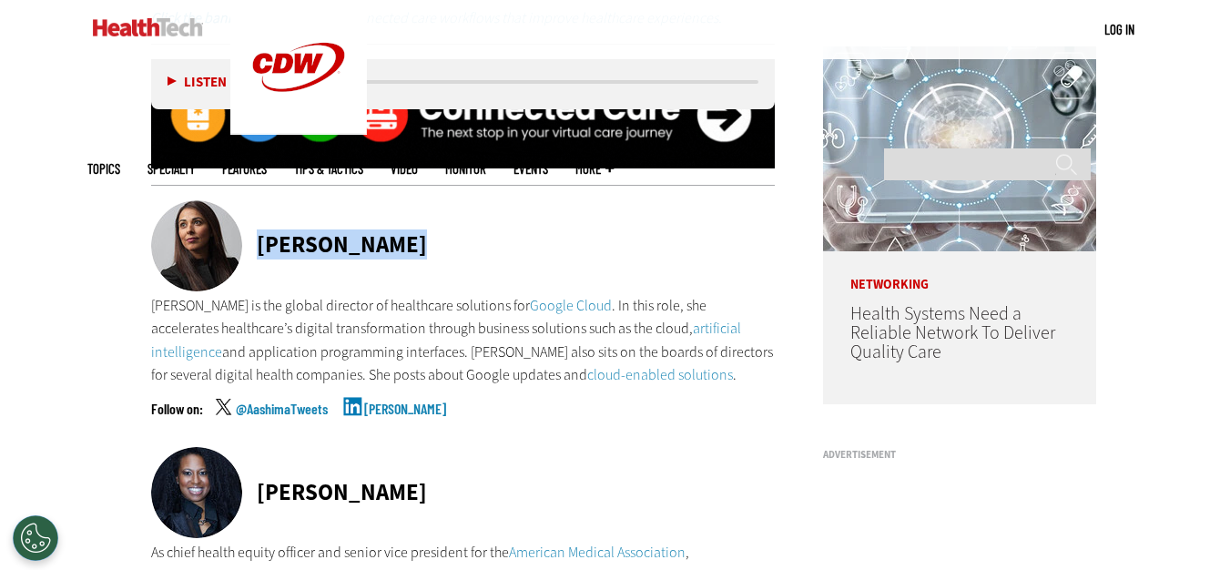
drag, startPoint x: 418, startPoint y: 248, endPoint x: 262, endPoint y: 245, distance: 155.7
click at [262, 245] on div "[PERSON_NAME]" at bounding box center [463, 247] width 624 height 94
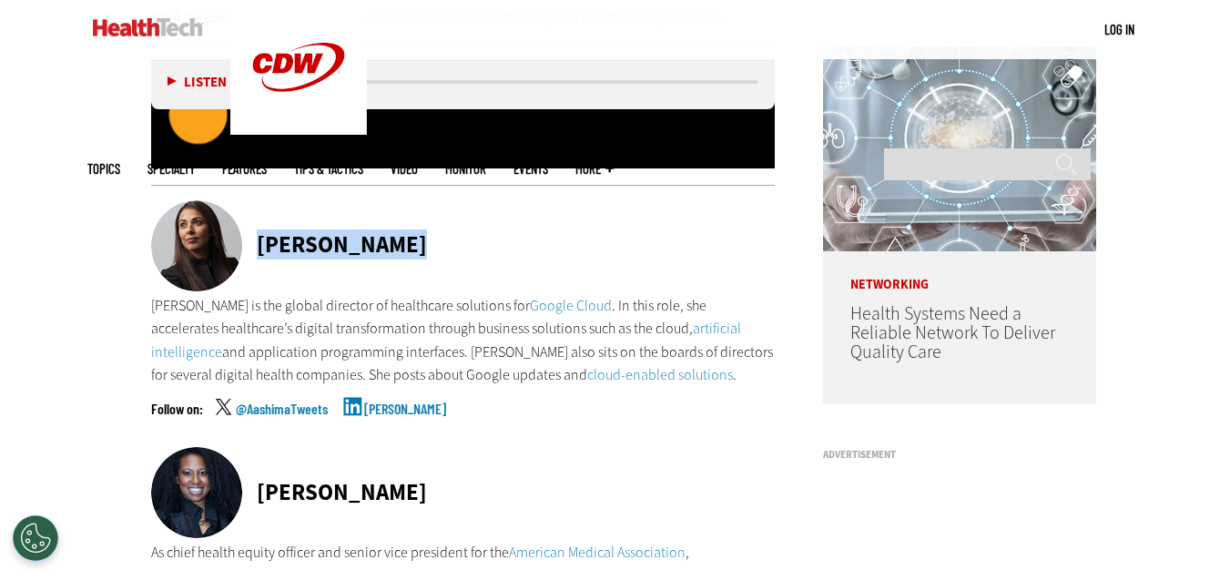
copy div "[PERSON_NAME]"
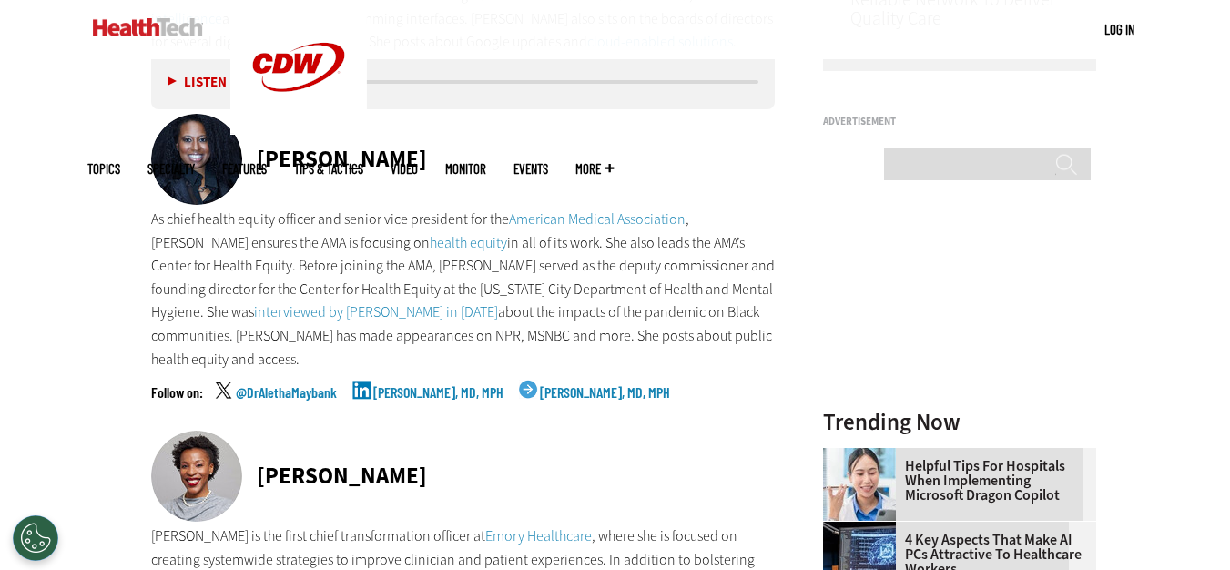
scroll to position [1725, 0]
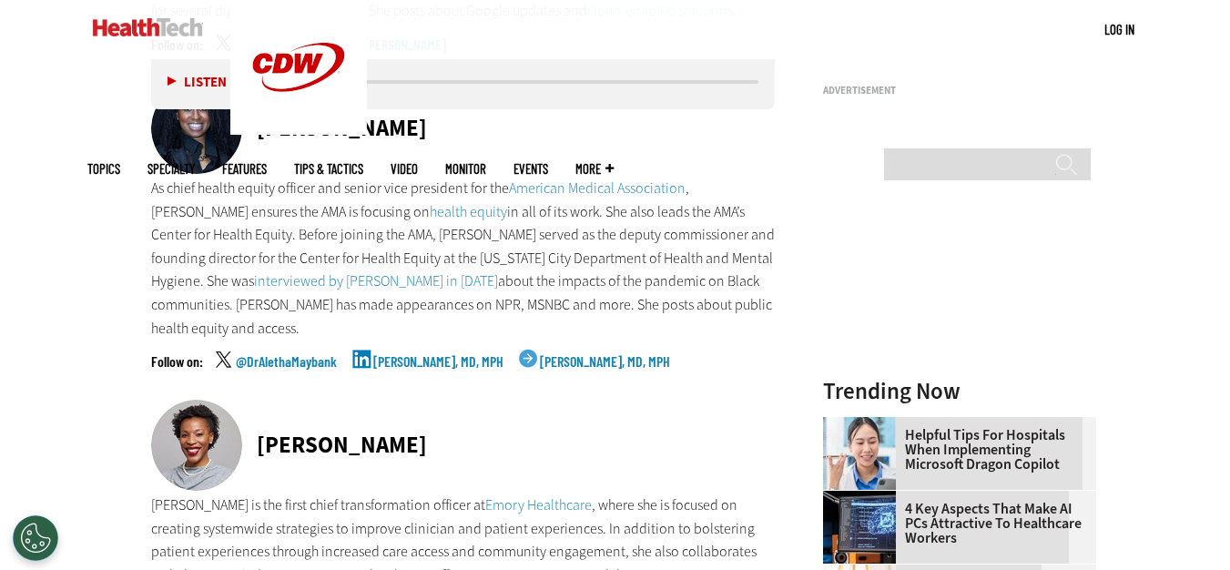
drag, startPoint x: 256, startPoint y: 127, endPoint x: 474, endPoint y: 127, distance: 218.4
click at [474, 127] on div "[PERSON_NAME]" at bounding box center [463, 130] width 624 height 94
copy div "[PERSON_NAME]"
click at [319, 354] on link "@DrAlethaMaybank" at bounding box center [286, 377] width 101 height 46
click at [400, 354] on link "[PERSON_NAME], MD, MPH" at bounding box center [438, 377] width 130 height 46
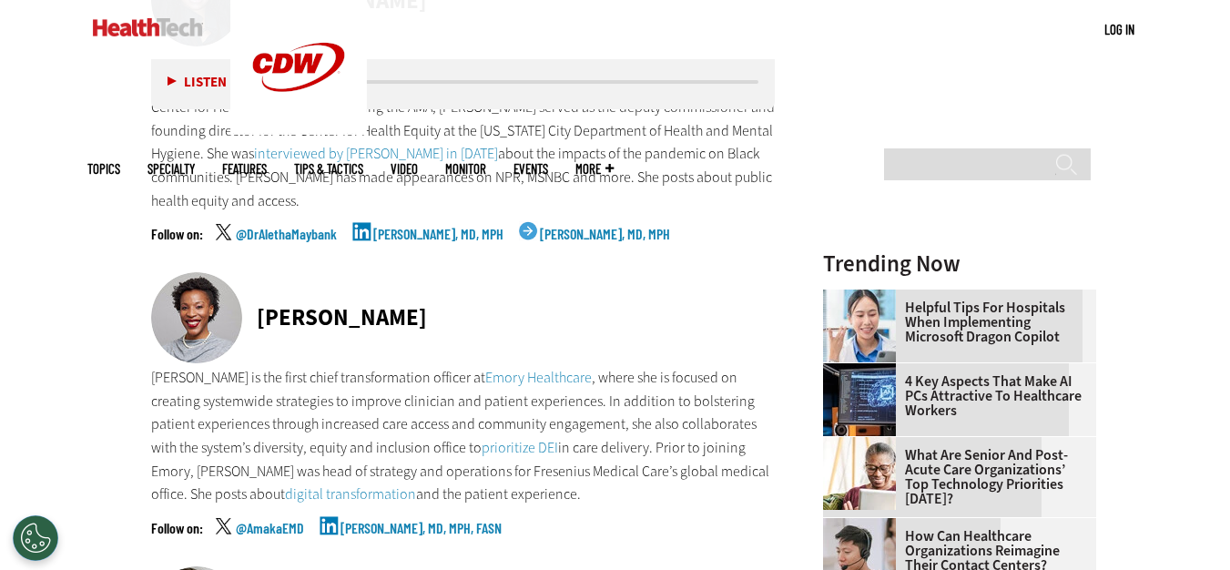
scroll to position [1907, 0]
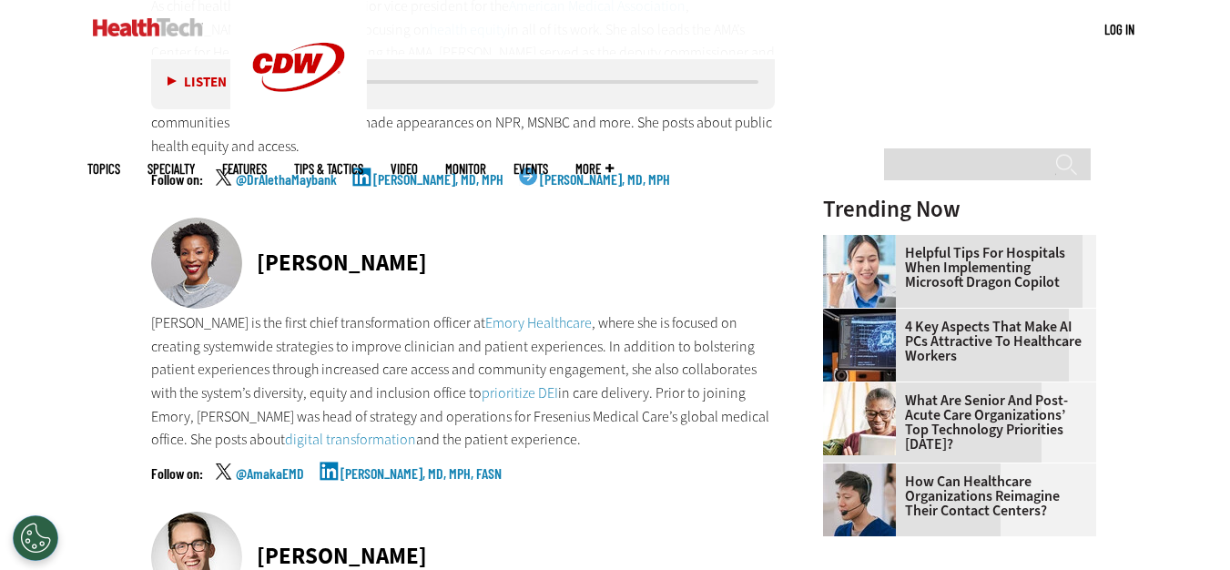
click at [393, 466] on link "[PERSON_NAME], MD, MPH, FASN" at bounding box center [420, 489] width 161 height 46
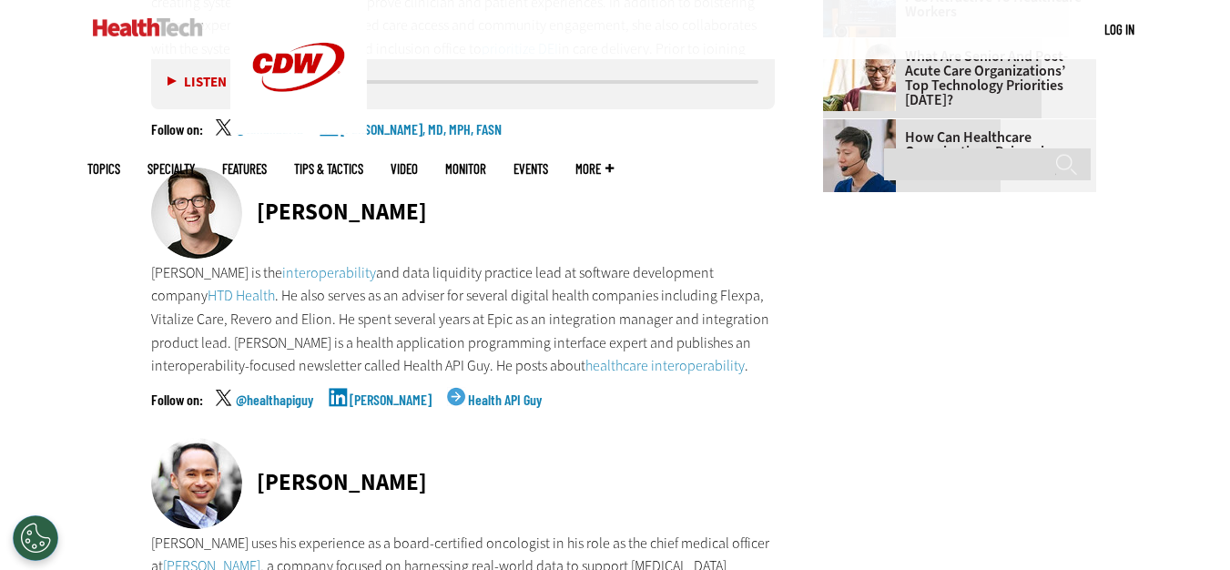
scroll to position [2271, 0]
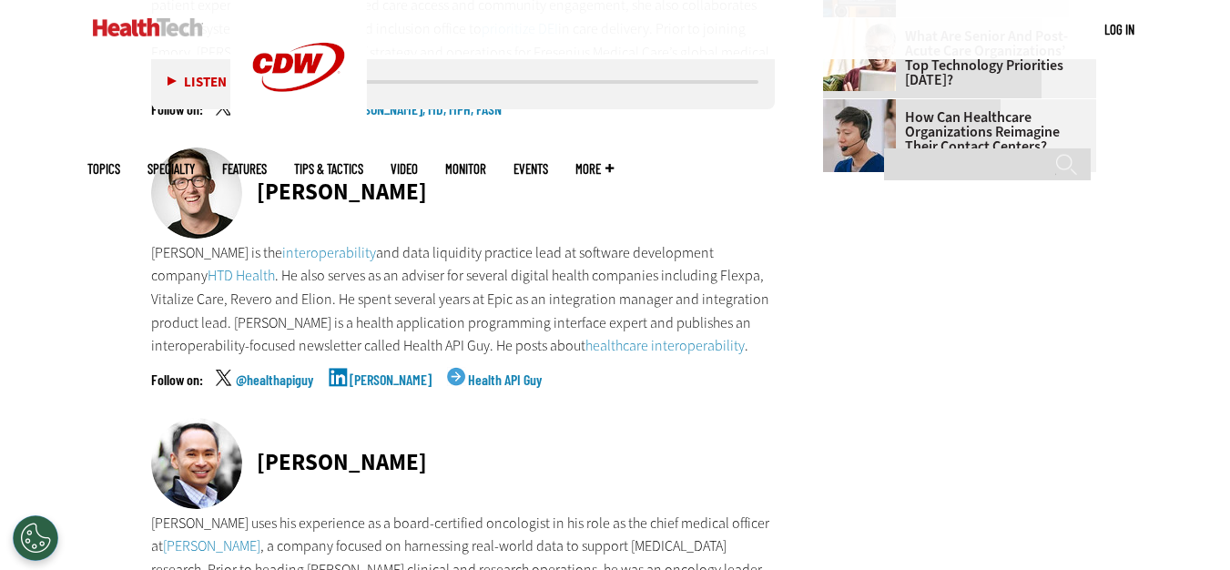
drag, startPoint x: 255, startPoint y: 159, endPoint x: 421, endPoint y: 166, distance: 166.7
click at [421, 166] on div "[PERSON_NAME]" at bounding box center [463, 194] width 624 height 94
copy div "[PERSON_NAME]"
drag, startPoint x: 384, startPoint y: 400, endPoint x: 383, endPoint y: 366, distance: 34.6
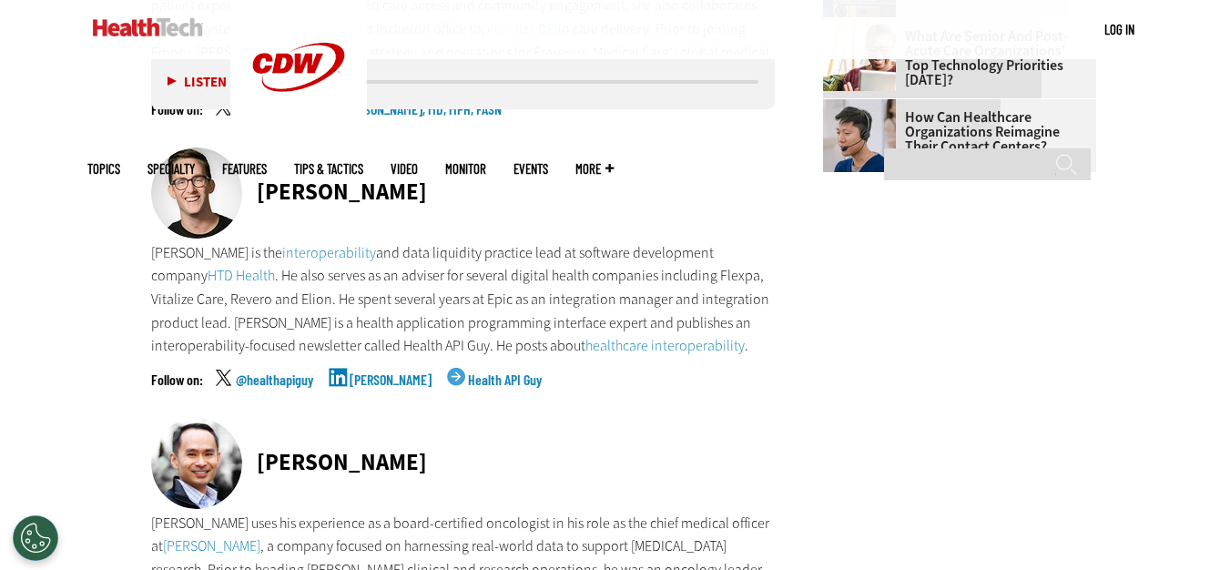
click at [384, 418] on div "[PERSON_NAME]" at bounding box center [463, 465] width 624 height 94
click at [383, 372] on link "[PERSON_NAME]" at bounding box center [390, 395] width 82 height 46
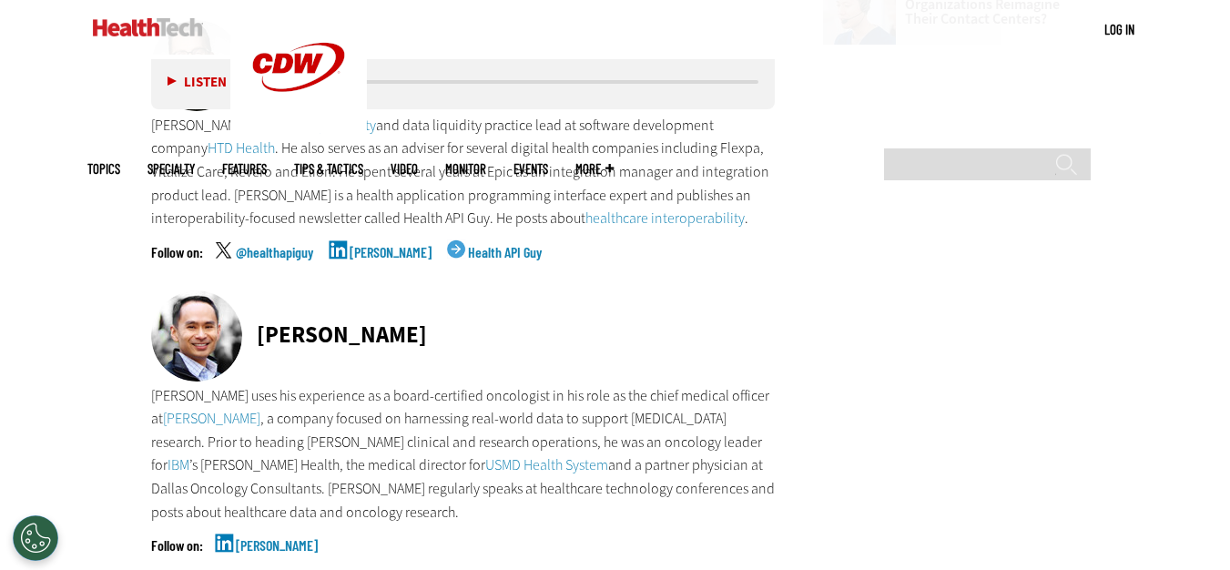
scroll to position [2635, 0]
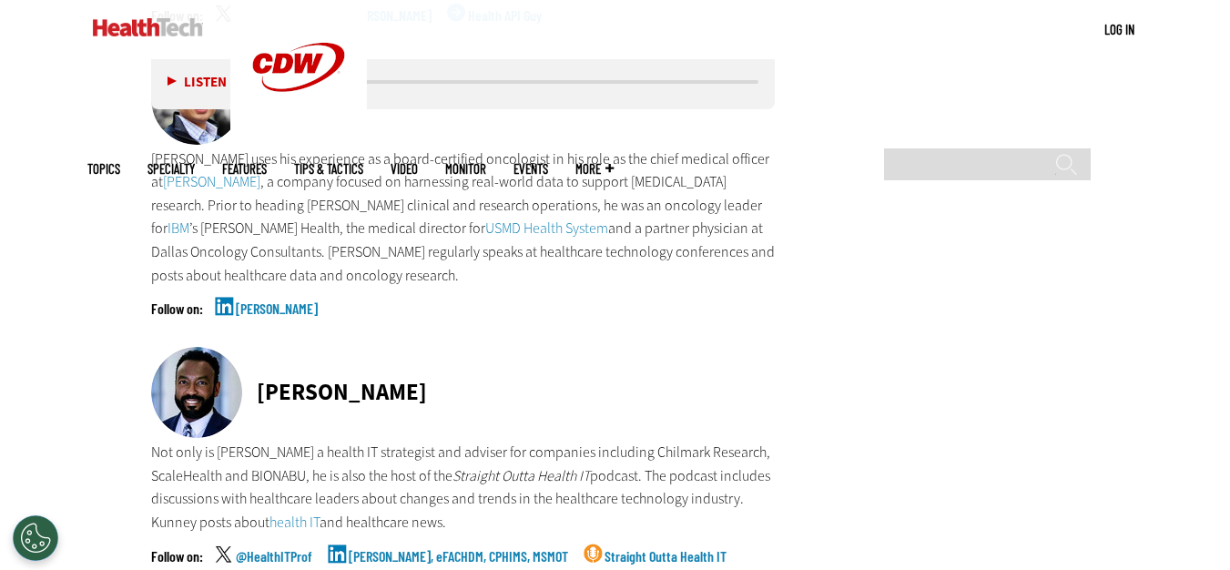
click at [262, 301] on link "[PERSON_NAME]" at bounding box center [277, 324] width 82 height 46
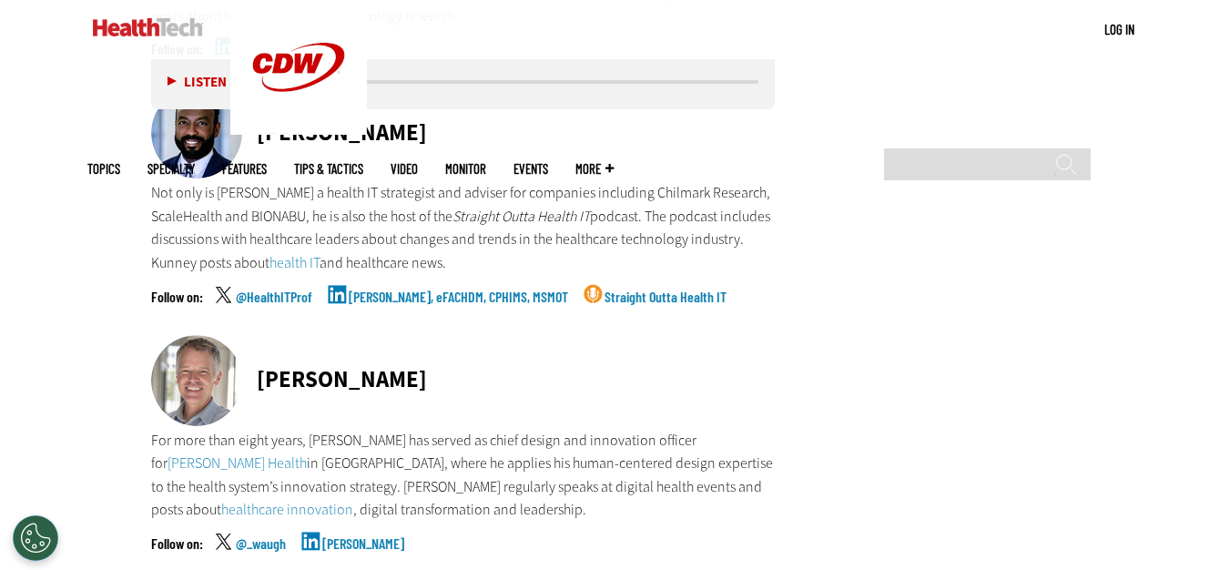
scroll to position [2908, 0]
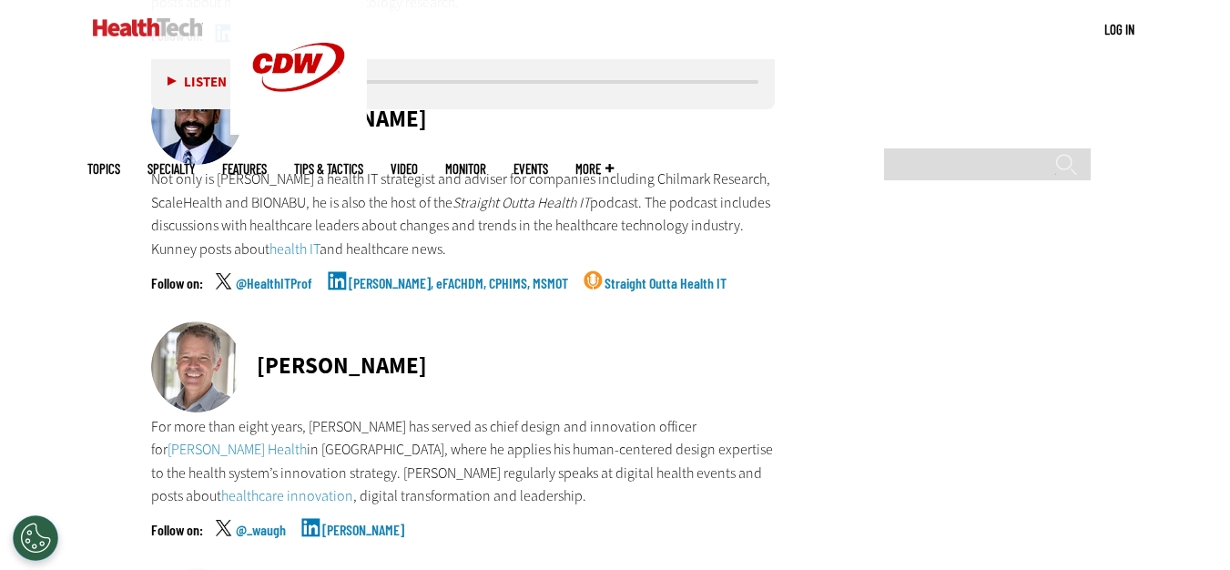
click at [390, 276] on link "[PERSON_NAME], eFACHDM, CPHIMS, MSMOT" at bounding box center [458, 299] width 219 height 46
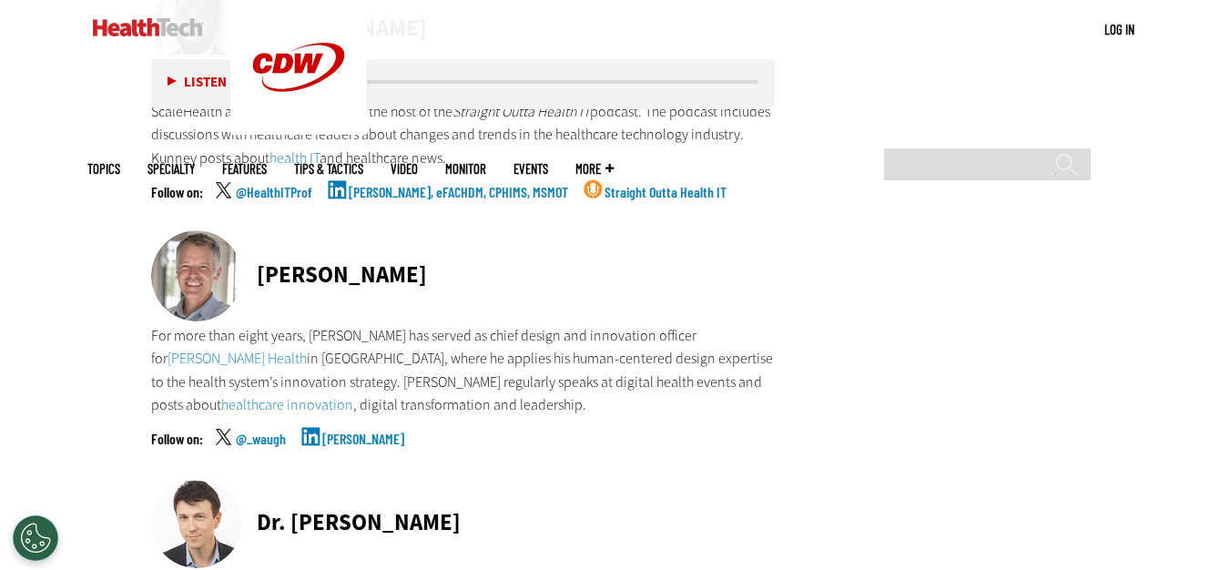
scroll to position [3090, 0]
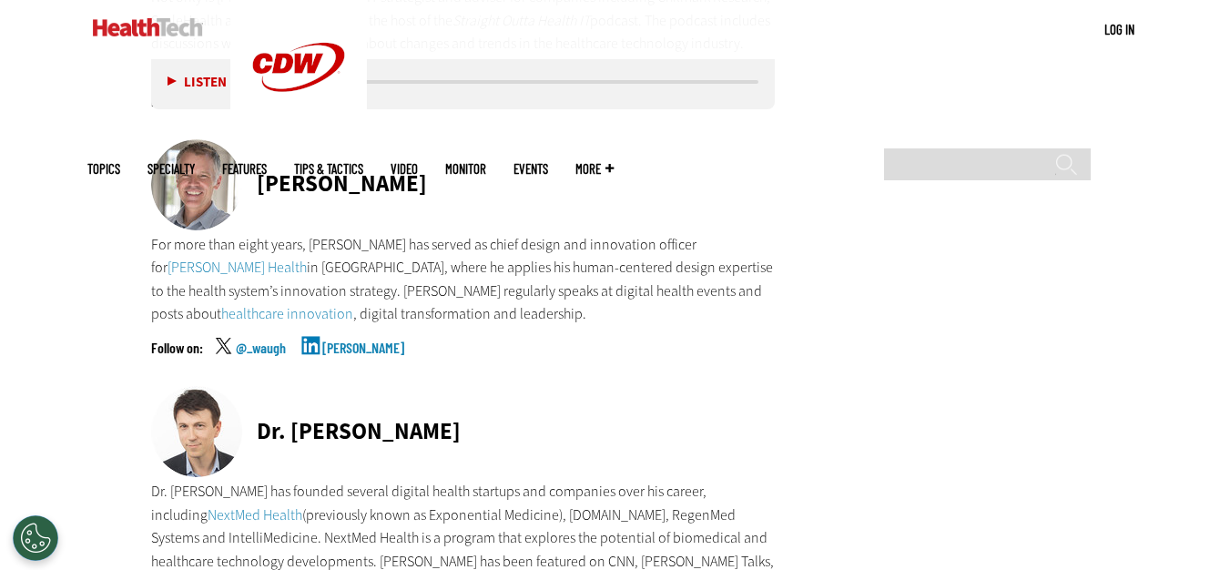
click at [366, 340] on link "[PERSON_NAME]" at bounding box center [363, 363] width 82 height 46
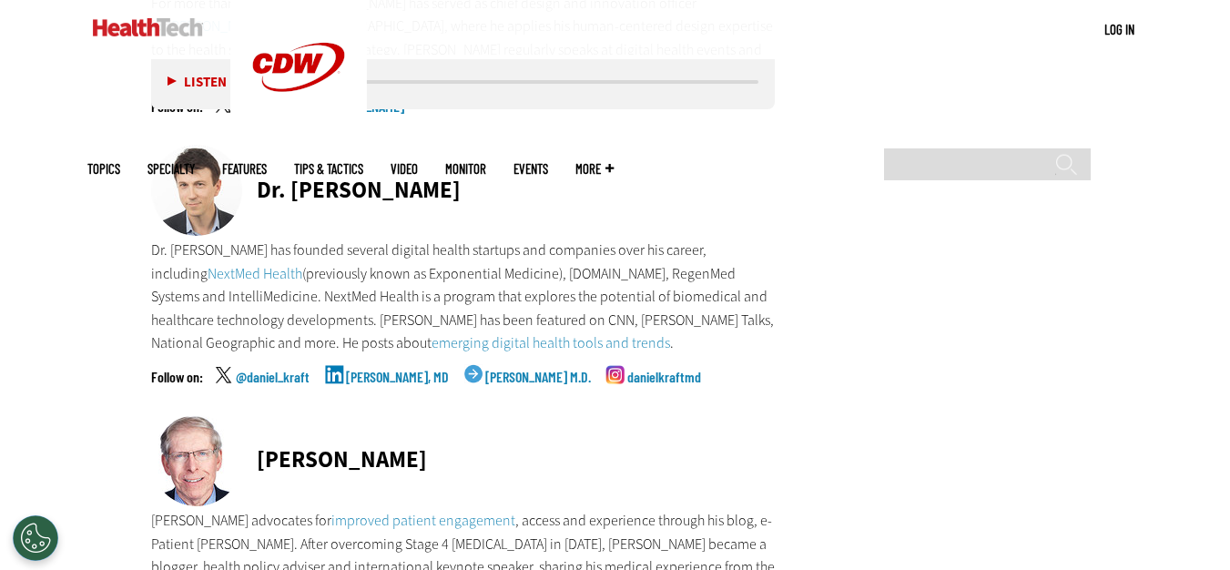
scroll to position [3363, 0]
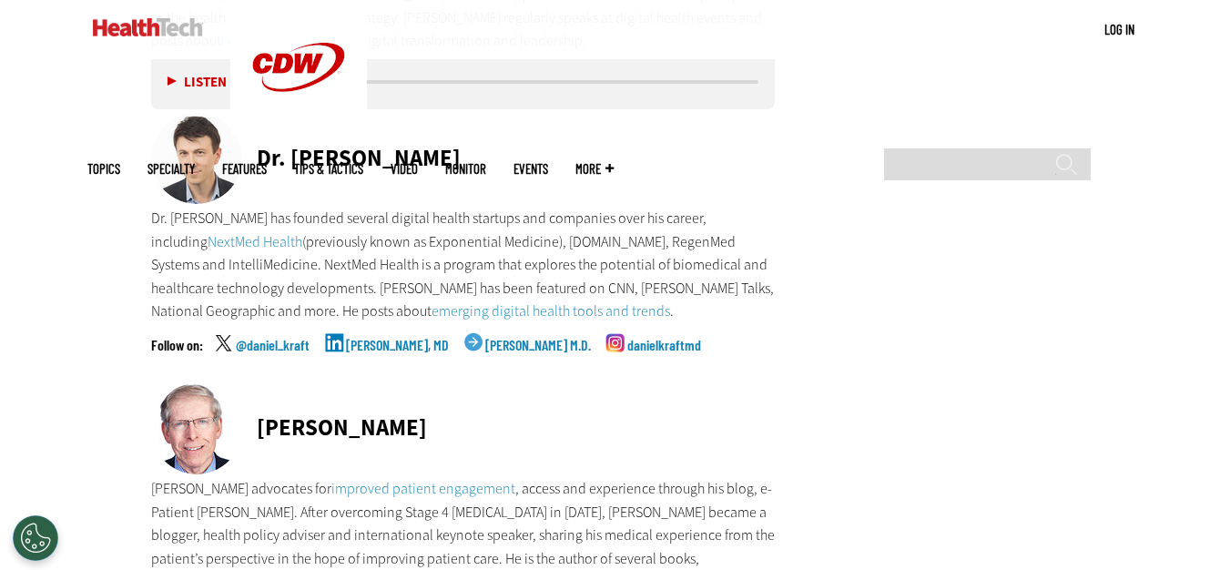
click at [394, 338] on link "[PERSON_NAME], MD" at bounding box center [397, 361] width 103 height 46
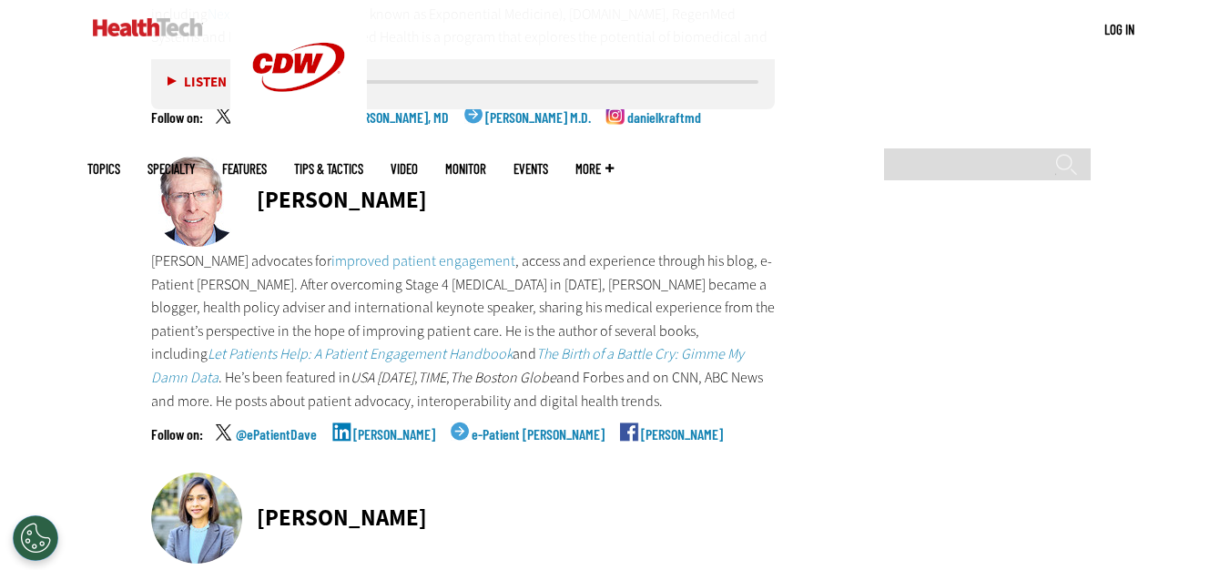
scroll to position [3727, 0]
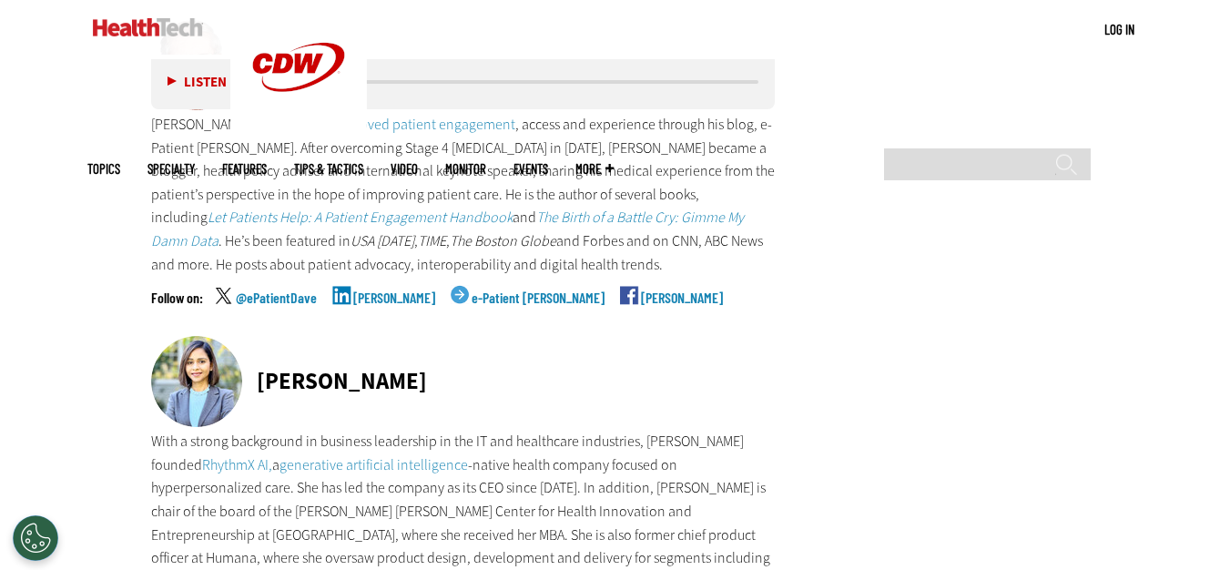
click at [383, 290] on link "[PERSON_NAME]" at bounding box center [394, 313] width 82 height 46
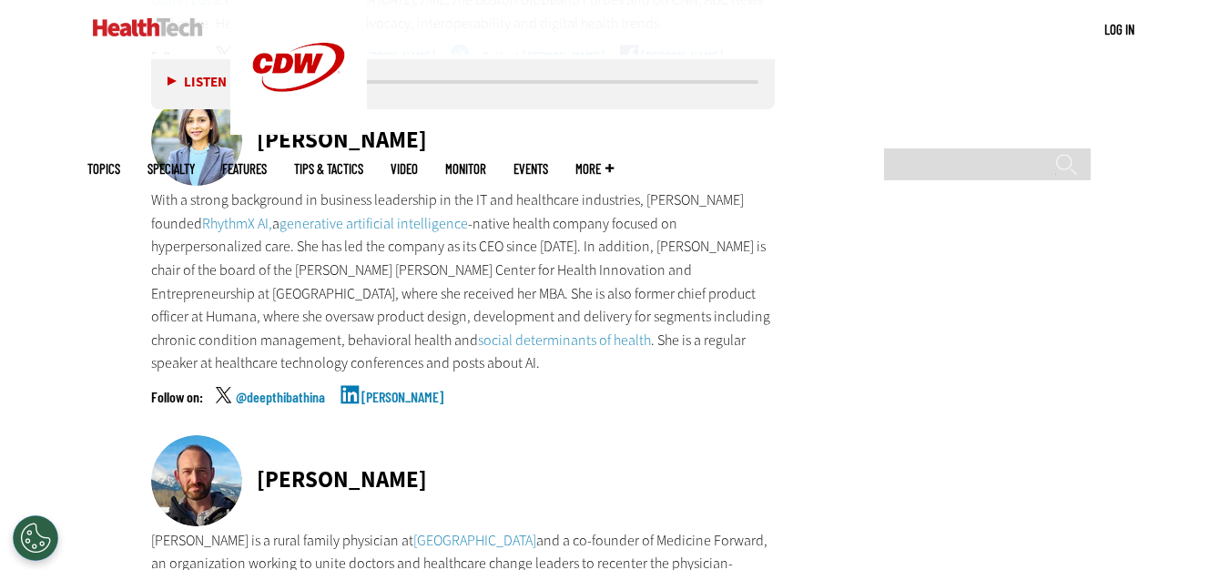
scroll to position [4000, 0]
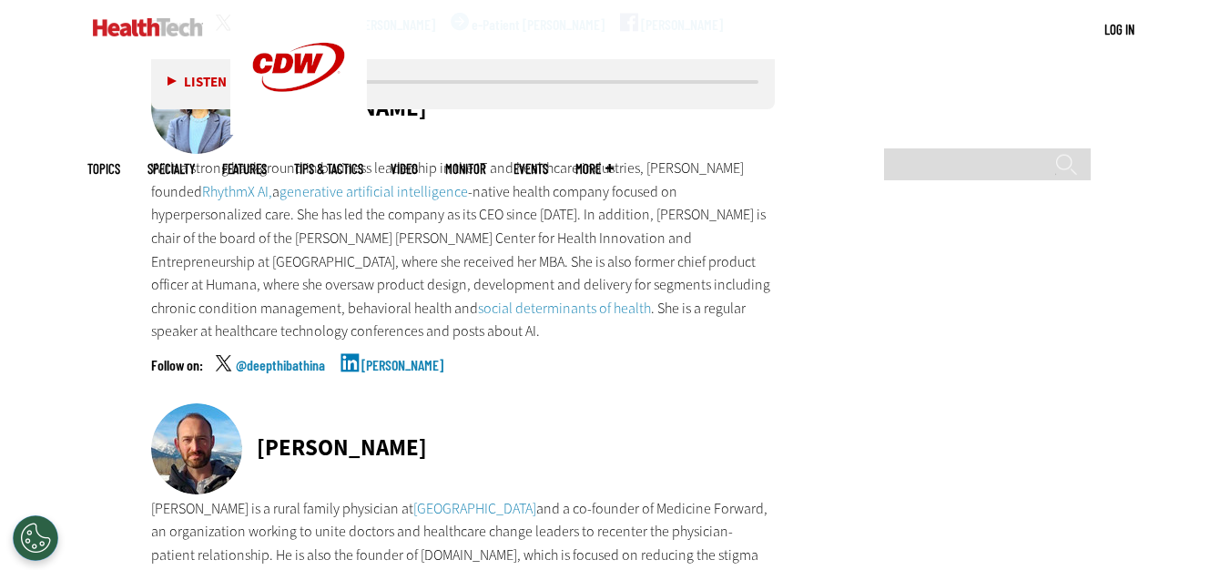
click at [395, 358] on link "[PERSON_NAME]" at bounding box center [402, 381] width 82 height 46
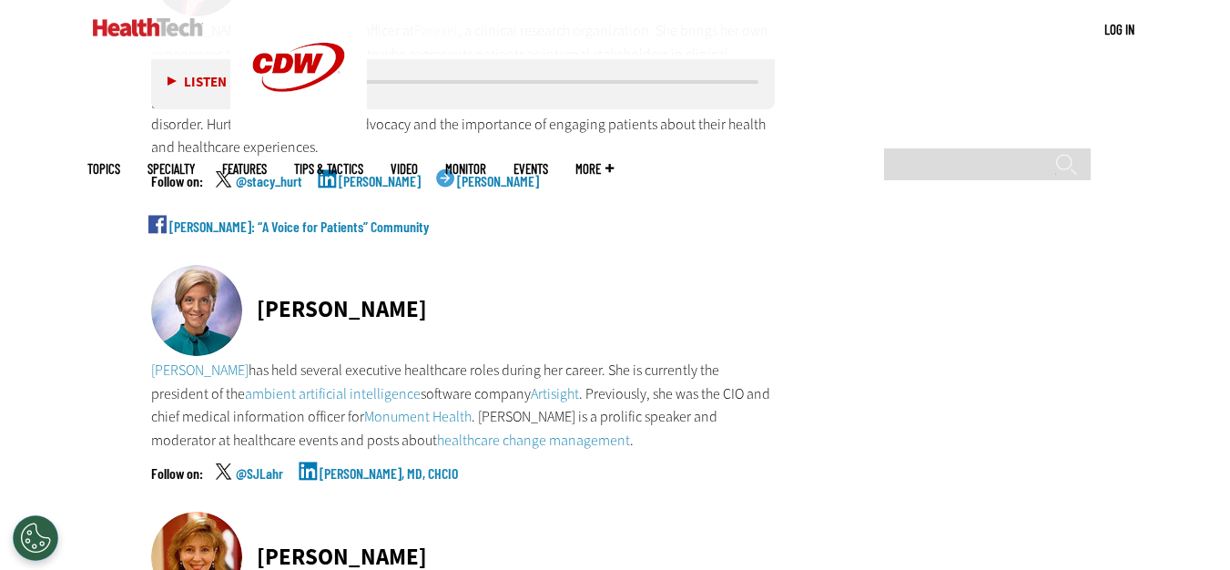
scroll to position [9097, 0]
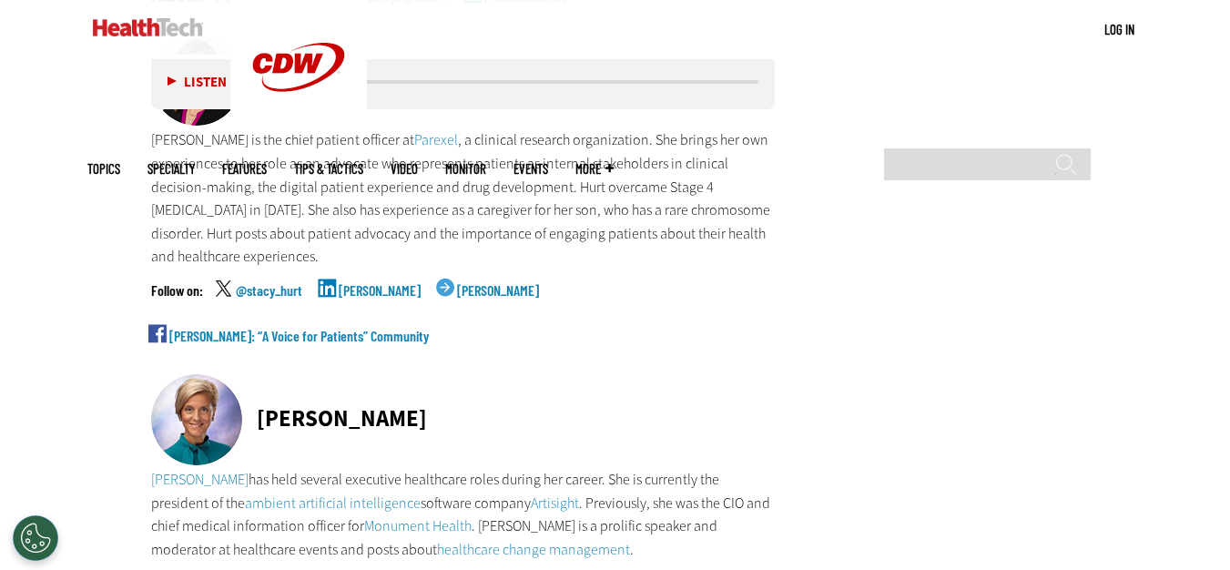
scroll to position [8824, 0]
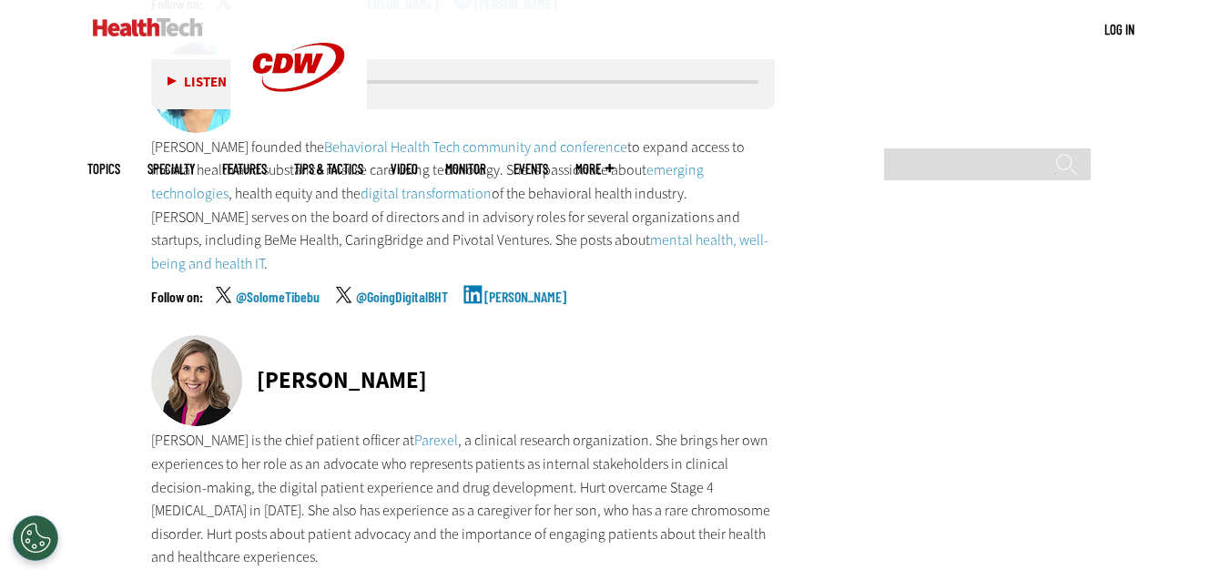
scroll to position [8551, 0]
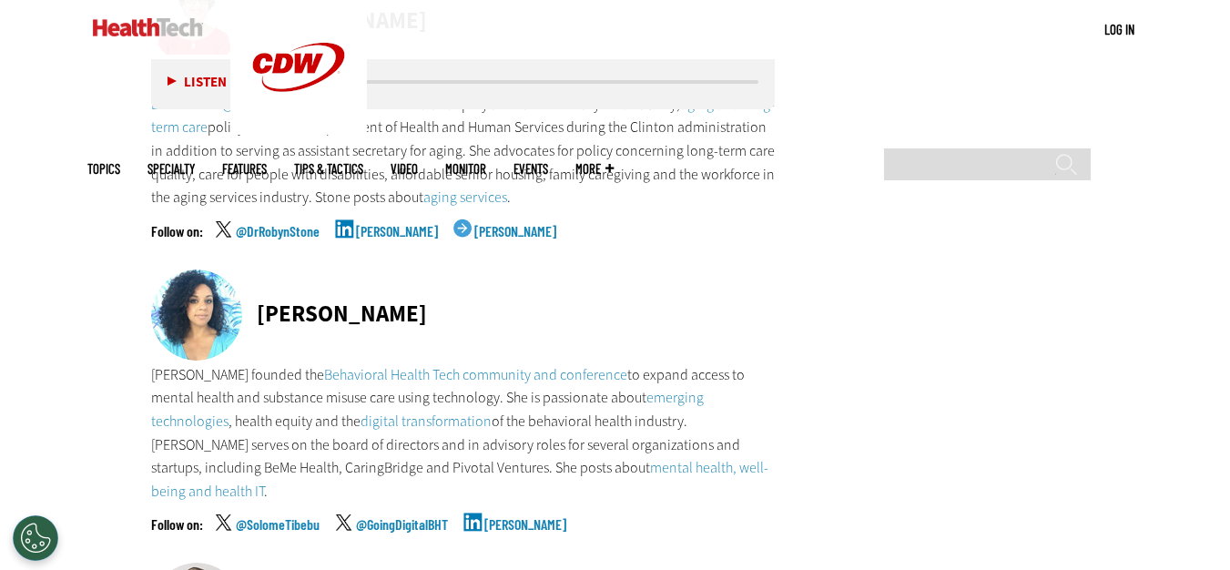
scroll to position [8369, 0]
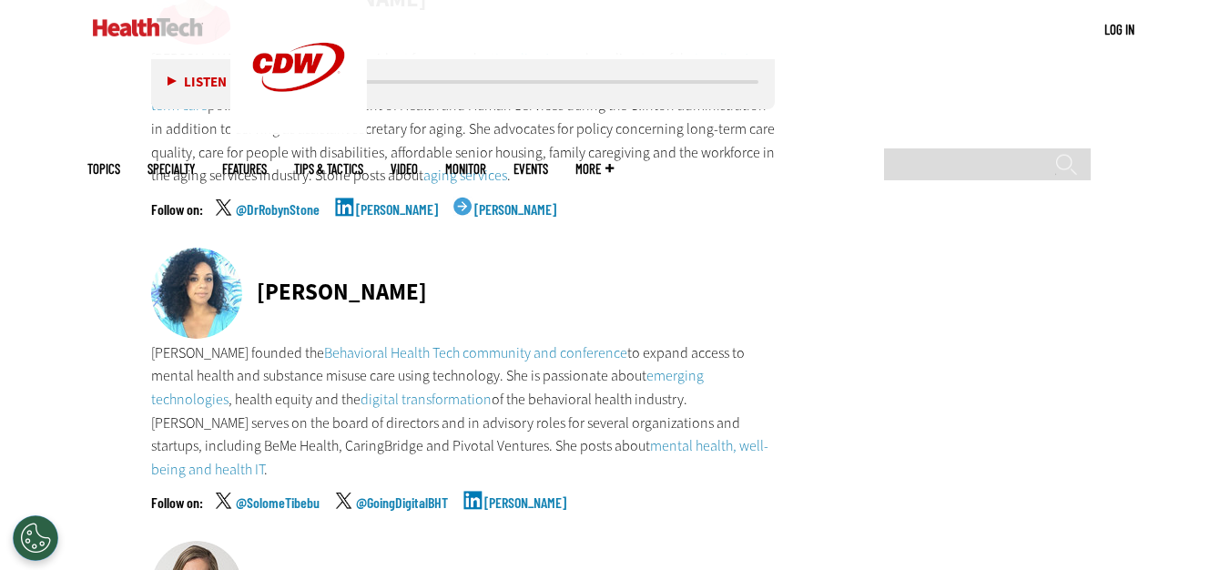
click at [381, 495] on link "@GoingDigitalBHT" at bounding box center [402, 518] width 92 height 46
click at [535, 495] on link "[PERSON_NAME]" at bounding box center [525, 518] width 82 height 46
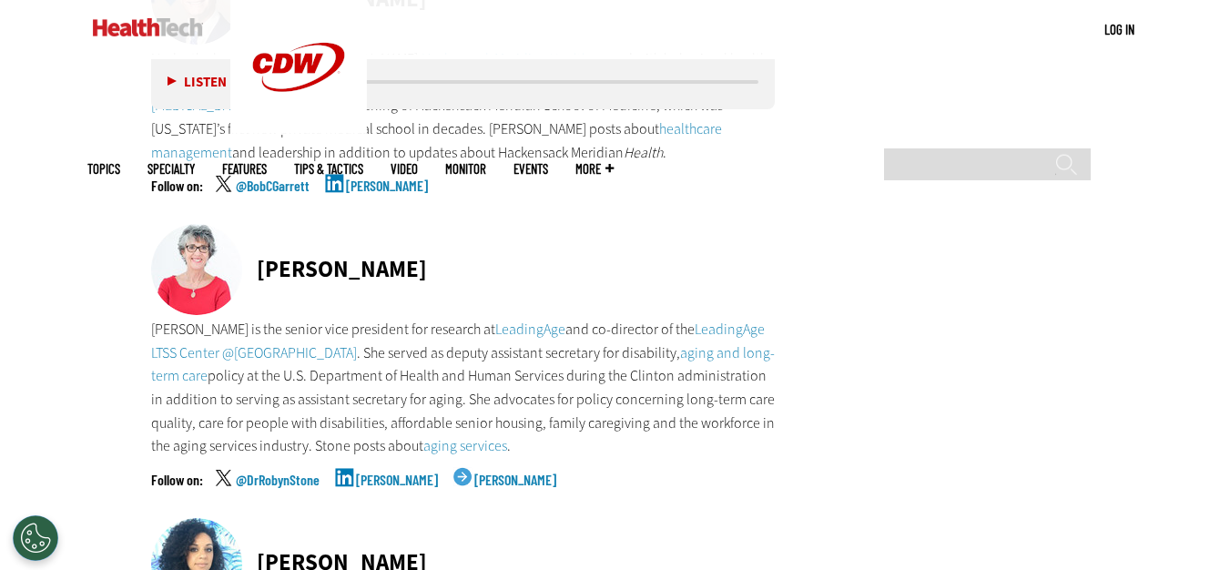
scroll to position [8096, 0]
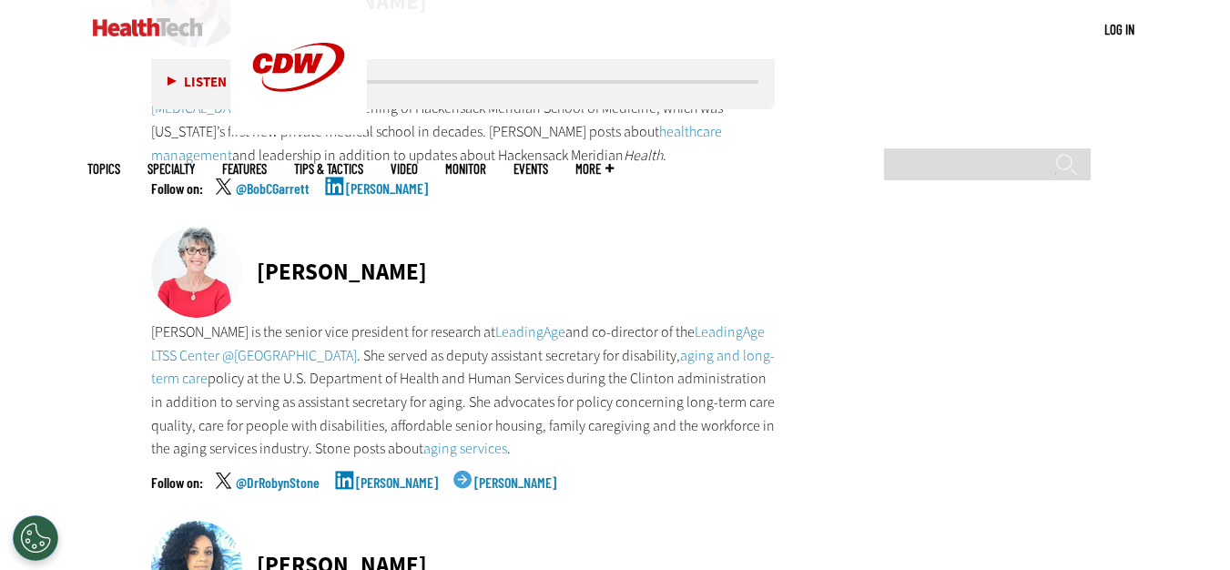
click at [393, 475] on link "[PERSON_NAME]" at bounding box center [397, 498] width 82 height 46
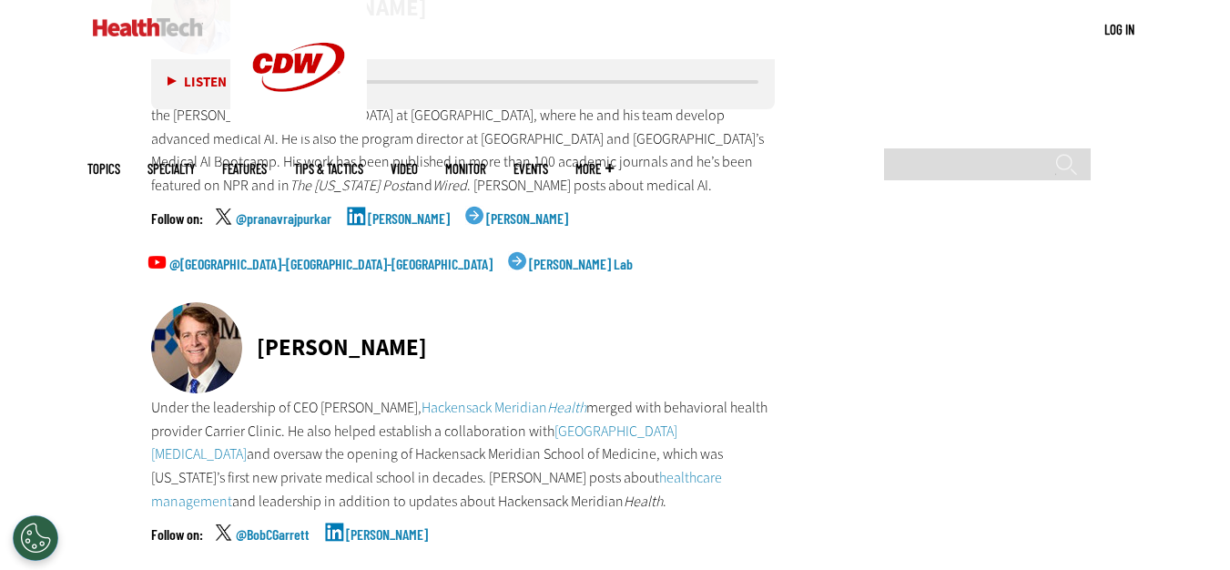
scroll to position [7732, 0]
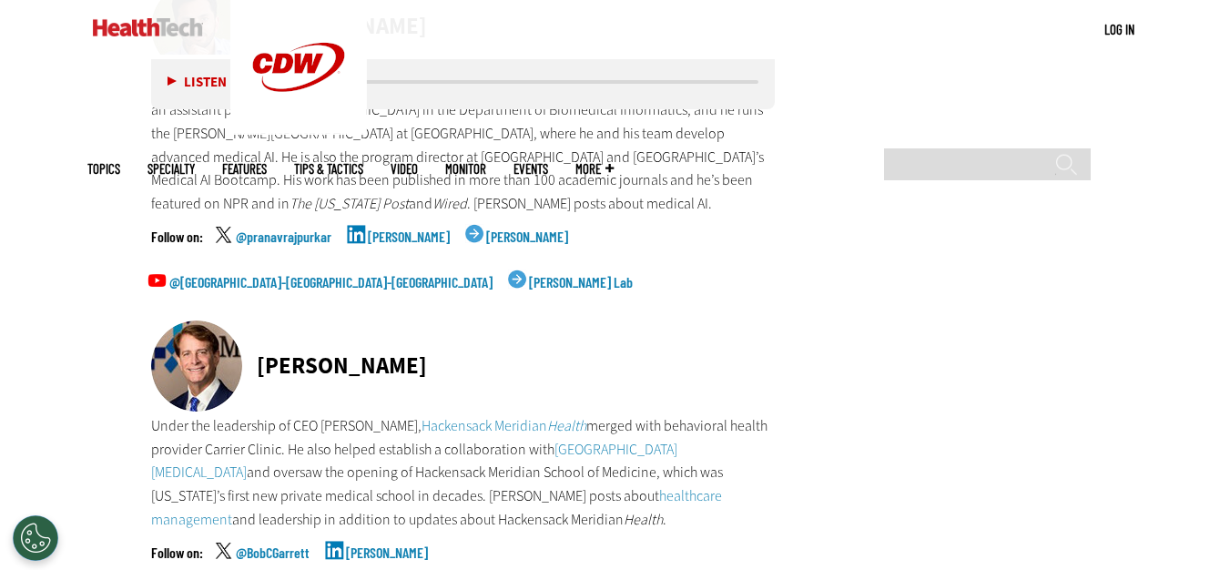
click at [388, 545] on link "[PERSON_NAME]" at bounding box center [387, 568] width 82 height 46
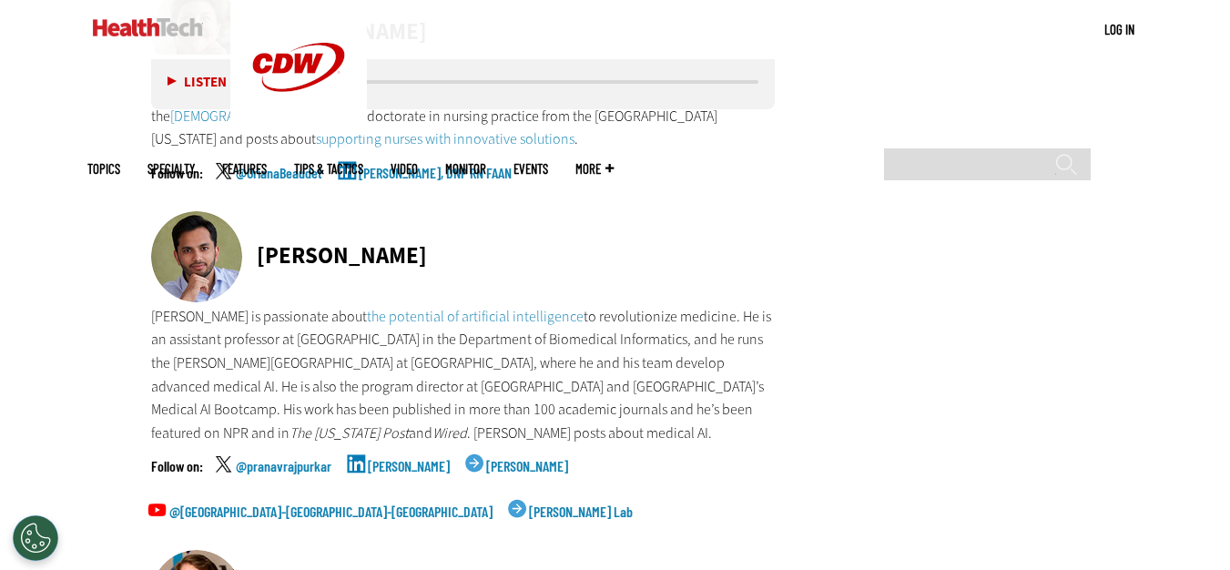
scroll to position [7458, 0]
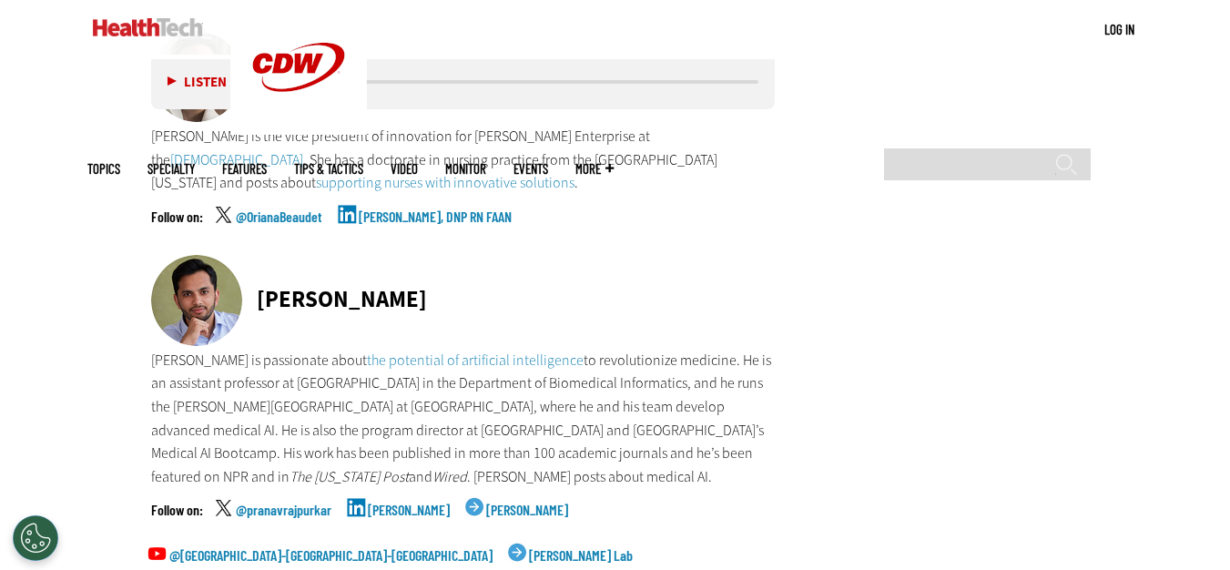
click at [408, 385] on div "Pranav Rajpurkar Pranav Rajpurkar is passionate about the potential of artifici…" at bounding box center [463, 424] width 624 height 339
click at [410, 502] on link "[PERSON_NAME]" at bounding box center [409, 525] width 82 height 46
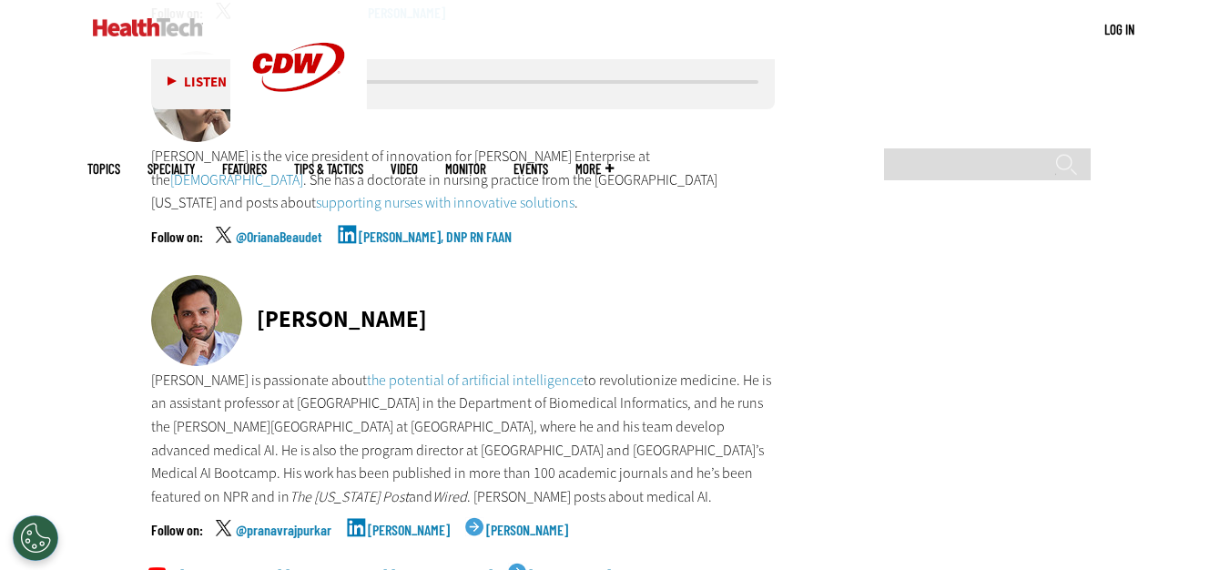
scroll to position [7276, 0]
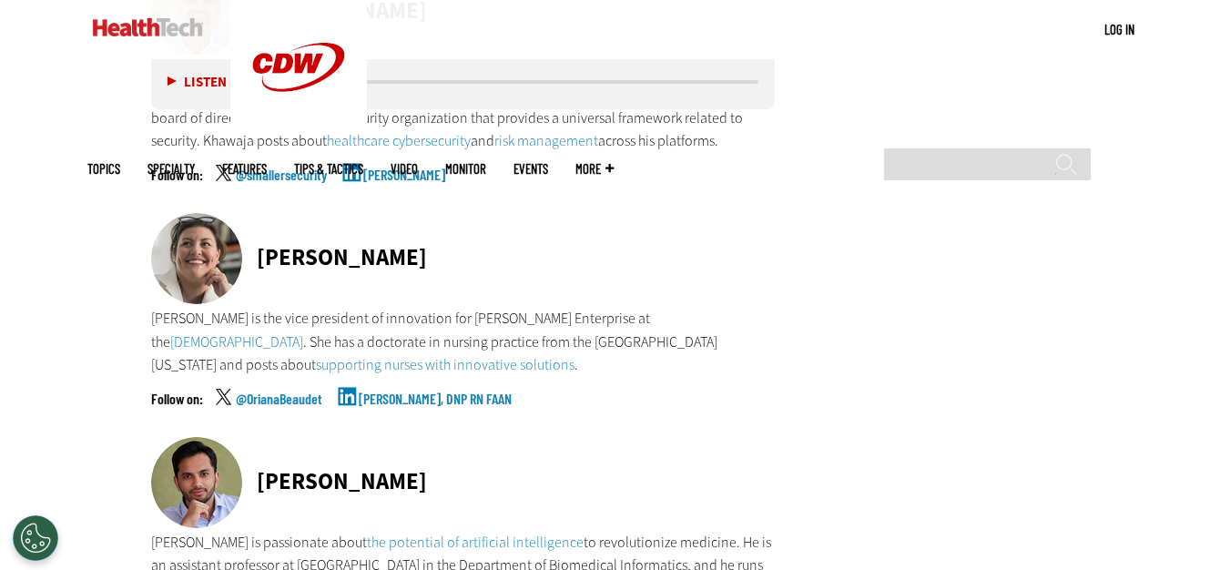
click at [371, 391] on link "[PERSON_NAME], DNP RN FAAN" at bounding box center [435, 414] width 153 height 46
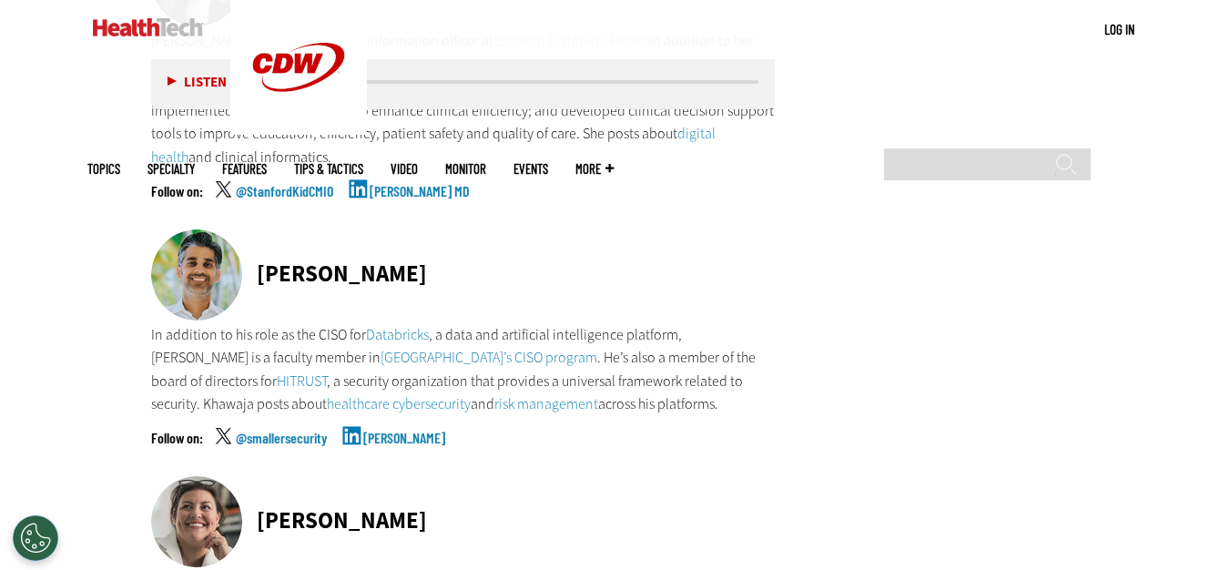
scroll to position [7003, 0]
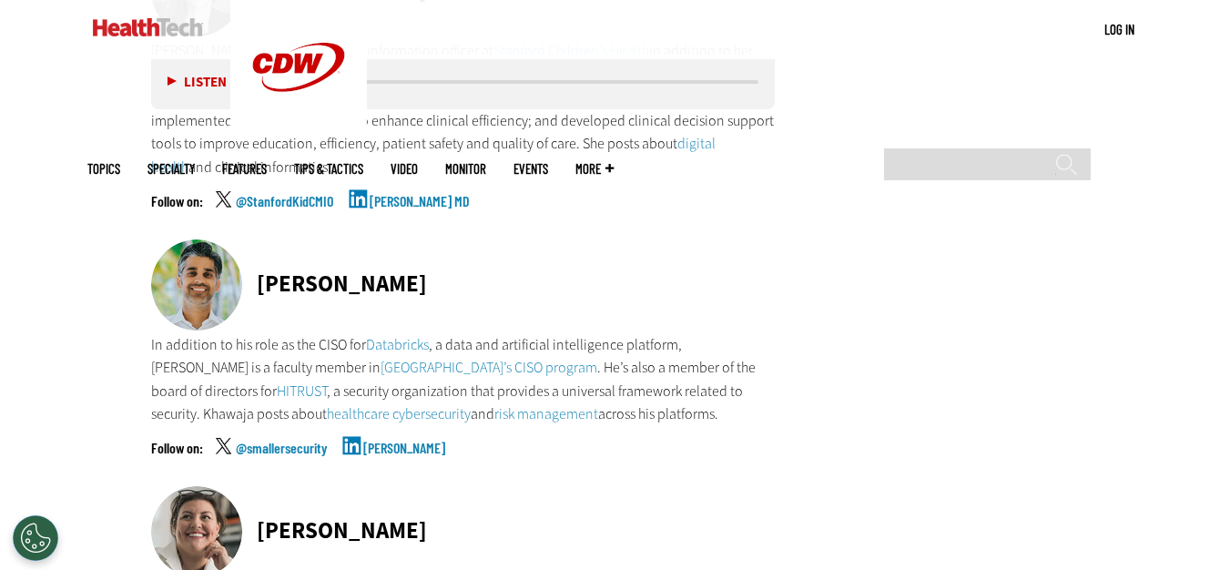
click at [374, 441] on link "[PERSON_NAME]" at bounding box center [404, 464] width 82 height 46
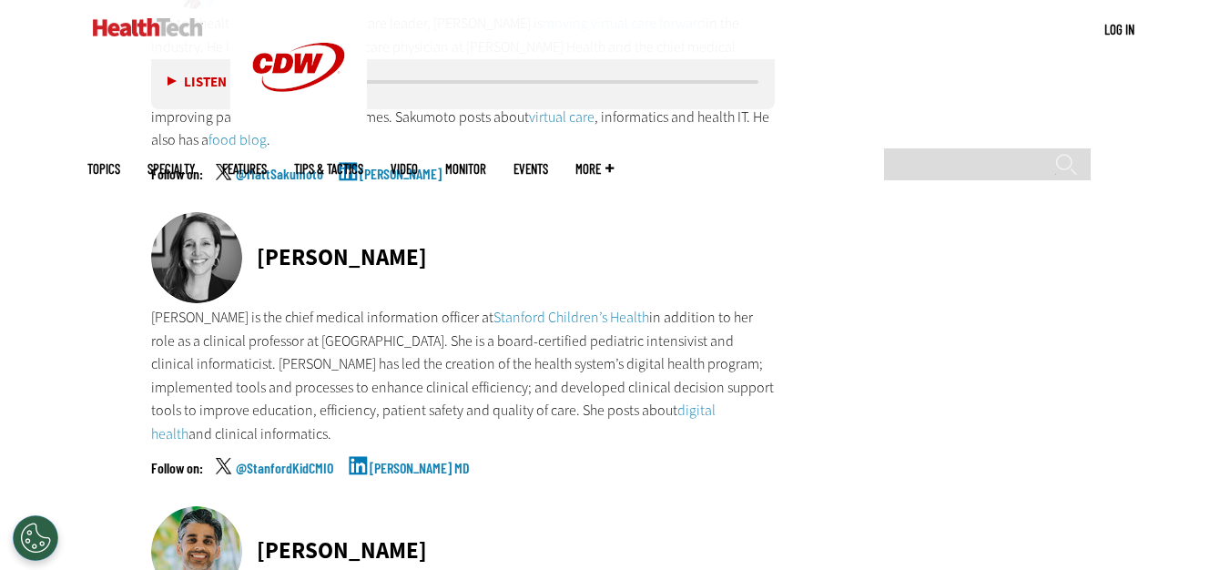
scroll to position [6639, 0]
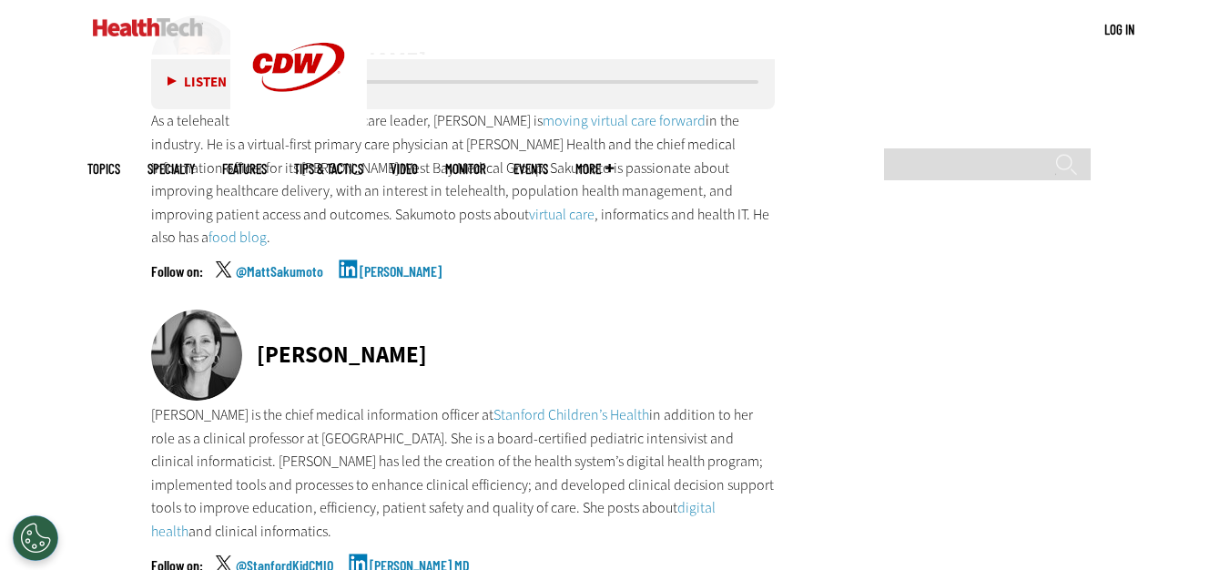
click at [400, 558] on link "[PERSON_NAME] MD" at bounding box center [420, 581] width 100 height 46
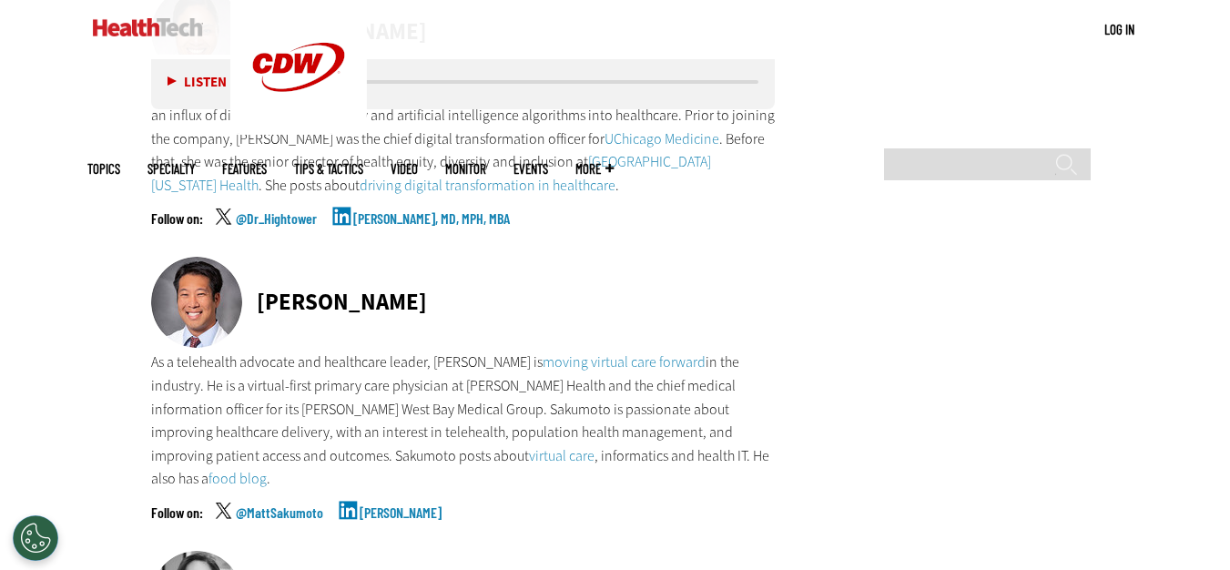
scroll to position [6366, 0]
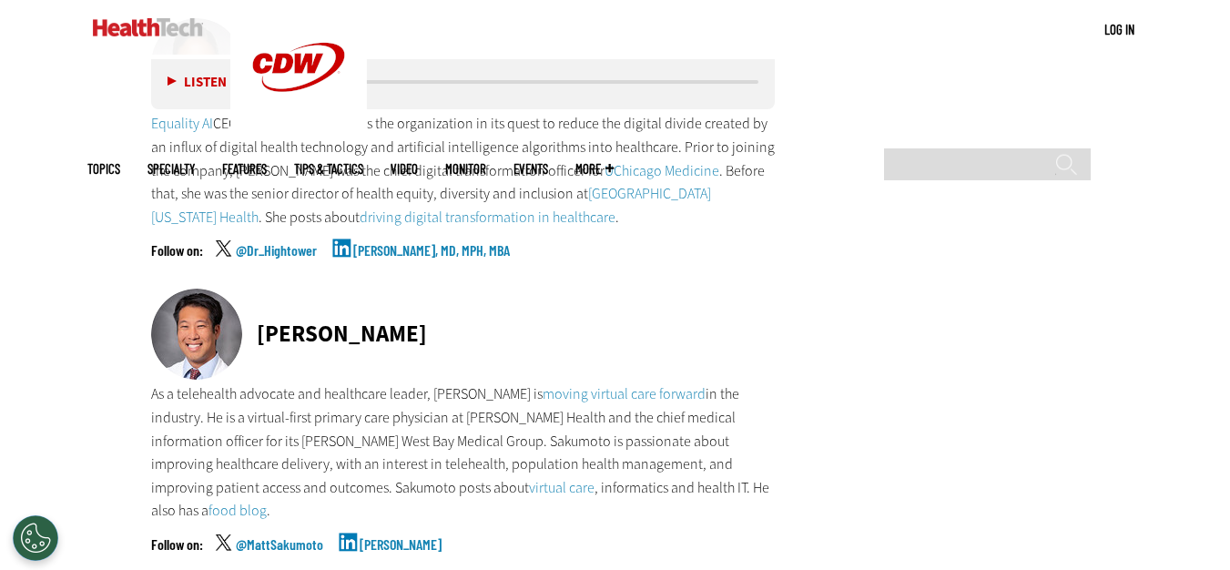
click at [400, 537] on link "[PERSON_NAME]" at bounding box center [400, 560] width 82 height 46
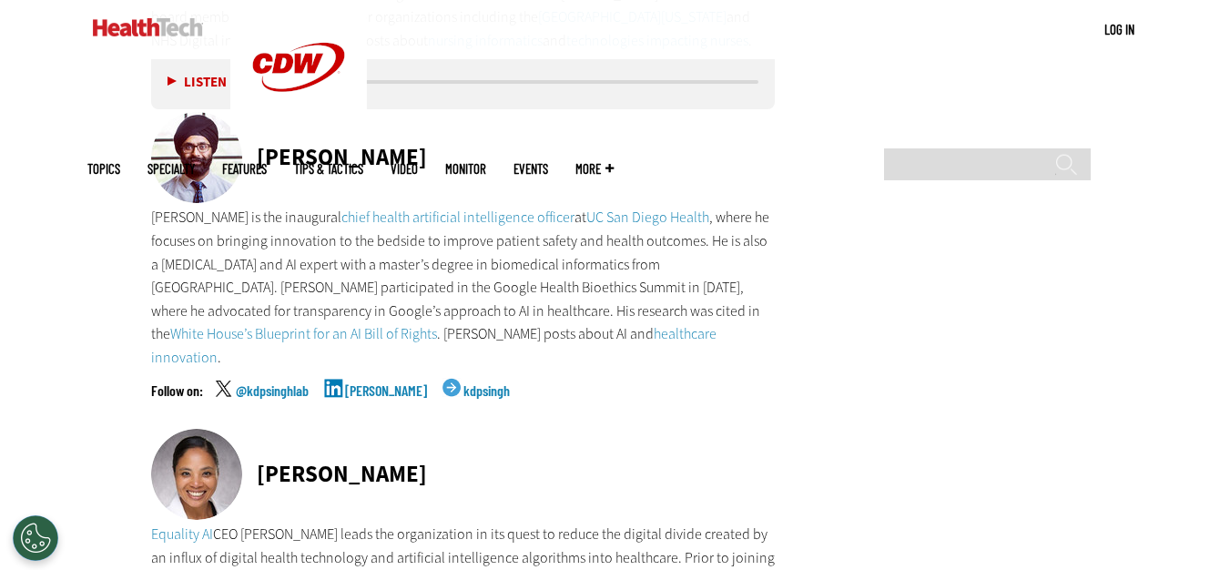
scroll to position [6093, 0]
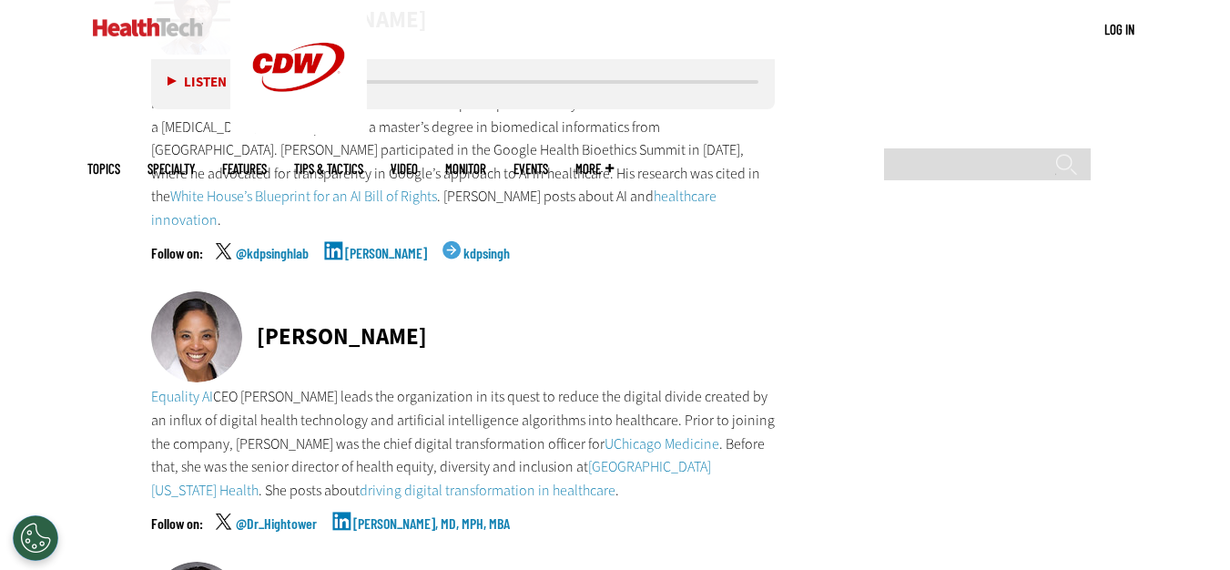
click at [390, 516] on link "[PERSON_NAME], MD, MPH, MBA" at bounding box center [431, 539] width 157 height 46
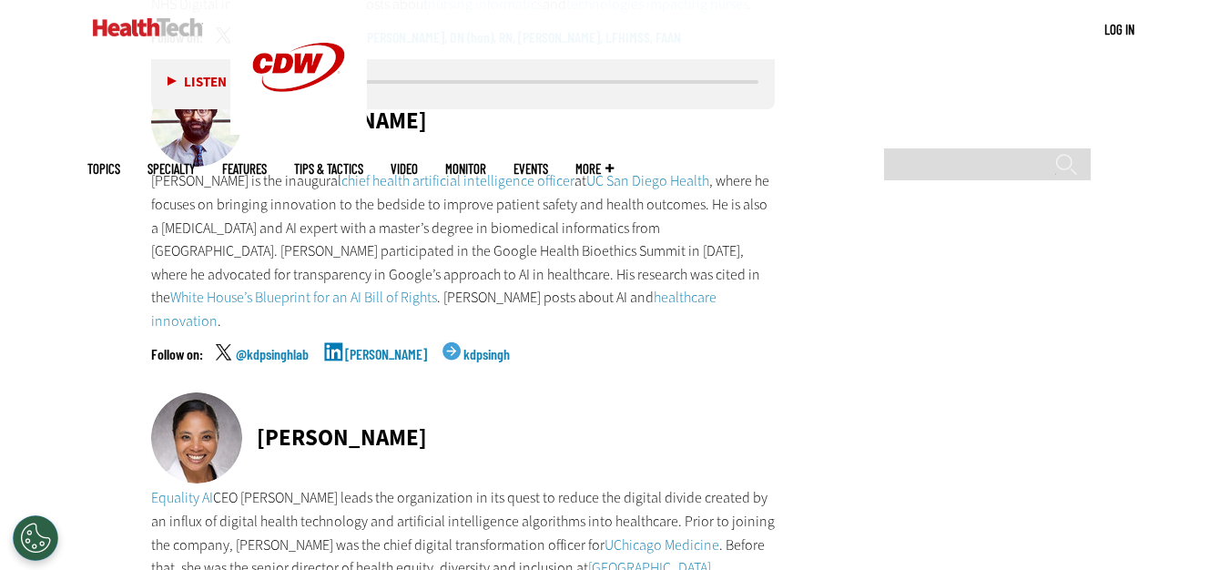
scroll to position [5911, 0]
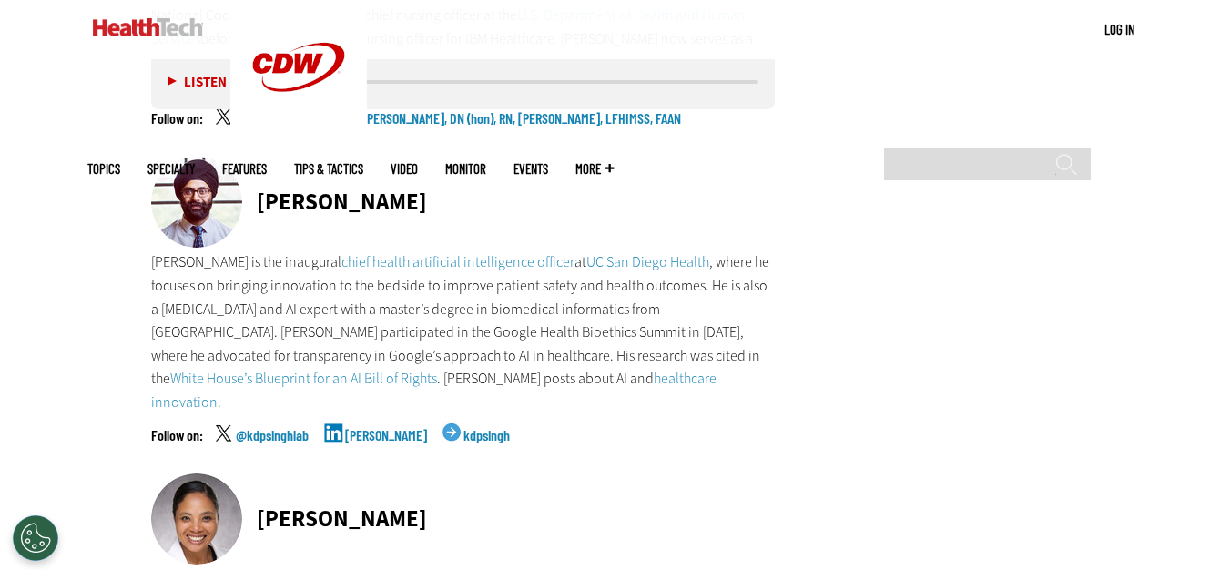
click at [356, 428] on link "[PERSON_NAME]" at bounding box center [386, 451] width 82 height 46
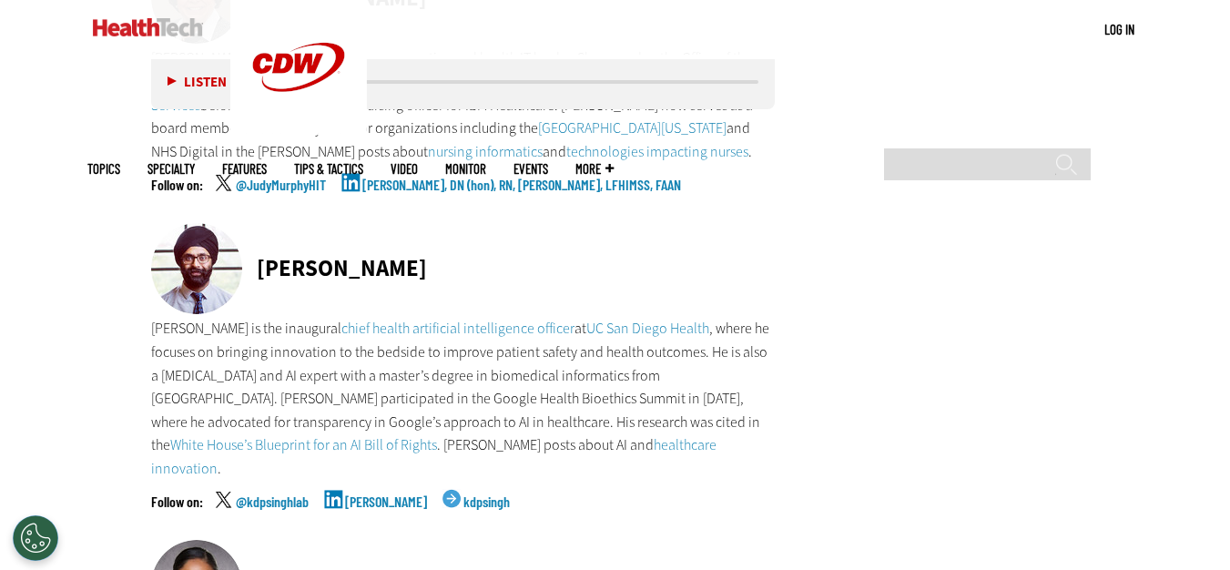
scroll to position [5663, 0]
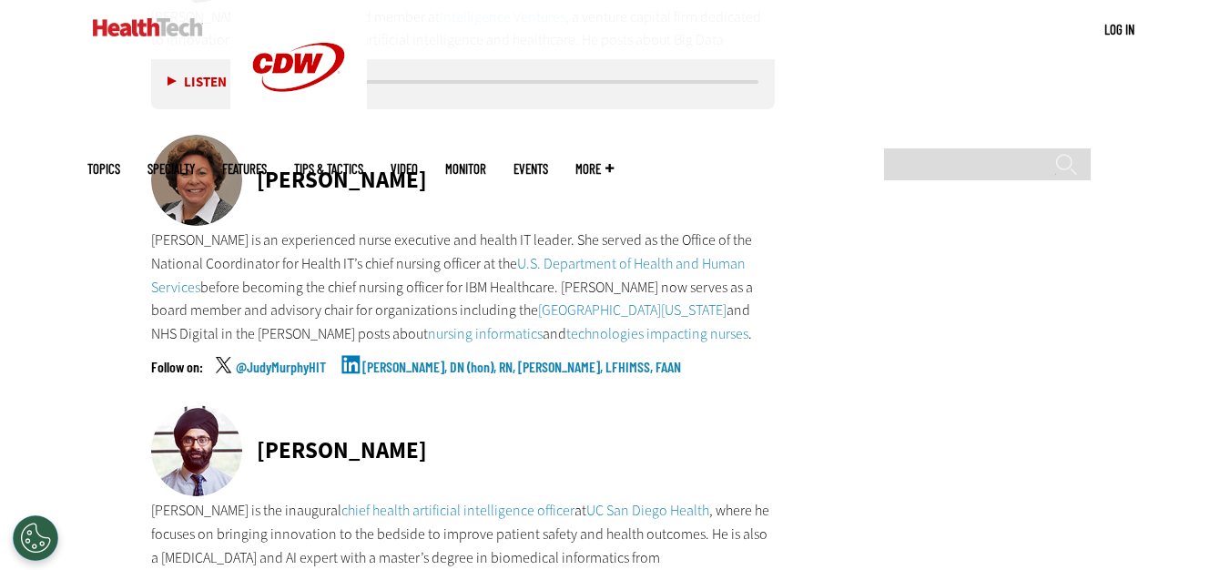
click at [425, 359] on link "[PERSON_NAME], DN (hon), RN, [PERSON_NAME], LFHIMSS, FAAN" at bounding box center [521, 382] width 319 height 46
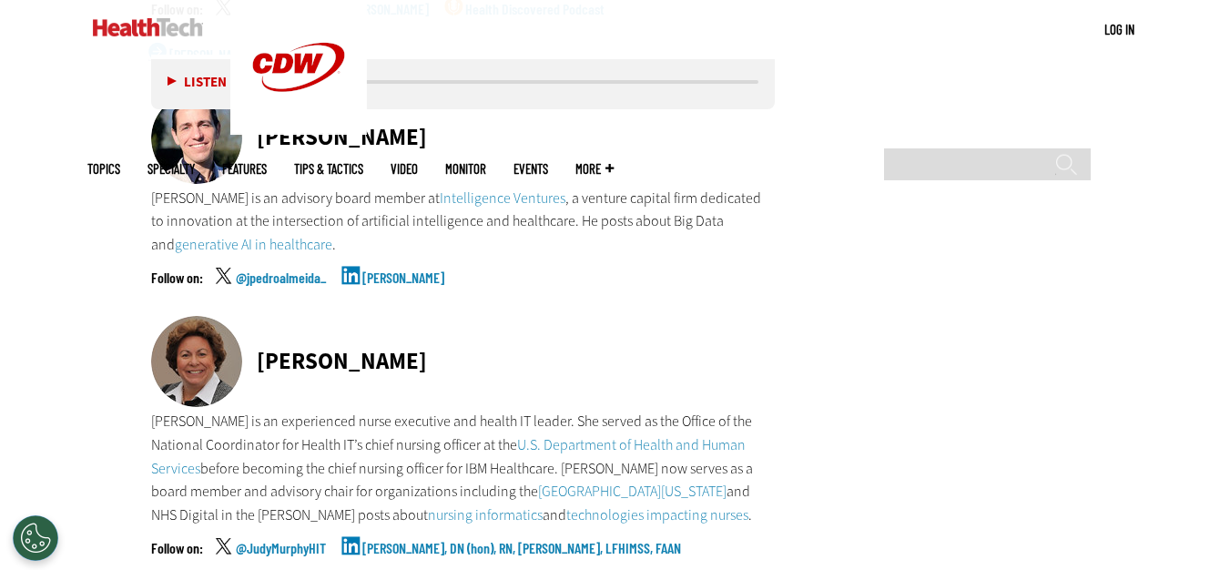
scroll to position [5481, 0]
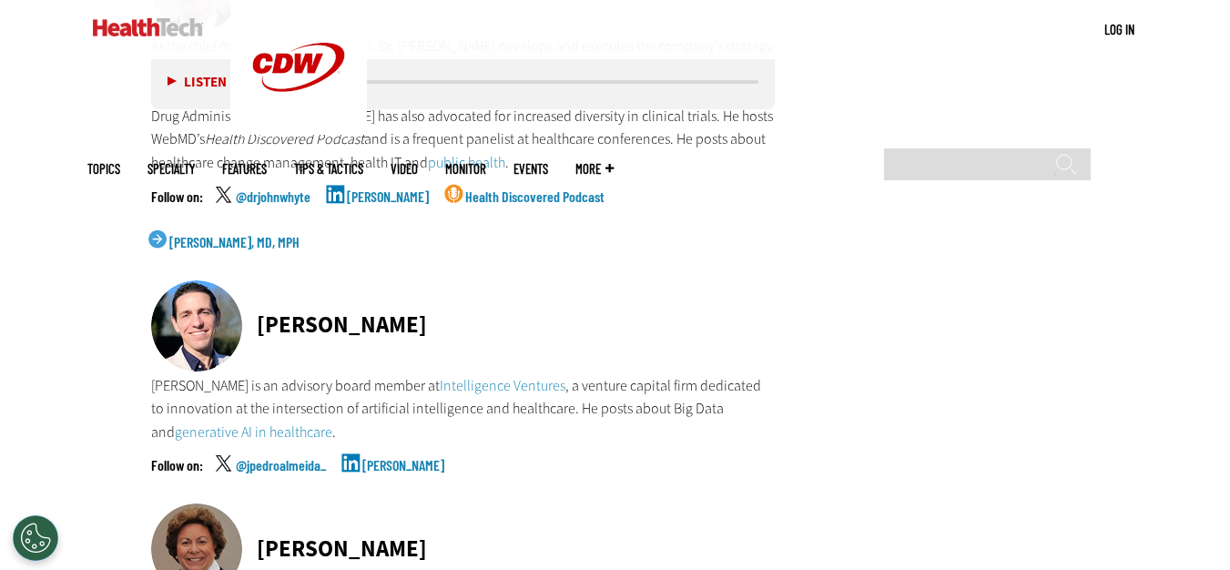
click at [394, 458] on link "[PERSON_NAME]" at bounding box center [403, 481] width 82 height 46
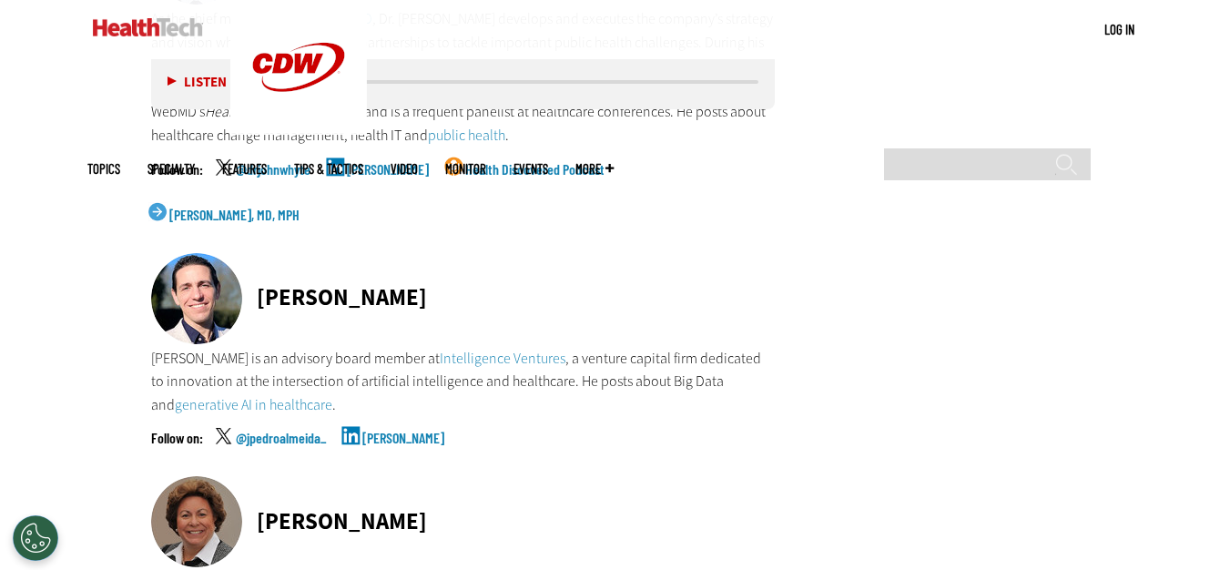
scroll to position [5112, 0]
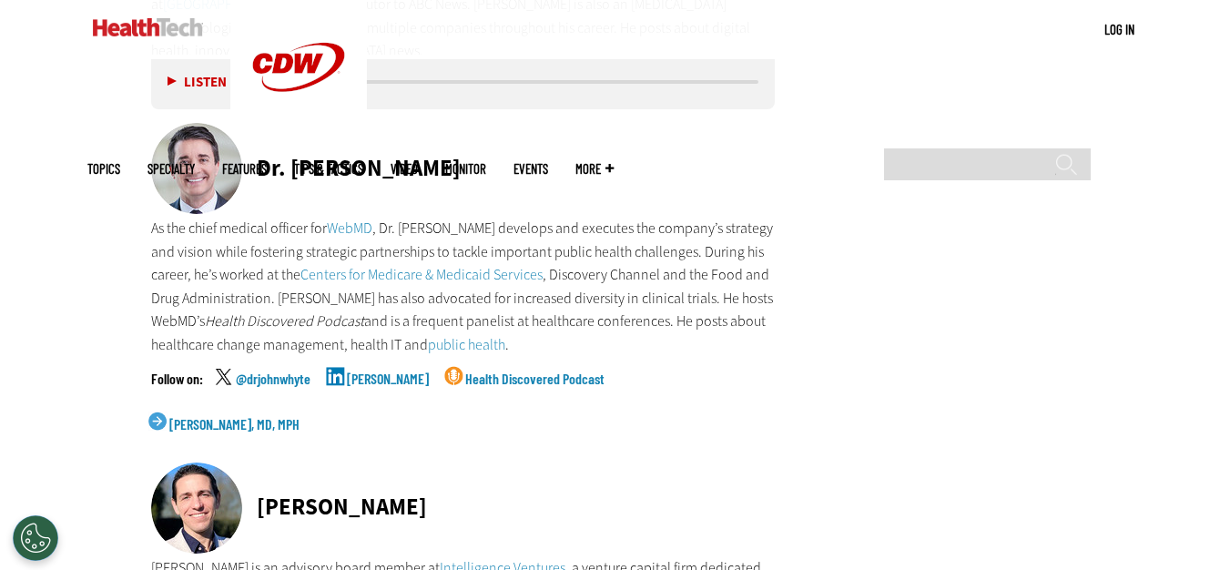
click at [377, 371] on link "[PERSON_NAME]" at bounding box center [388, 394] width 82 height 46
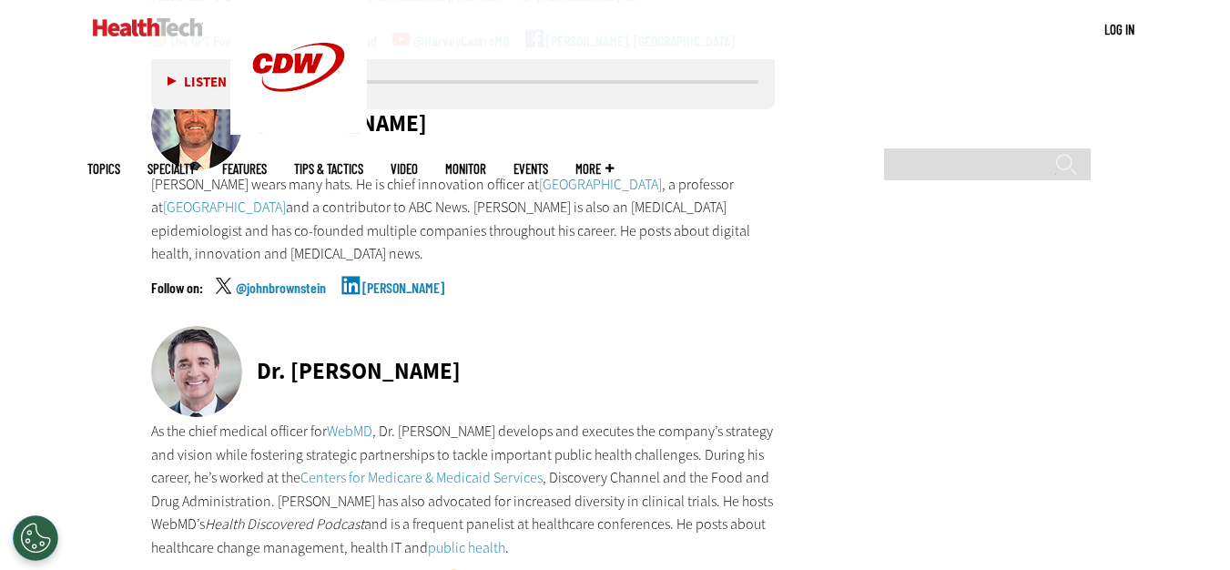
scroll to position [4839, 0]
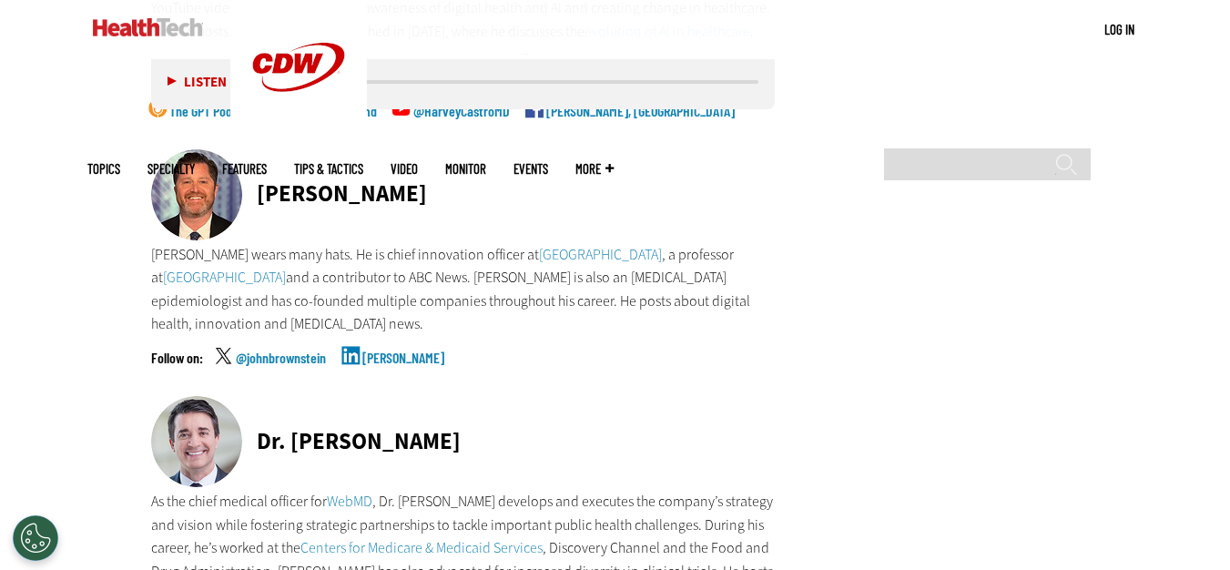
click at [391, 350] on link "[PERSON_NAME]" at bounding box center [403, 373] width 82 height 46
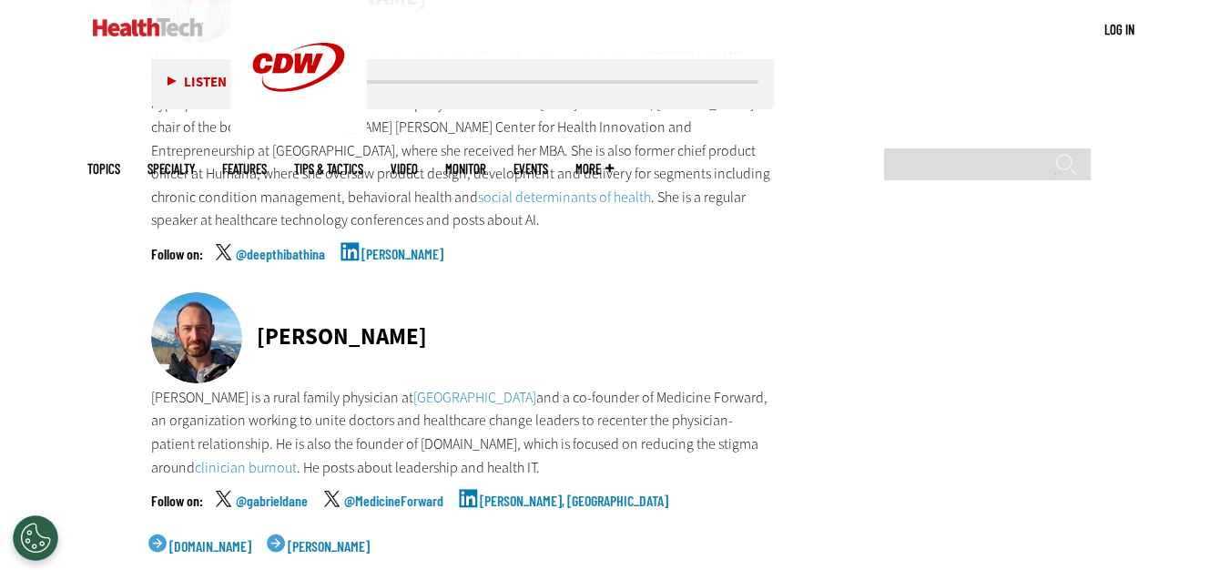
scroll to position [4384, 0]
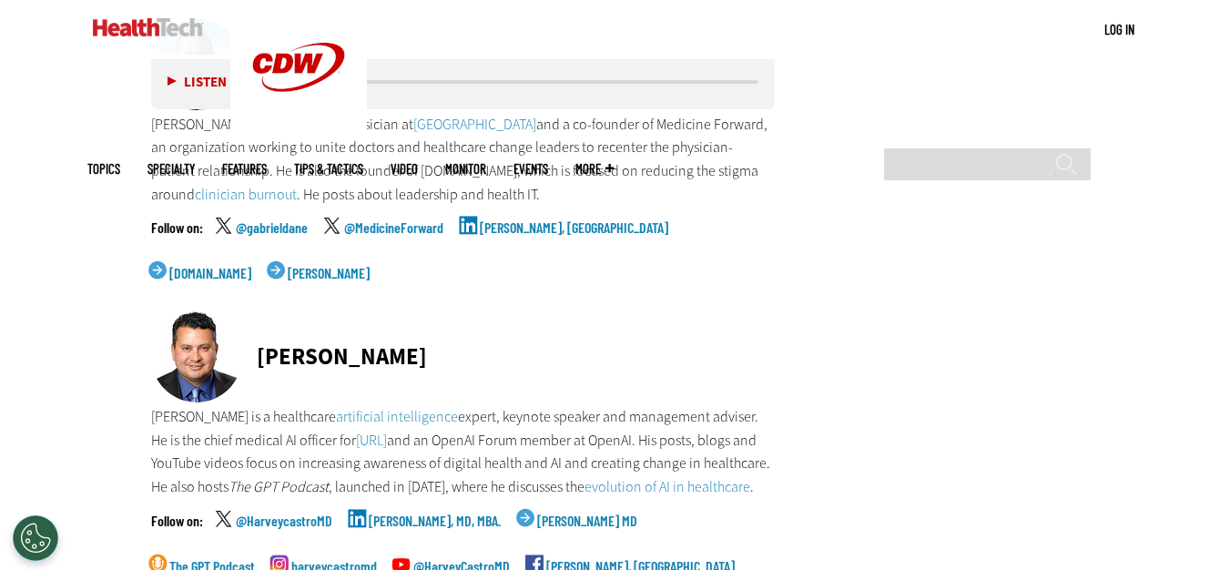
click at [396, 513] on link "[PERSON_NAME], MD, MBA." at bounding box center [435, 536] width 132 height 46
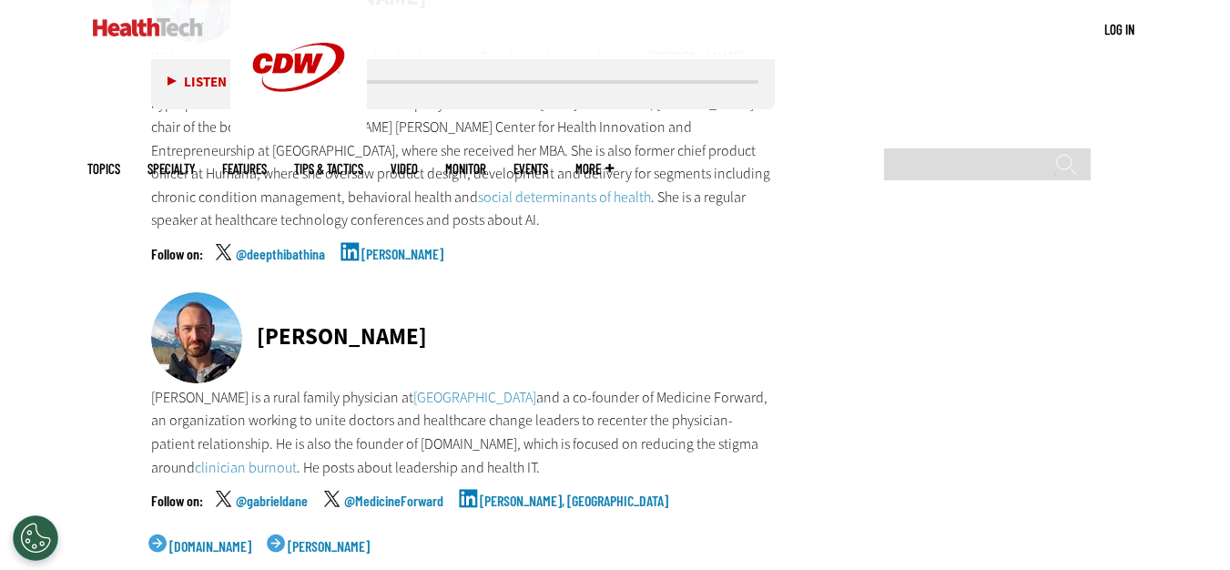
scroll to position [0, 0]
click at [509, 493] on link "[PERSON_NAME], [GEOGRAPHIC_DATA]" at bounding box center [574, 516] width 188 height 46
